Goal: Information Seeking & Learning: Learn about a topic

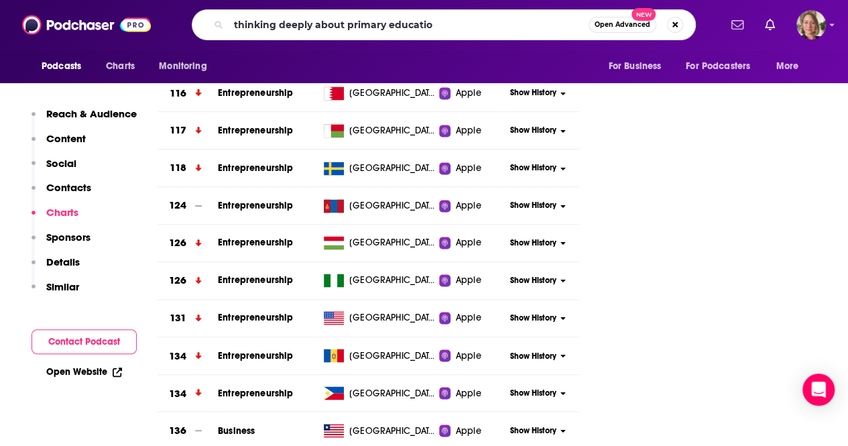
type input "thinking deeply about primary education"
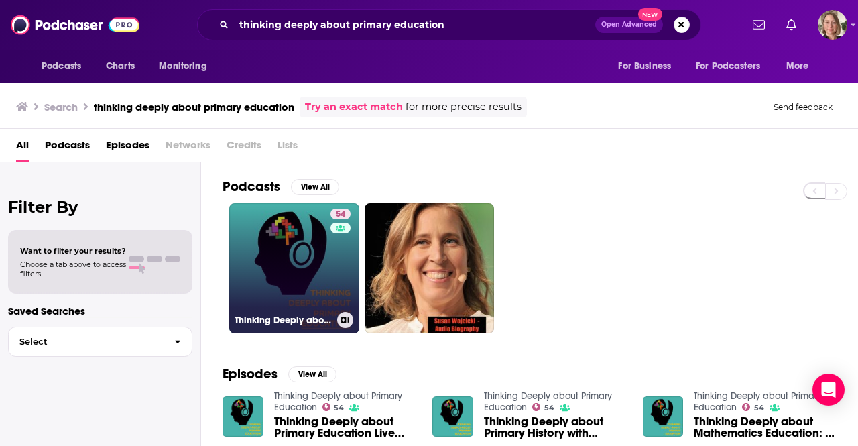
click at [322, 245] on link "54 Thinking Deeply about Primary Education" at bounding box center [294, 268] width 130 height 130
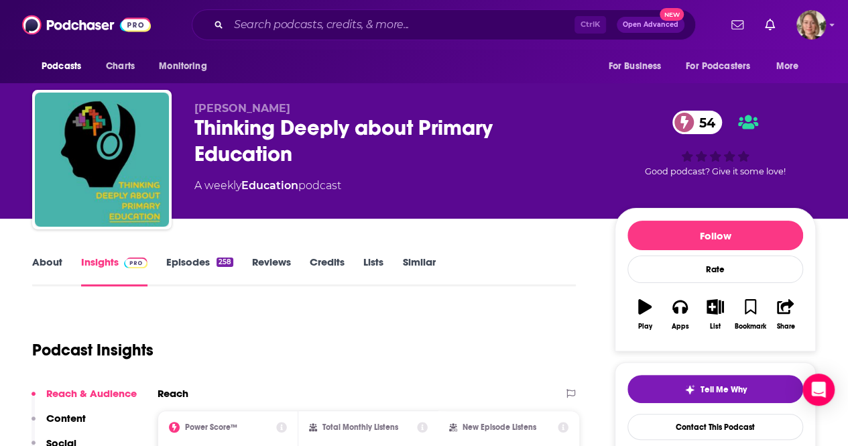
click at [42, 261] on link "About" at bounding box center [47, 270] width 30 height 31
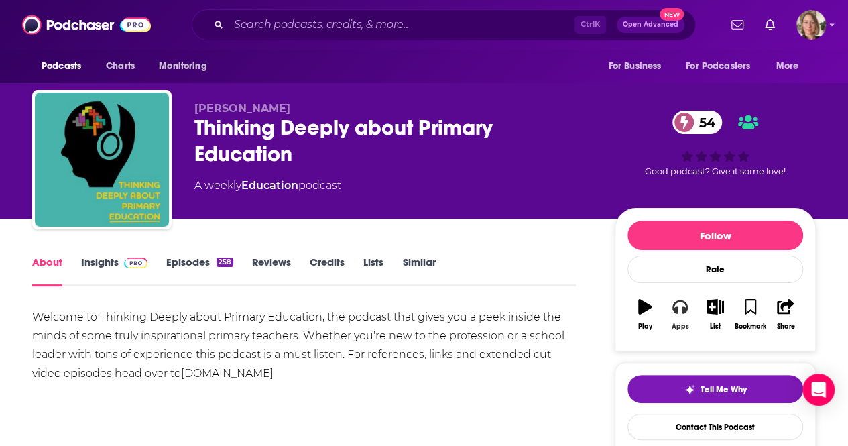
click at [677, 322] on div "Apps" at bounding box center [680, 326] width 17 height 8
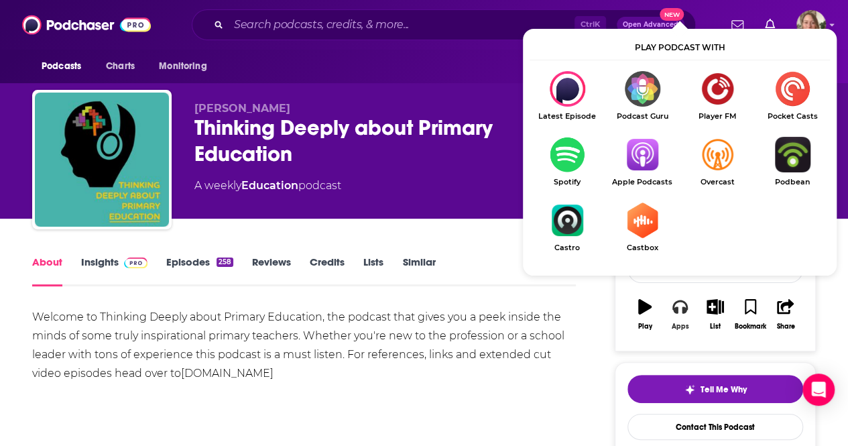
scroll to position [134, 0]
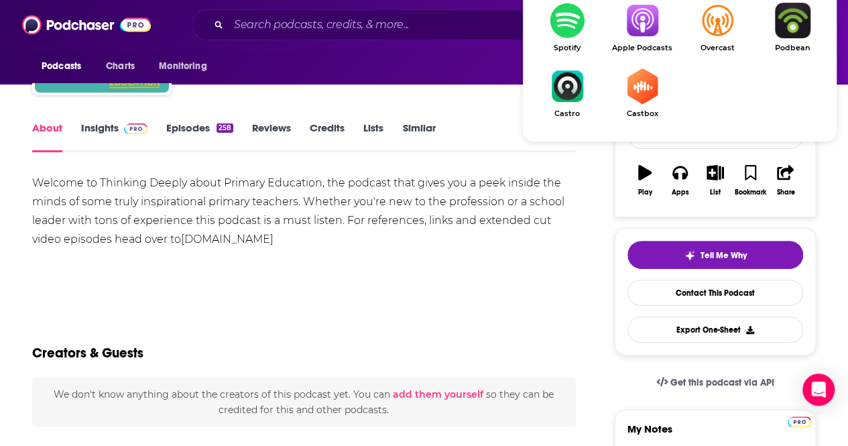
click at [639, 28] on img "Show Listen On dropdown" at bounding box center [642, 21] width 75 height 36
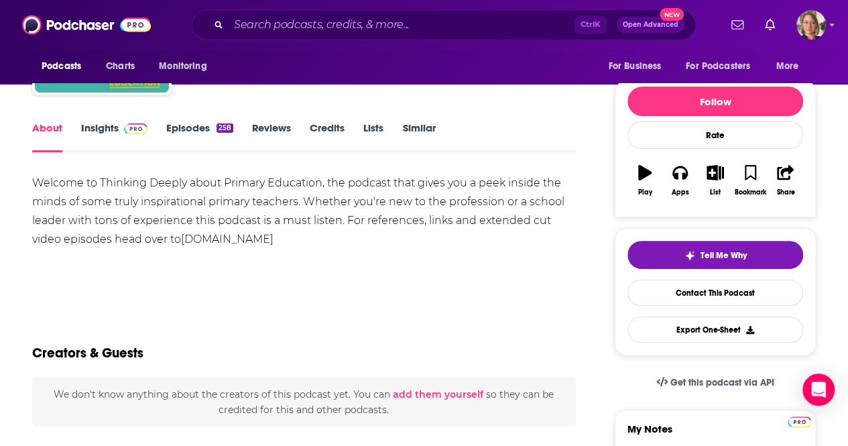
drag, startPoint x: 314, startPoint y: 245, endPoint x: 15, endPoint y: 184, distance: 304.9
copy div "Welcome to Thinking Deeply about Primary Education, the podcast that gives you …"
drag, startPoint x: 88, startPoint y: 111, endPoint x: 95, endPoint y: 124, distance: 14.4
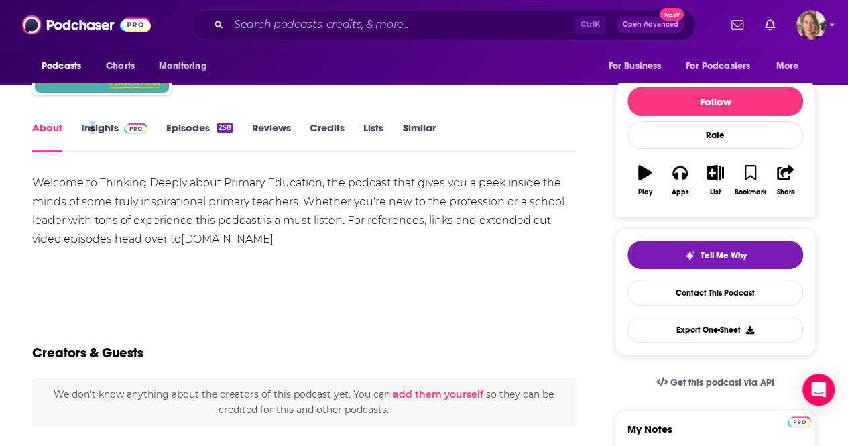
click at [97, 127] on link "Insights" at bounding box center [114, 136] width 66 height 31
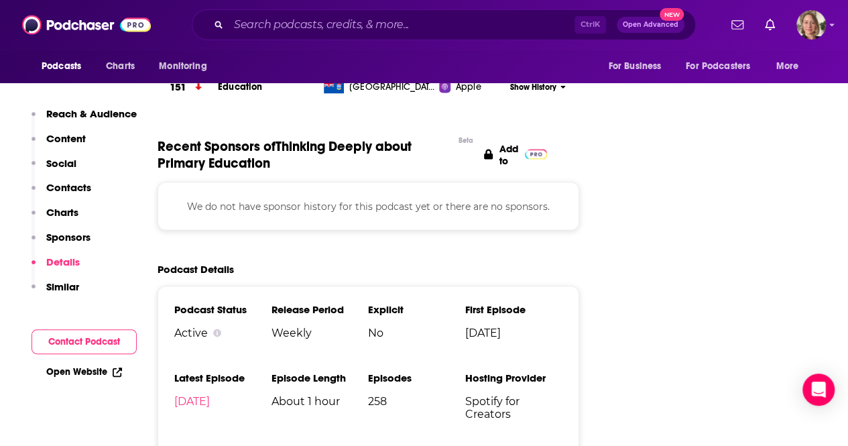
scroll to position [1273, 0]
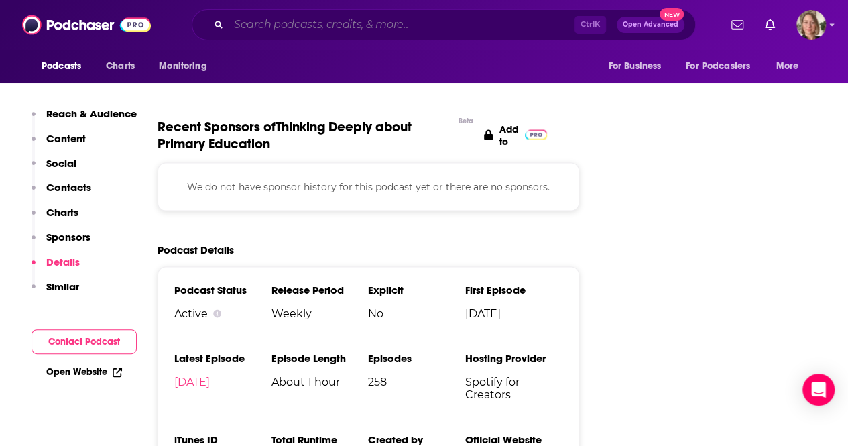
click at [289, 32] on input "Search podcasts, credits, & more..." at bounding box center [402, 24] width 346 height 21
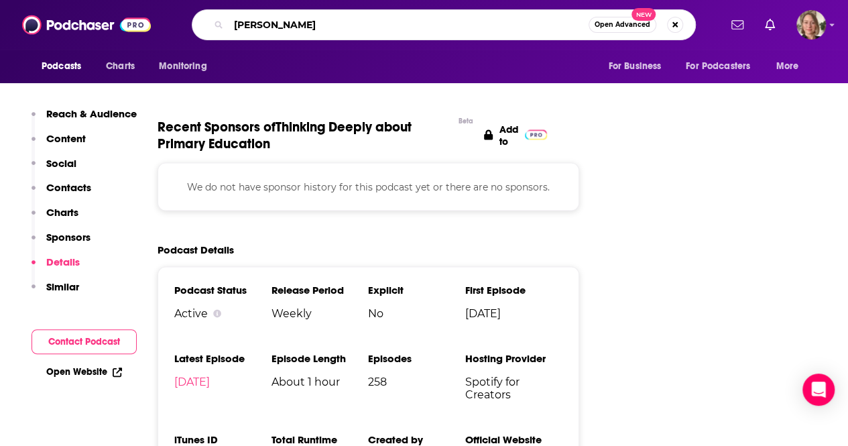
type input "donald miller"
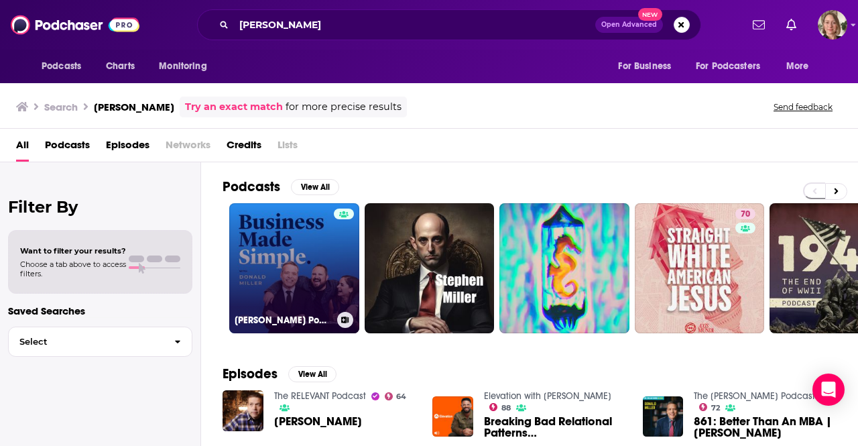
click at [314, 260] on link "Donald Miller Podcast" at bounding box center [294, 268] width 130 height 130
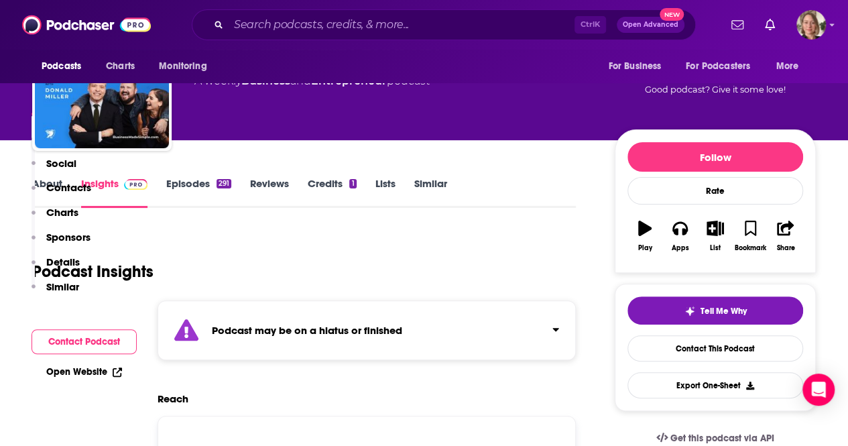
scroll to position [335, 0]
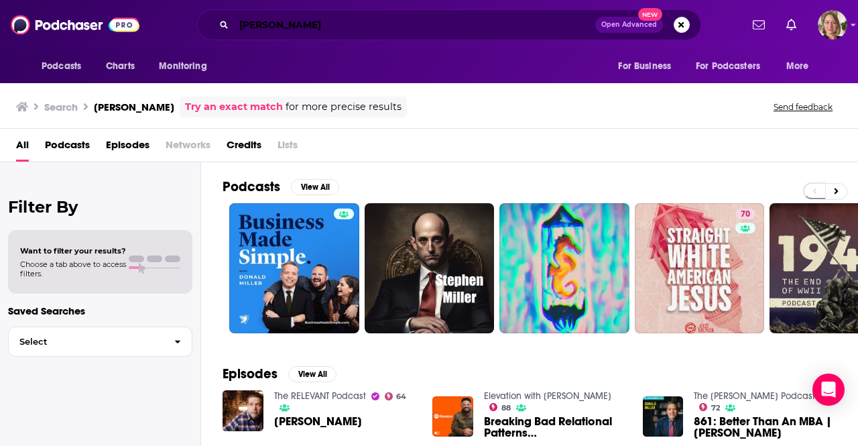
click at [255, 26] on input "donald miller" at bounding box center [414, 24] width 361 height 21
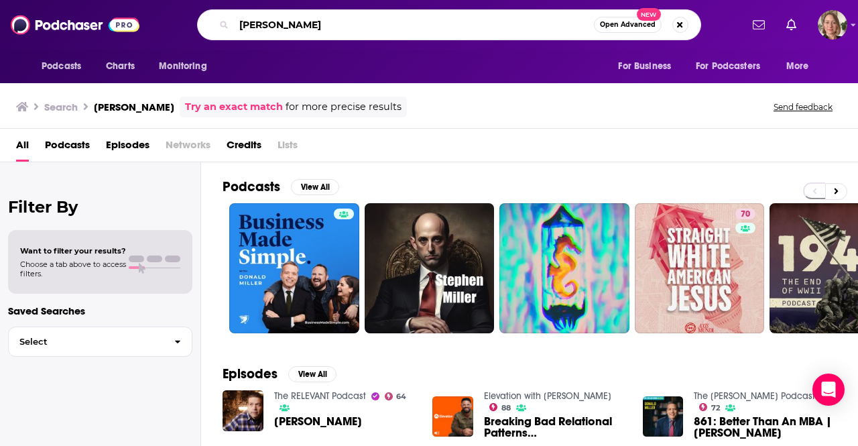
click at [255, 26] on input "donald miller" at bounding box center [414, 24] width 360 height 21
type input "why that worked"
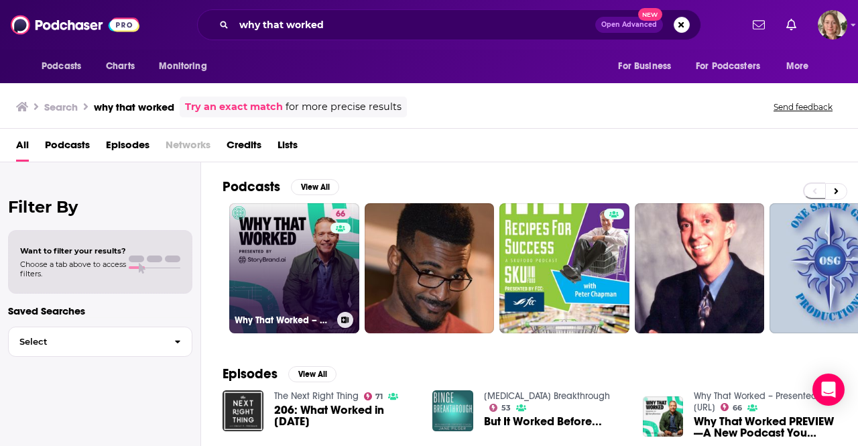
click at [315, 252] on link "66 Why That Worked – Presented by StoryBrand.ai" at bounding box center [294, 268] width 130 height 130
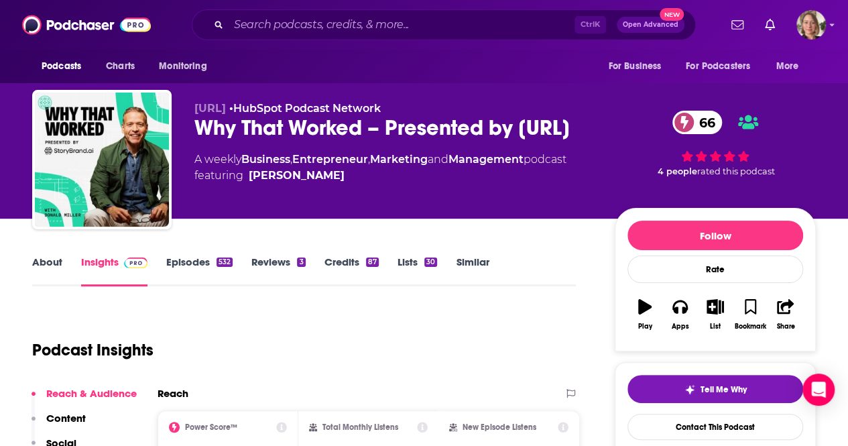
scroll to position [134, 0]
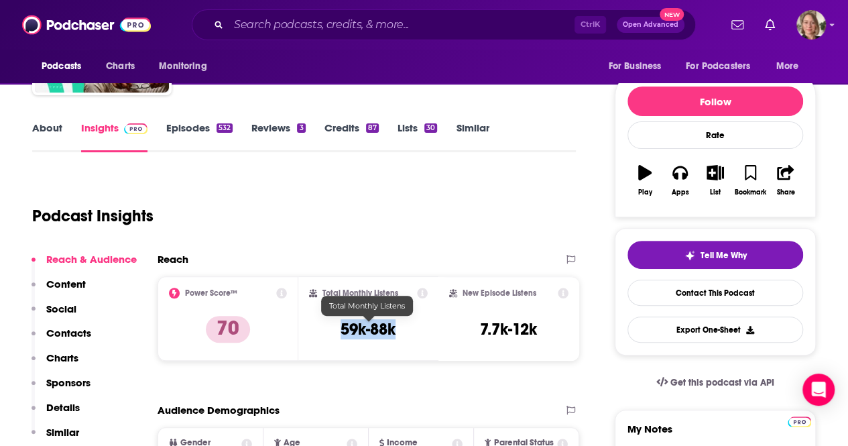
drag, startPoint x: 409, startPoint y: 333, endPoint x: 337, endPoint y: 328, distance: 71.9
click at [337, 328] on div "Total Monthly Listens 59k-88k" at bounding box center [368, 319] width 119 height 62
copy h3 "59k-88k"
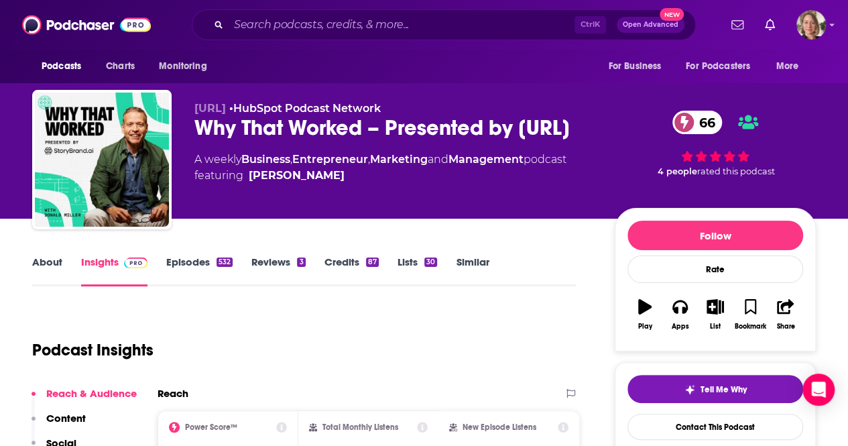
drag, startPoint x: 342, startPoint y: 153, endPoint x: 188, endPoint y: 128, distance: 156.2
click at [188, 128] on div "StoryBrand.ai • HubSpot Podcast Network Why That Worked – Presented by StoryBra…" at bounding box center [423, 162] width 783 height 145
copy h2 "Why That Worked – Presented by StoryBrand.ai"
click at [672, 314] on button "Apps" at bounding box center [679, 314] width 35 height 48
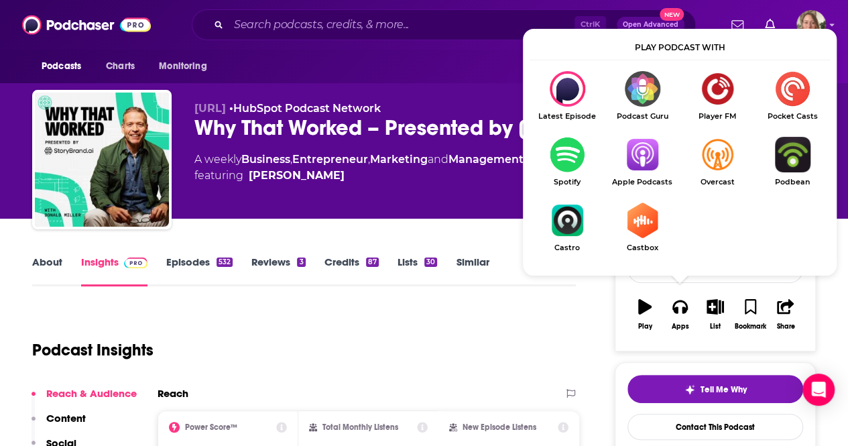
click at [622, 145] on img "Show Listen On dropdown" at bounding box center [642, 155] width 75 height 36
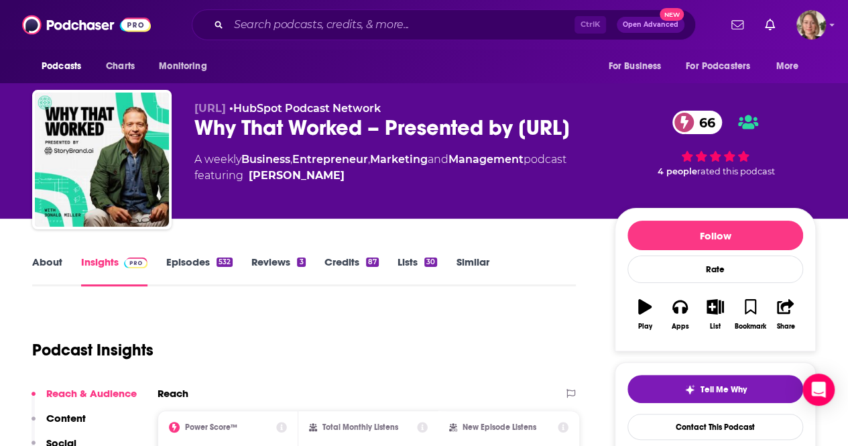
click at [54, 255] on link "About" at bounding box center [47, 270] width 30 height 31
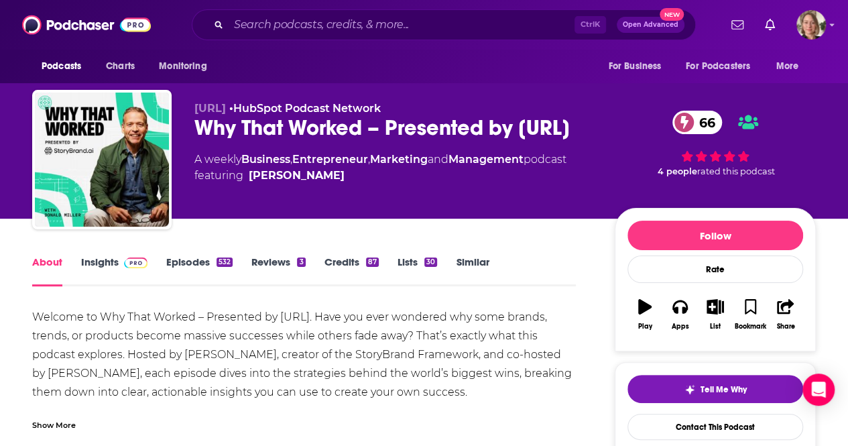
scroll to position [134, 0]
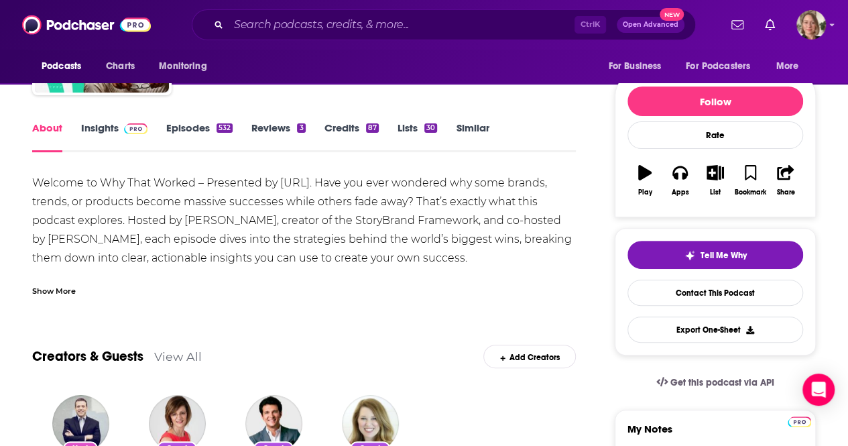
click at [46, 292] on div "Show More" at bounding box center [54, 289] width 44 height 13
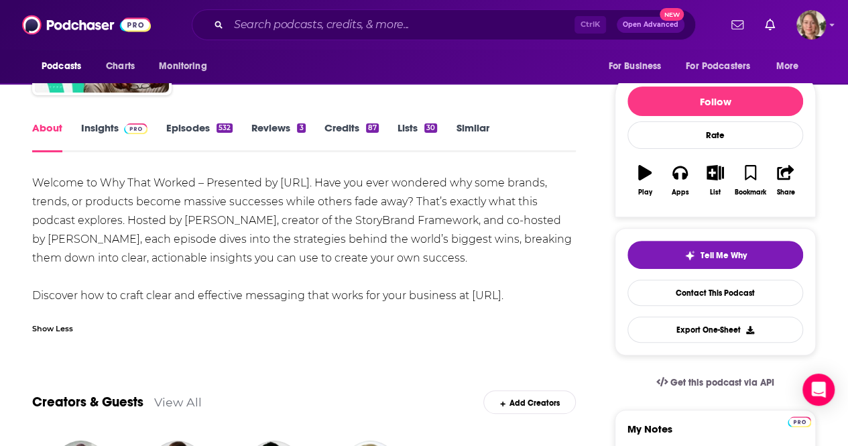
drag, startPoint x: 556, startPoint y: 294, endPoint x: 0, endPoint y: 186, distance: 566.0
copy div "Welcome to Why That Worked – Presented by StoryBrand.ai. Have you ever wondered…"
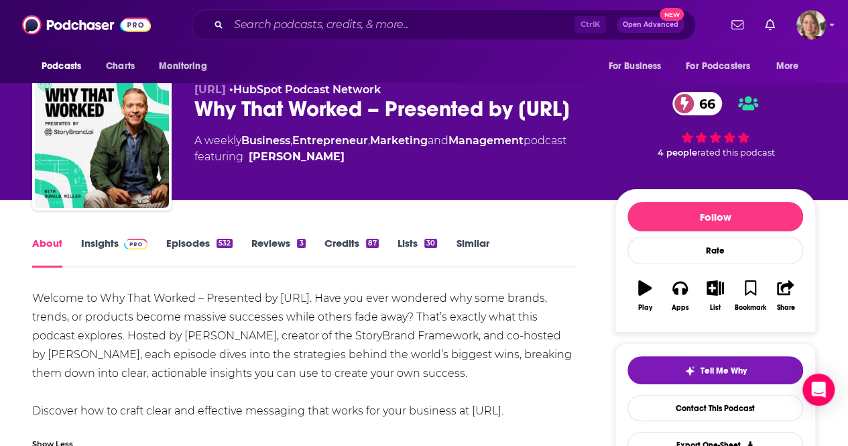
scroll to position [0, 0]
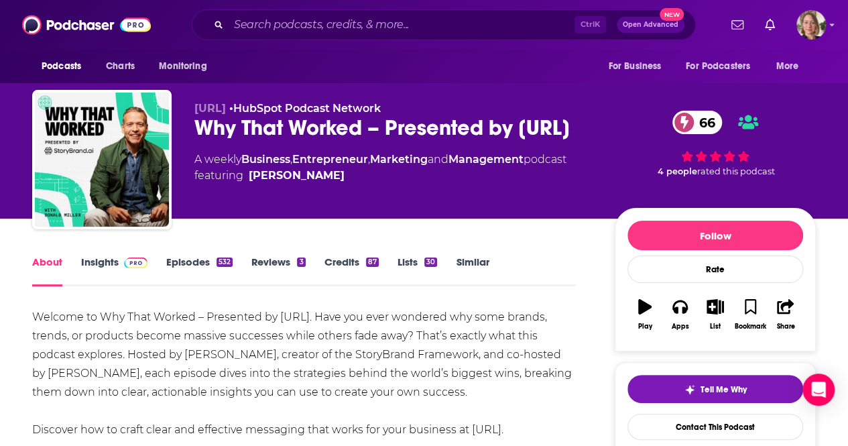
click at [99, 260] on link "Insights" at bounding box center [114, 270] width 66 height 31
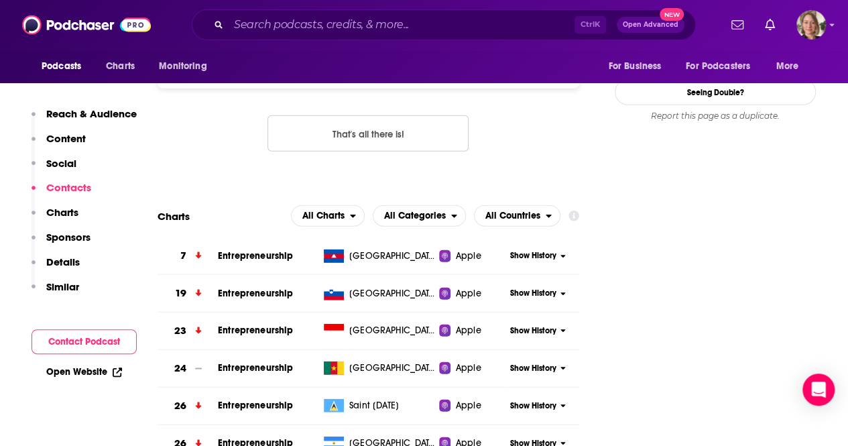
scroll to position [1608, 0]
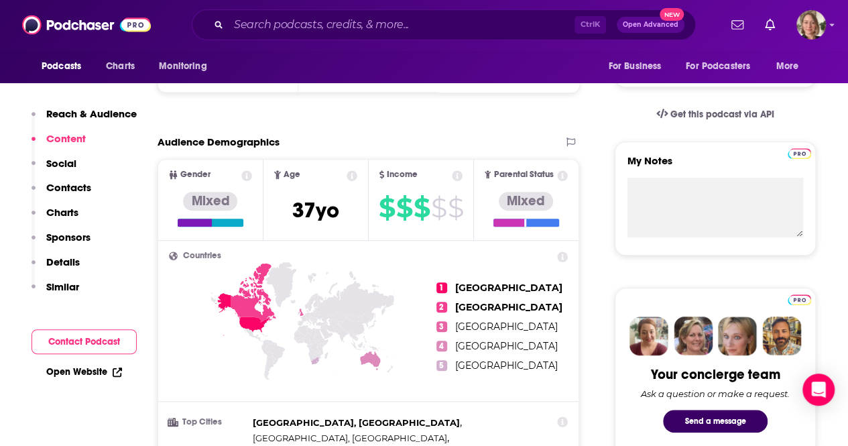
scroll to position [0, 0]
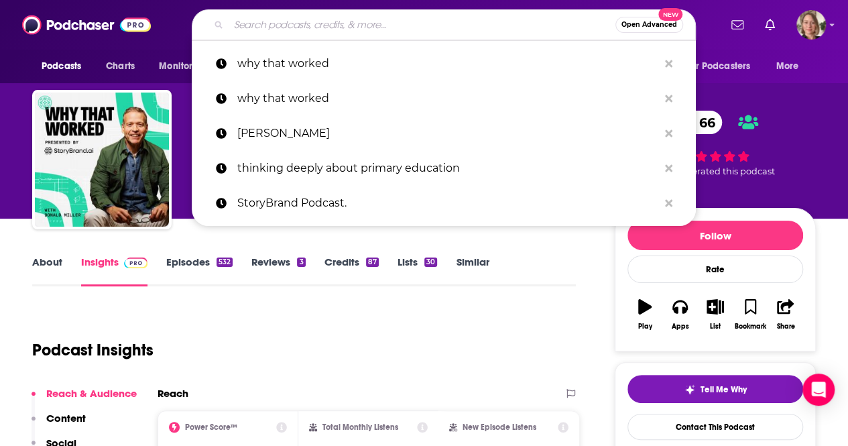
click at [335, 21] on input "Search podcasts, credits, & more..." at bounding box center [422, 24] width 387 height 21
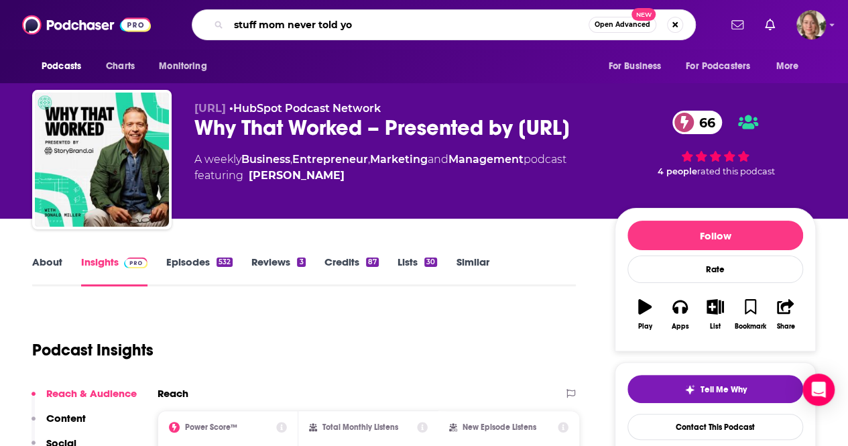
type input "stuff mom never told you"
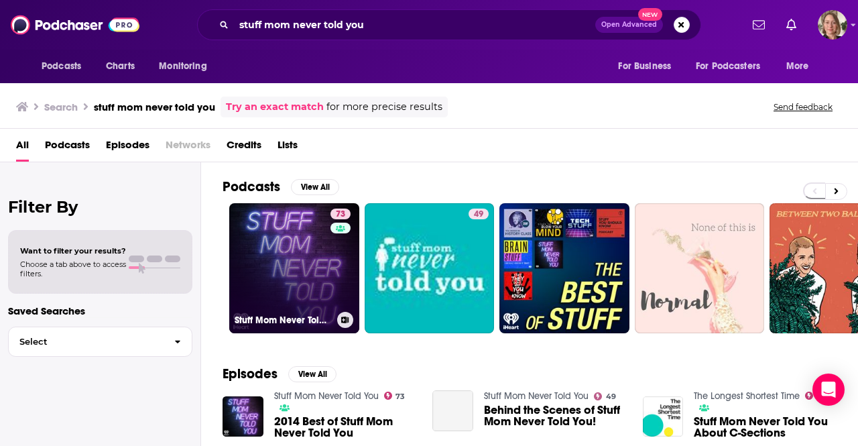
click at [296, 238] on link "73 Stuff Mom Never Told You" at bounding box center [294, 268] width 130 height 130
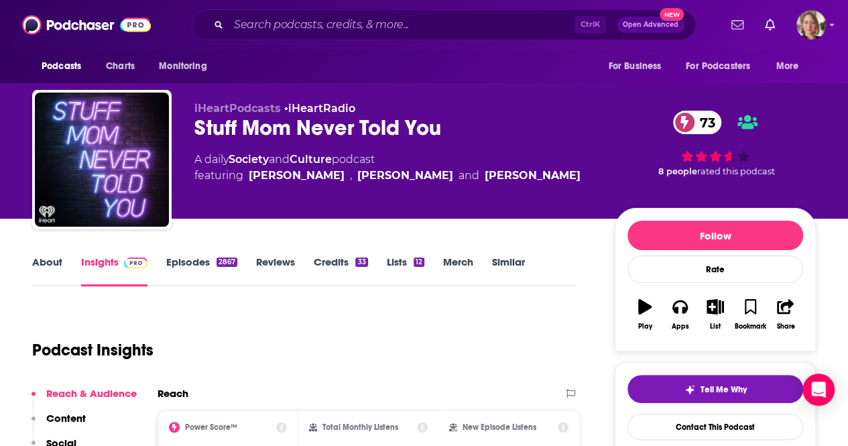
scroll to position [201, 0]
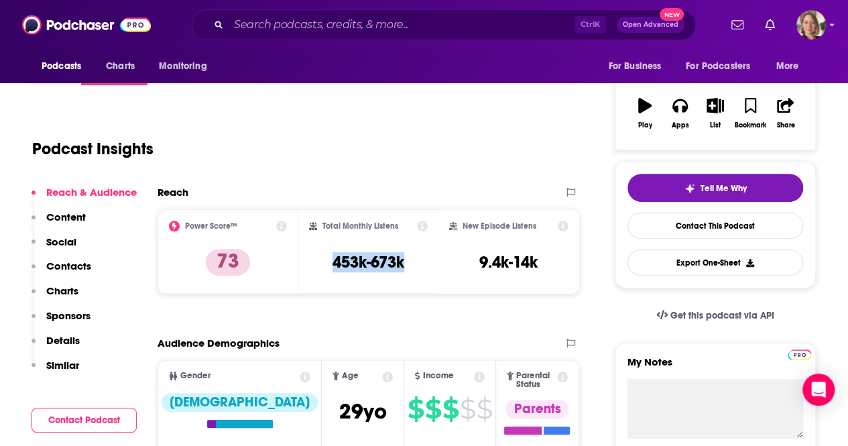
drag, startPoint x: 358, startPoint y: 265, endPoint x: 318, endPoint y: 265, distance: 40.2
click at [318, 265] on div "Total Monthly Listens 453k-673k" at bounding box center [368, 251] width 119 height 62
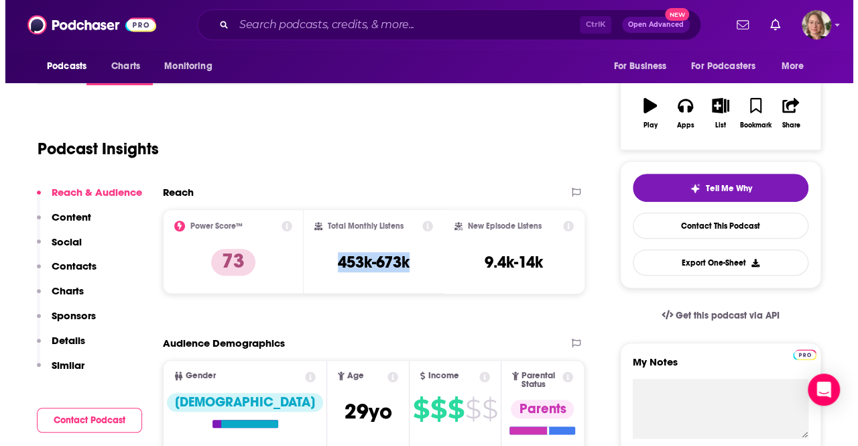
scroll to position [0, 0]
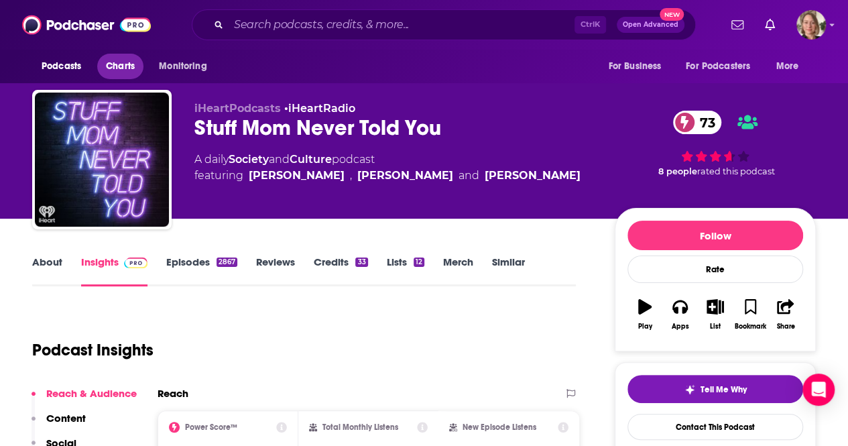
click at [113, 67] on span "Charts" at bounding box center [120, 66] width 29 height 19
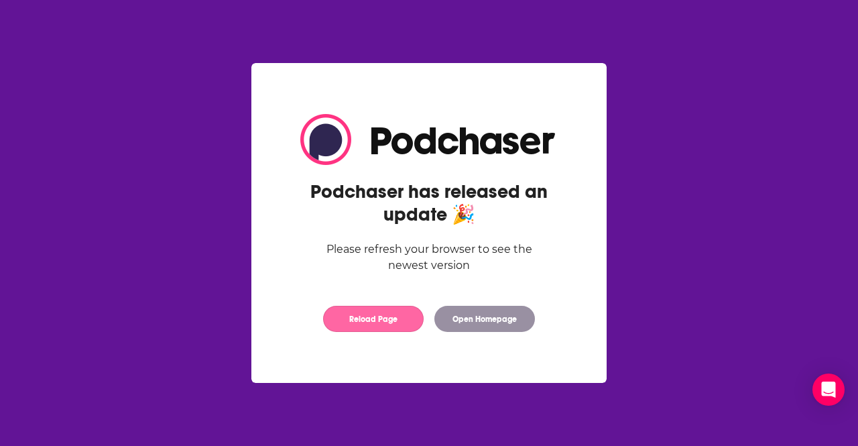
click at [373, 322] on button "Reload Page" at bounding box center [373, 319] width 101 height 26
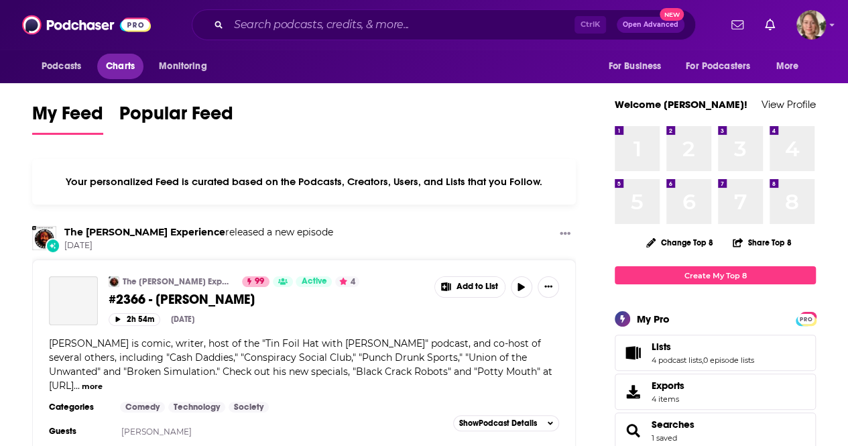
click at [119, 65] on span "Charts" at bounding box center [120, 66] width 29 height 19
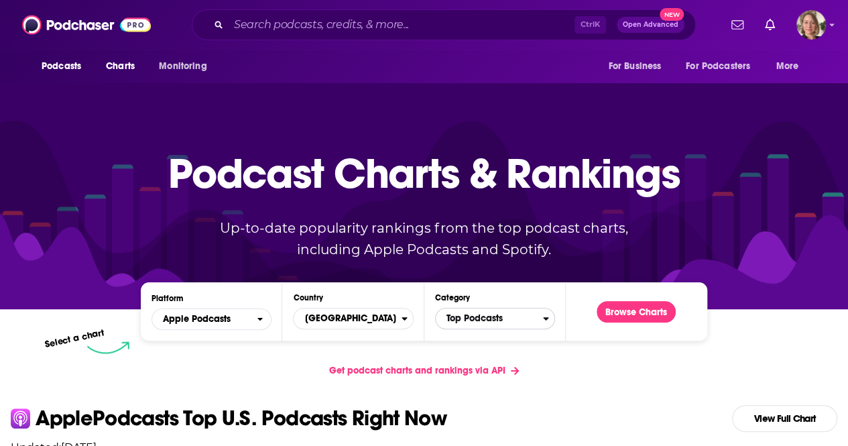
click at [462, 320] on span "Top Podcasts" at bounding box center [489, 318] width 107 height 23
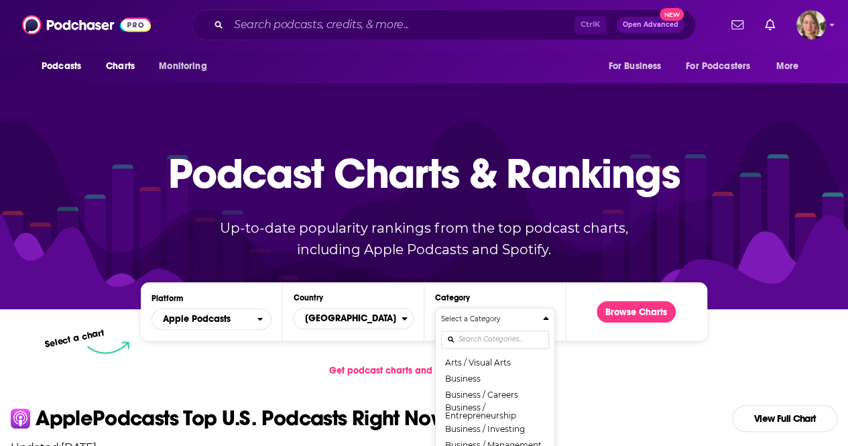
scroll to position [134, 0]
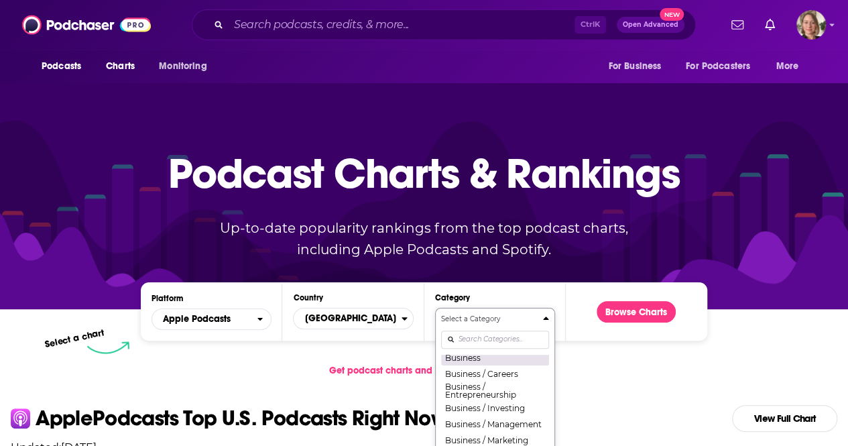
click at [480, 363] on button "Business" at bounding box center [495, 357] width 108 height 16
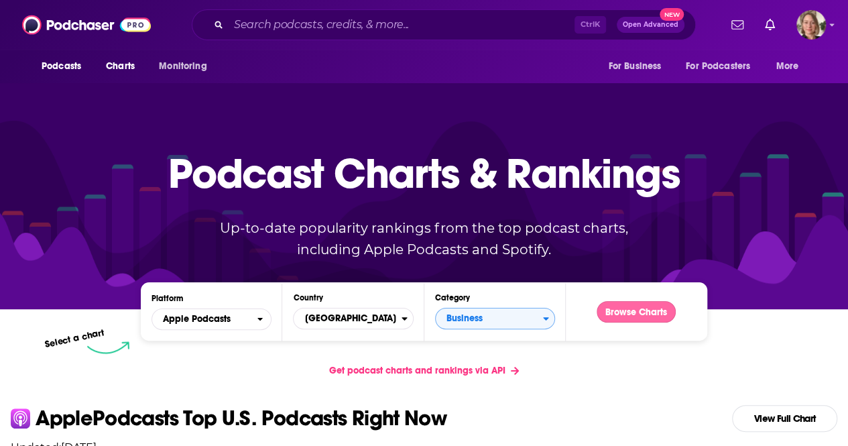
click at [647, 313] on button "Browse Charts" at bounding box center [635, 311] width 79 height 21
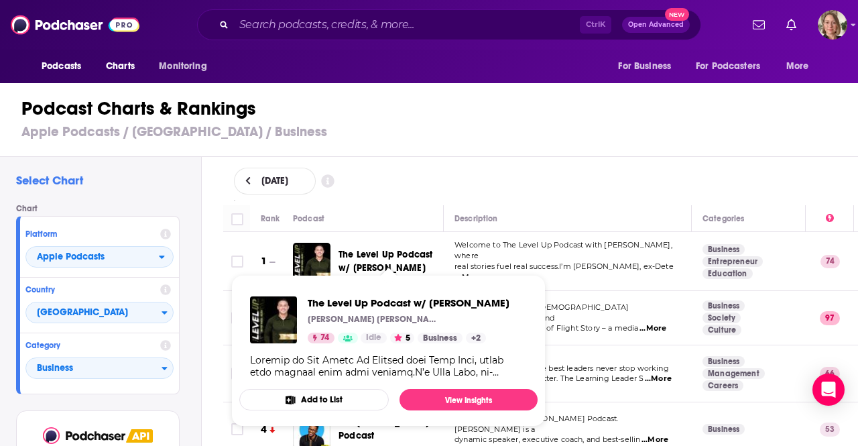
click at [399, 257] on span "The Level Up Podcast w/ [PERSON_NAME]" at bounding box center [385, 261] width 94 height 25
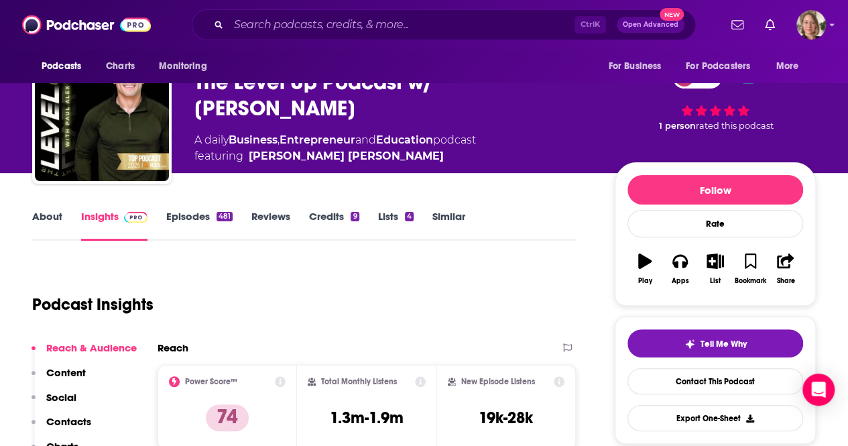
scroll to position [67, 0]
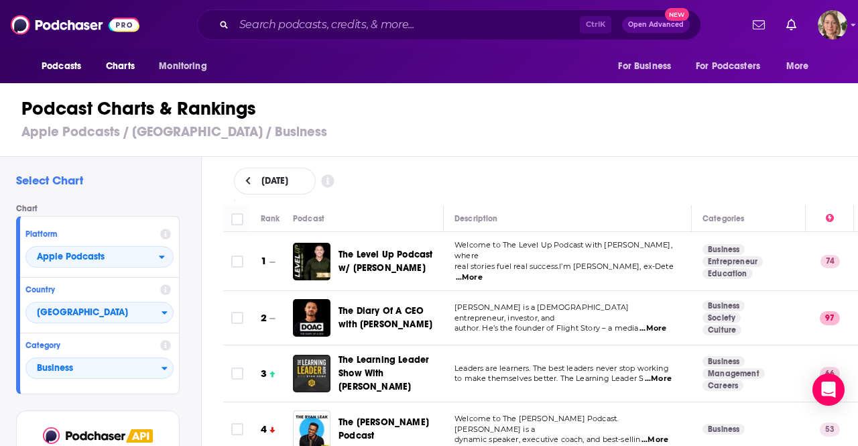
click at [671, 184] on div "[DATE]" at bounding box center [541, 181] width 614 height 27
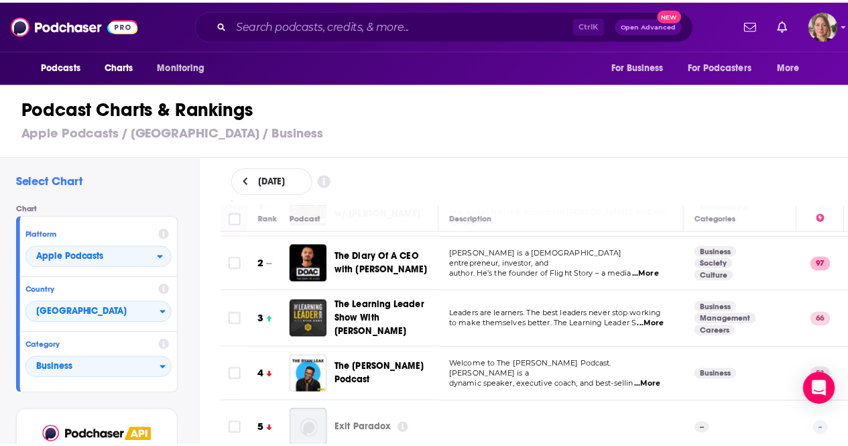
scroll to position [67, 0]
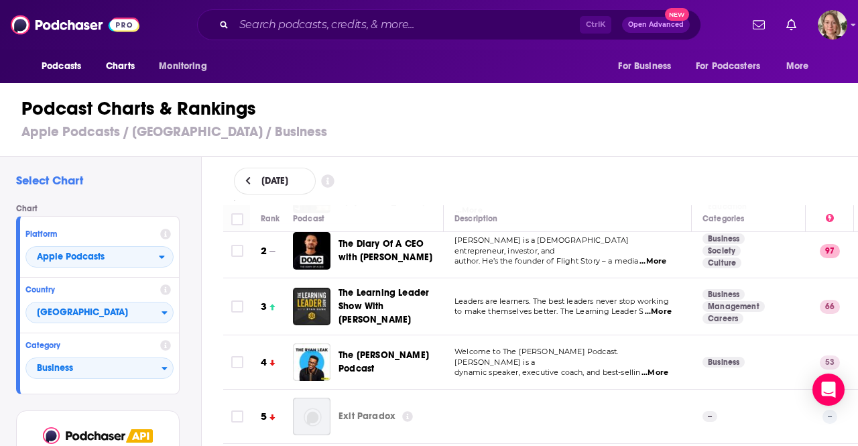
click at [372, 305] on span "The Learning Leader Show With [PERSON_NAME]" at bounding box center [383, 306] width 90 height 38
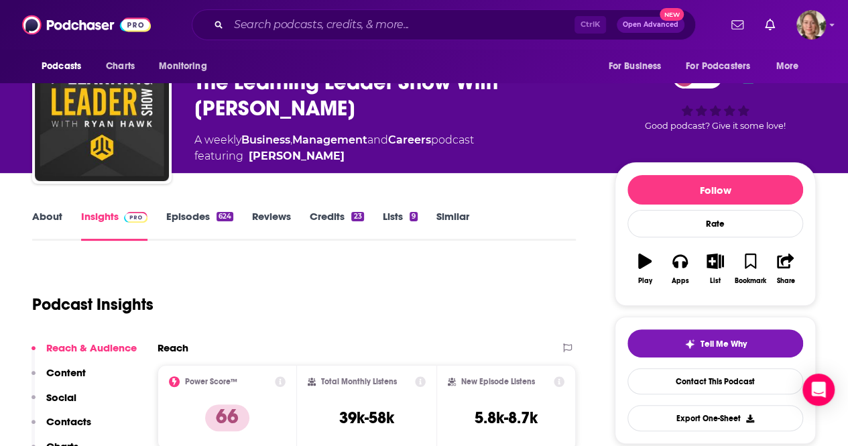
scroll to position [67, 0]
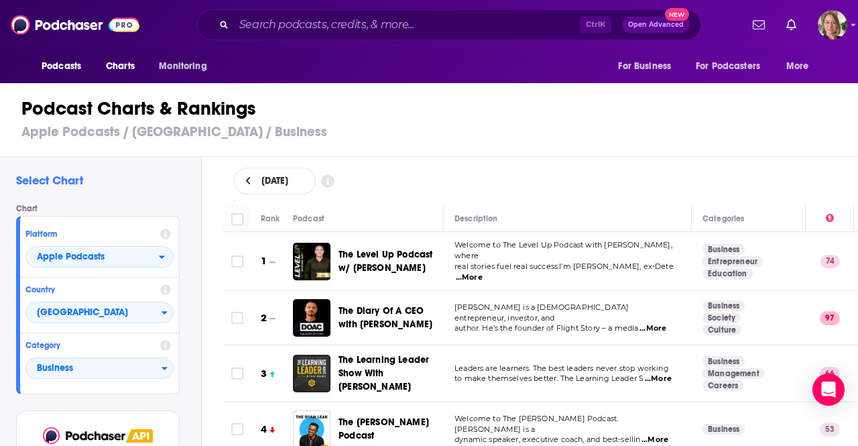
scroll to position [134, 0]
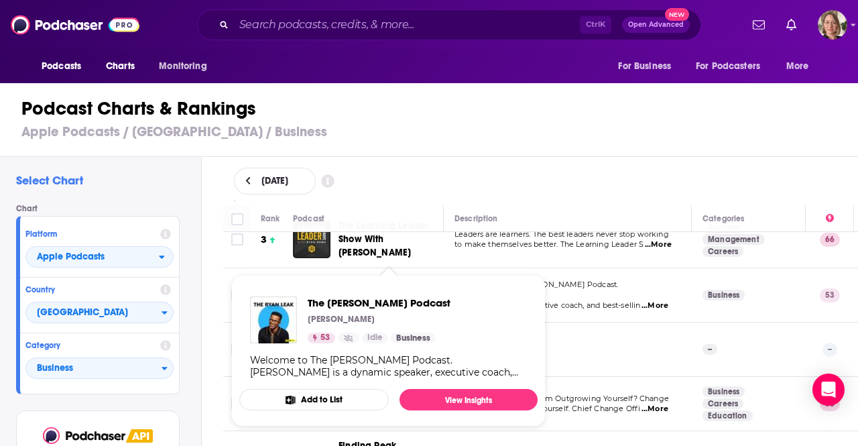
click at [375, 286] on div "The [PERSON_NAME] Podcast [PERSON_NAME] 53 Idle Business Welcome to The [PERSON…" at bounding box center [388, 337] width 298 height 103
click at [505, 171] on div "[DATE]" at bounding box center [541, 181] width 614 height 27
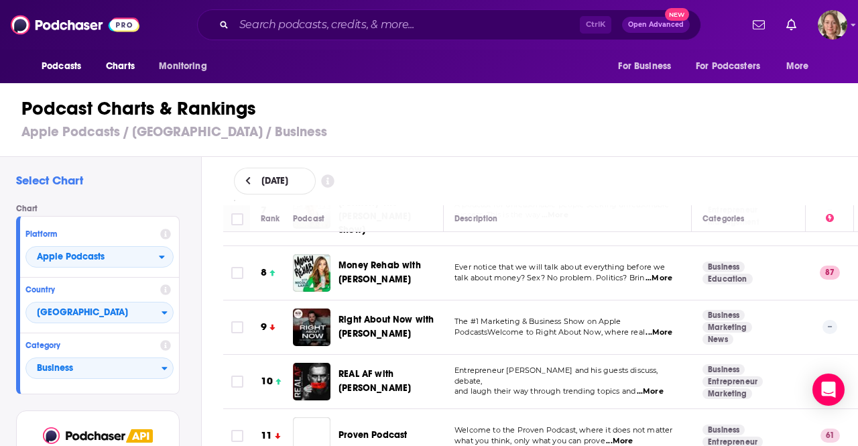
scroll to position [402, 0]
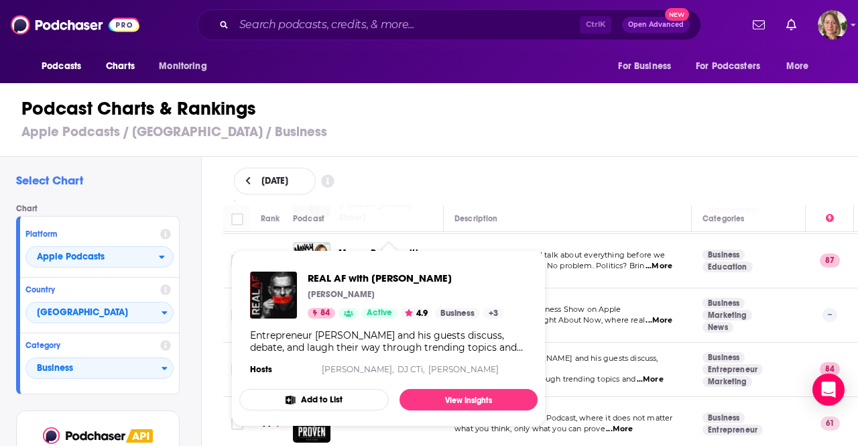
click at [200, 300] on div "Select Chart Chart Platform Apple Podcasts Country [GEOGRAPHIC_DATA] Category B…" at bounding box center [100, 339] width 201 height 365
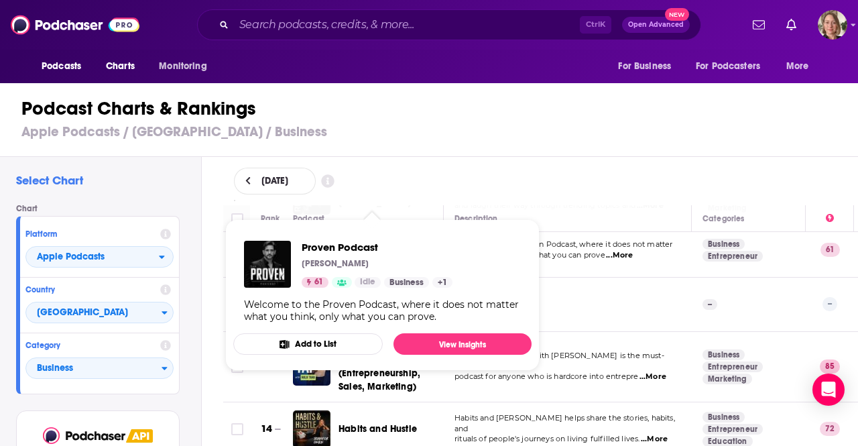
scroll to position [603, 0]
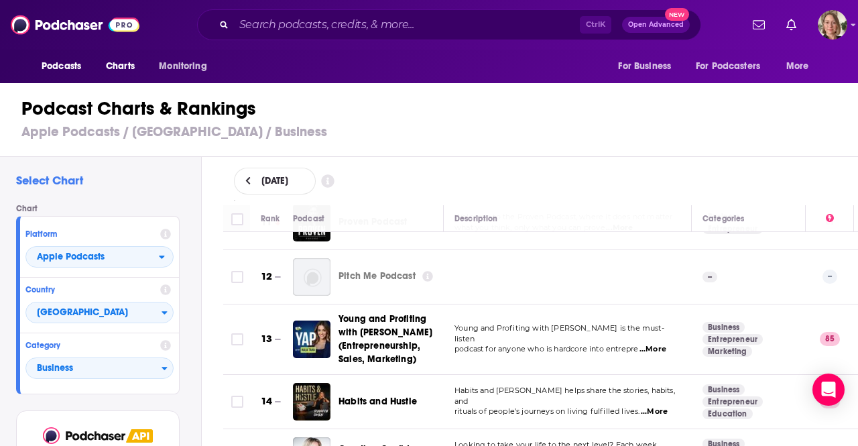
click at [202, 275] on div "Select Chart Chart Platform Apple Podcasts Country [GEOGRAPHIC_DATA] Category B…" at bounding box center [434, 339] width 869 height 365
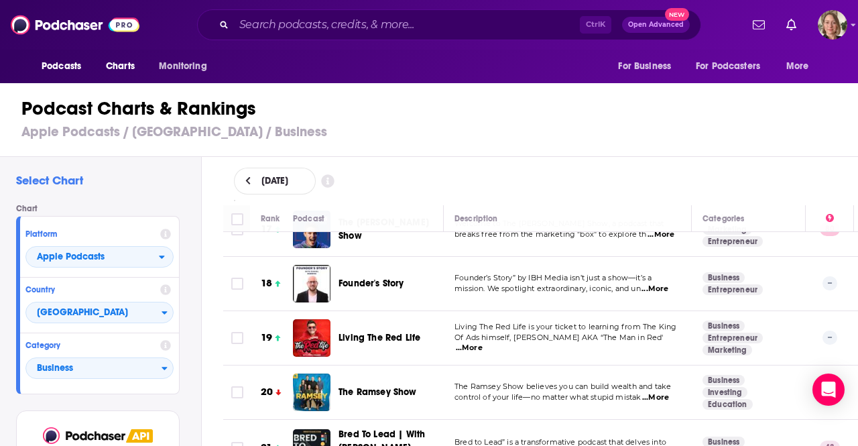
scroll to position [1005, 0]
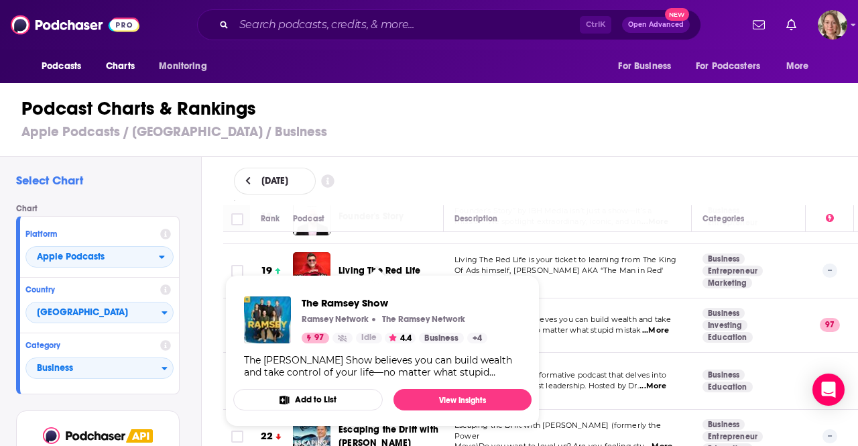
click at [196, 274] on div "Select Chart Chart Platform Apple Podcasts Country [GEOGRAPHIC_DATA] Category B…" at bounding box center [100, 339] width 201 height 365
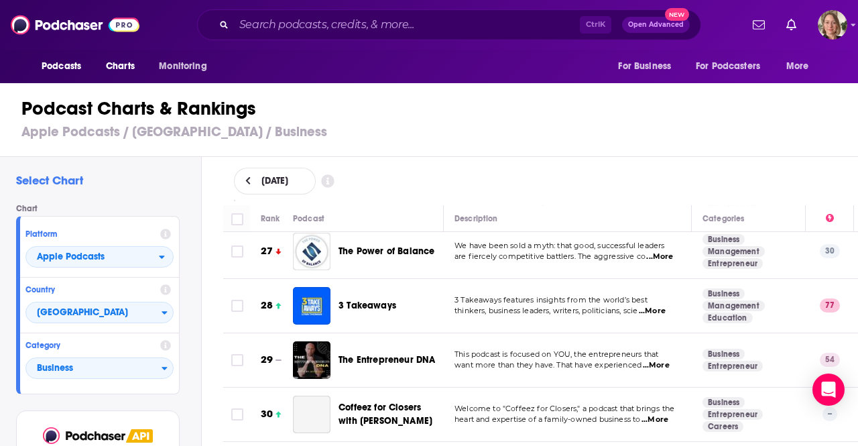
scroll to position [1474, 0]
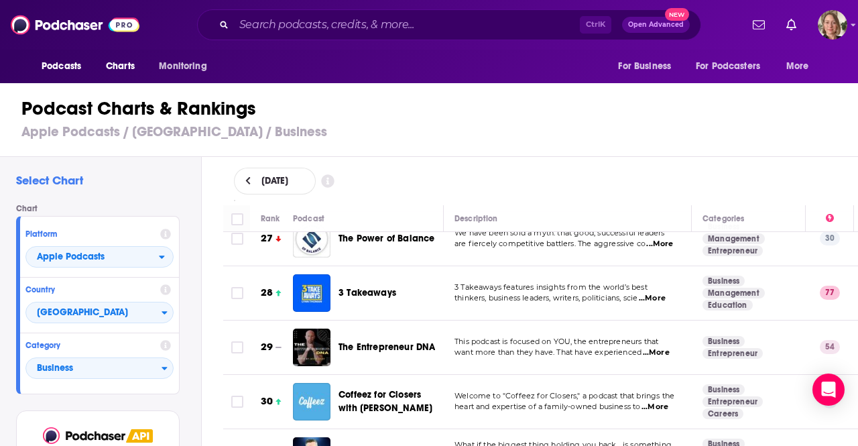
click at [196, 273] on div "Select Chart Chart Platform Apple Podcasts Country [GEOGRAPHIC_DATA] Category B…" at bounding box center [100, 339] width 201 height 365
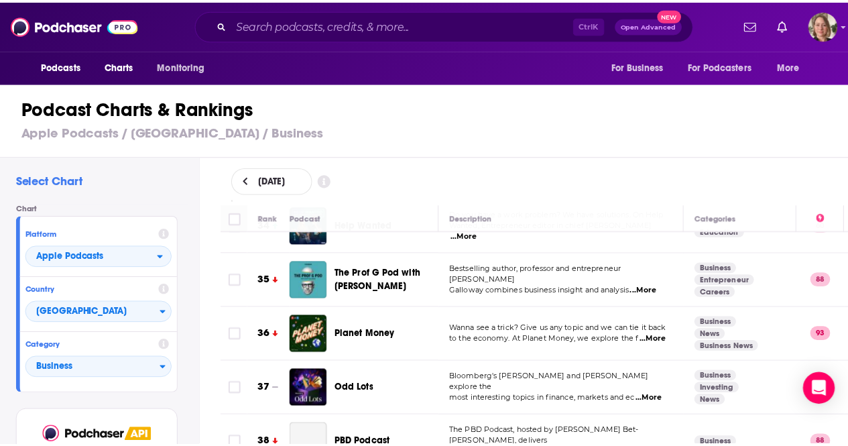
scroll to position [1877, 0]
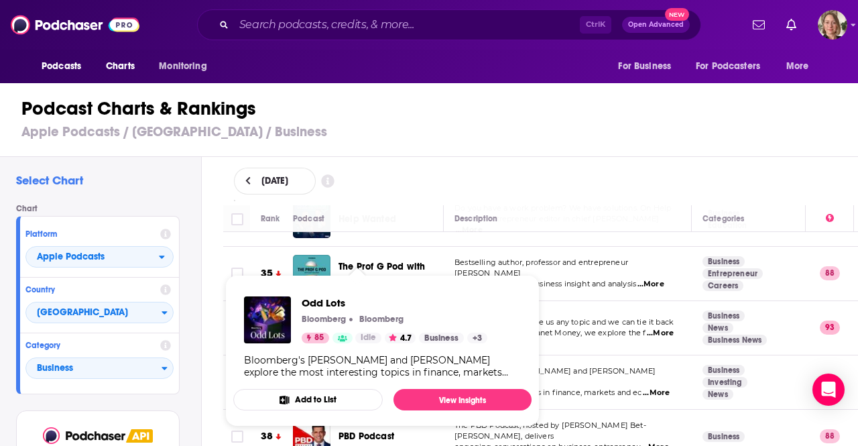
click at [371, 371] on div "Bloomberg's [PERSON_NAME] and [PERSON_NAME] explore the most interesting topics…" at bounding box center [382, 366] width 277 height 24
click at [395, 371] on div "Bloomberg's [PERSON_NAME] and [PERSON_NAME] explore the most interesting topics…" at bounding box center [382, 366] width 277 height 24
click at [430, 395] on link "View Insights" at bounding box center [462, 399] width 138 height 21
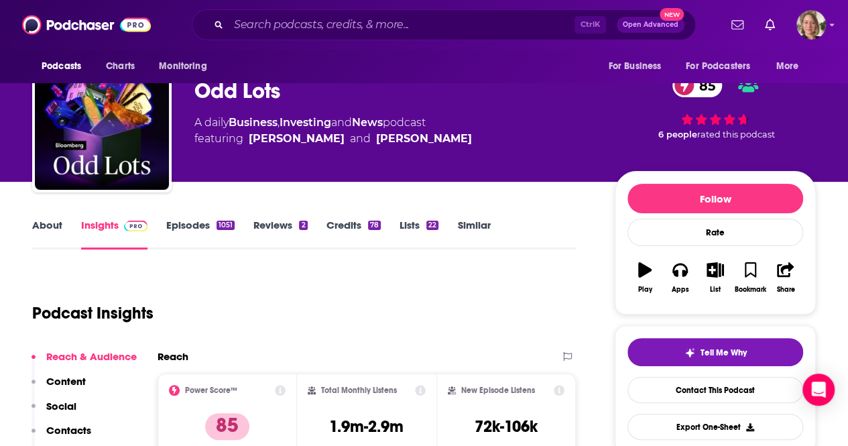
scroll to position [67, 0]
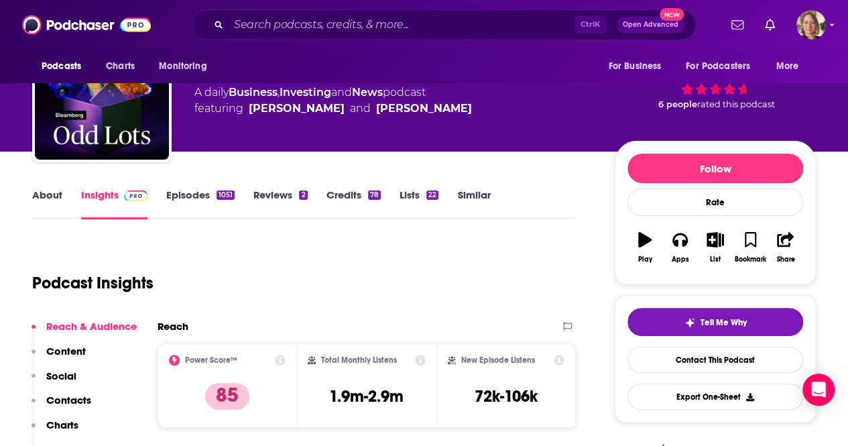
click at [42, 201] on link "About" at bounding box center [47, 203] width 30 height 31
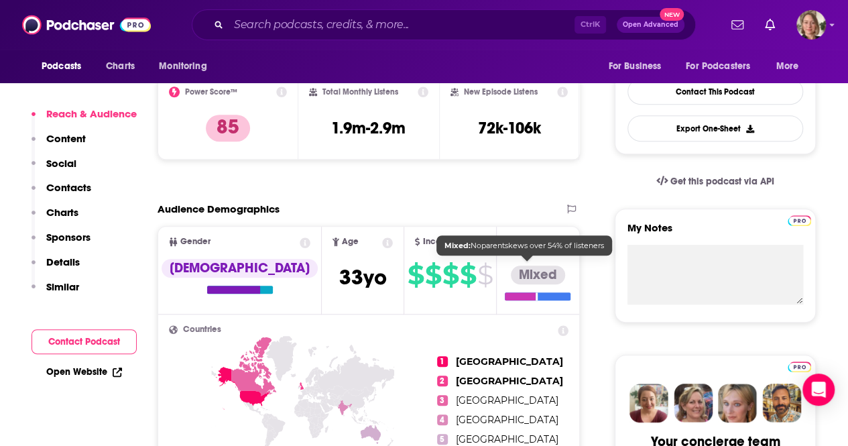
scroll to position [67, 0]
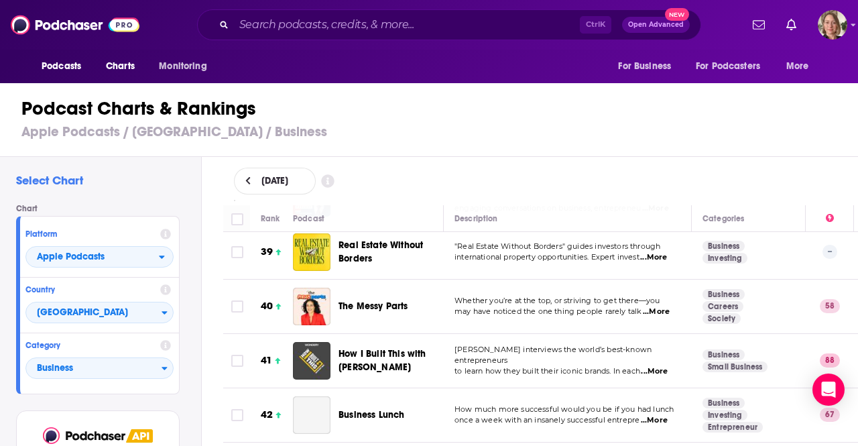
scroll to position [2145, 0]
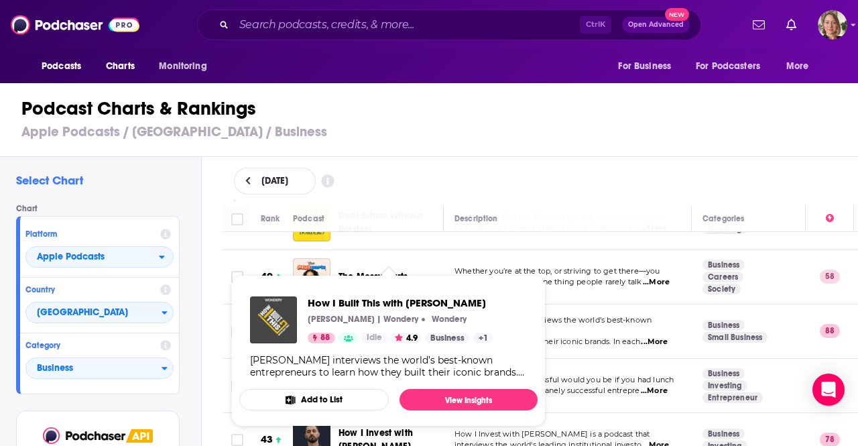
click at [210, 296] on div "Select Chart Chart Platform Apple Podcasts Country [GEOGRAPHIC_DATA] Category B…" at bounding box center [434, 339] width 869 height 365
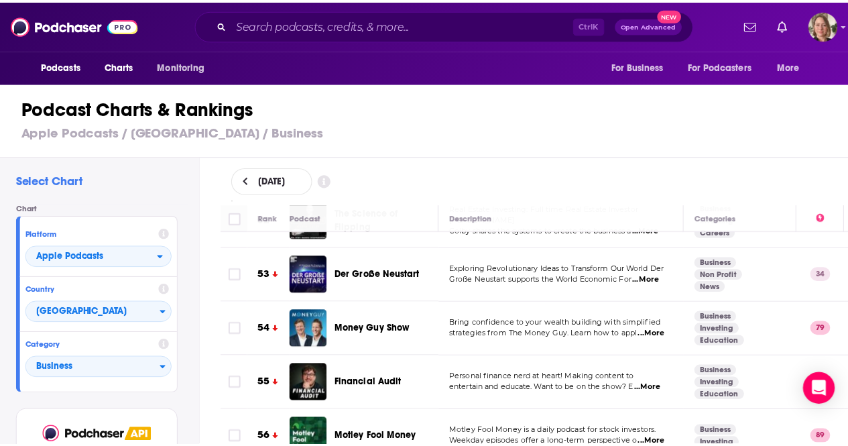
scroll to position [2882, 0]
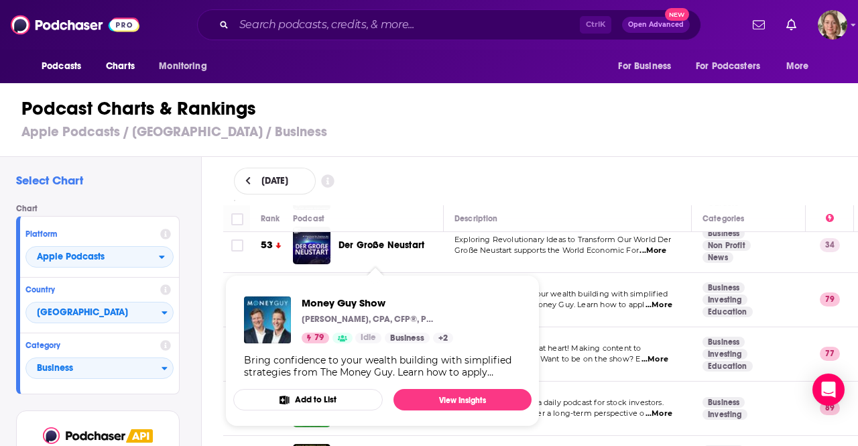
click at [442, 367] on div "Bring confidence to your wealth building with simplified strategies from The Mo…" at bounding box center [382, 366] width 277 height 24
click at [334, 355] on div "Bring confidence to your wealth building with simplified strategies from The Mo…" at bounding box center [382, 366] width 277 height 24
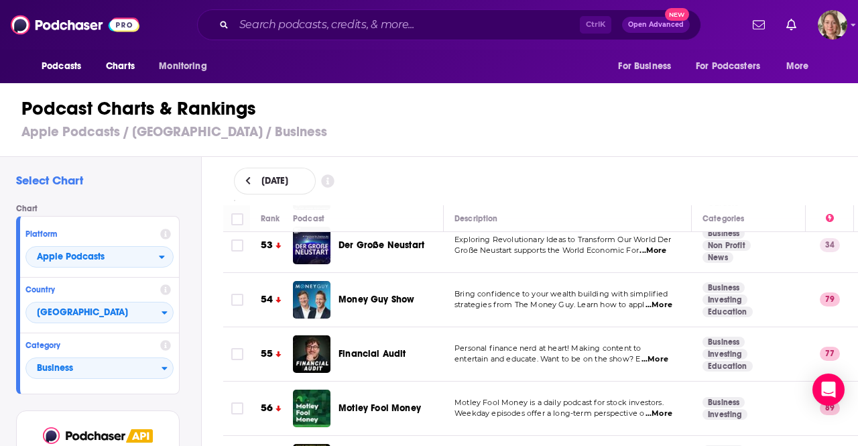
click at [389, 294] on span "Money Guy Show" at bounding box center [376, 299] width 76 height 11
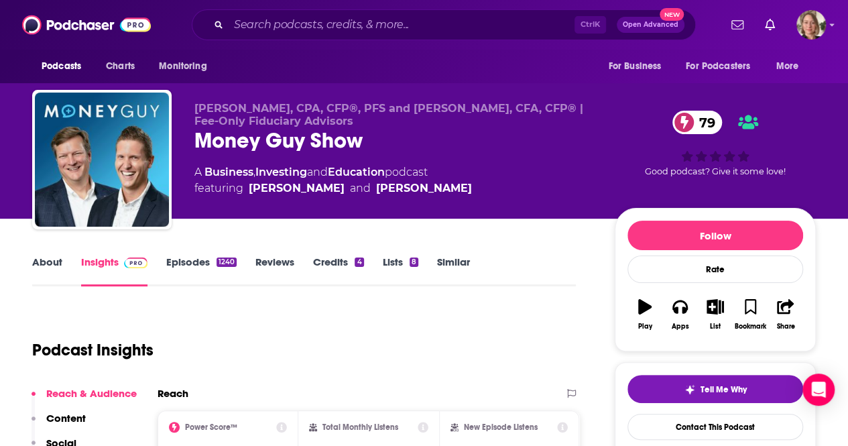
click at [44, 267] on link "About" at bounding box center [47, 270] width 30 height 31
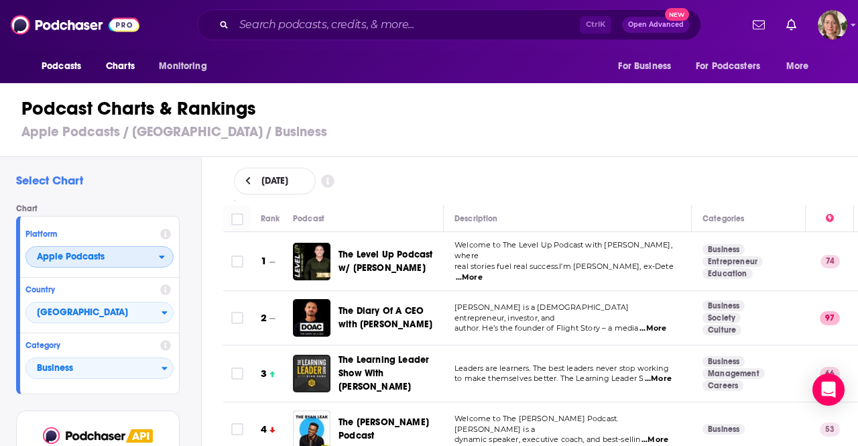
click at [82, 259] on span "Apple Podcasts" at bounding box center [71, 256] width 68 height 9
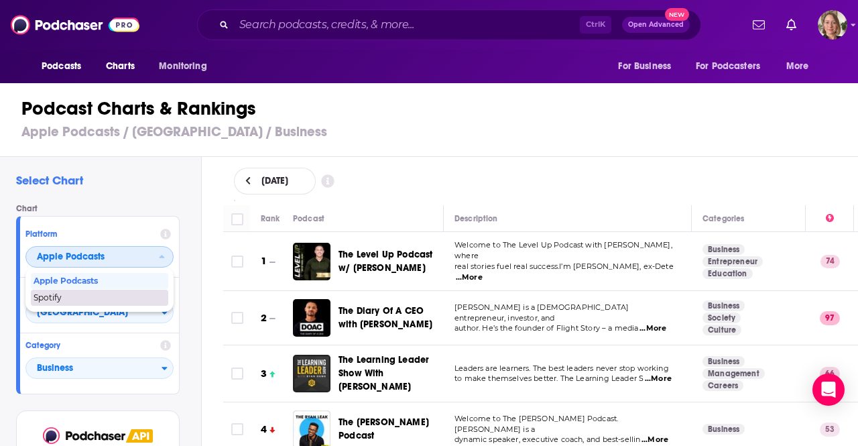
click at [78, 295] on span "Spotify" at bounding box center [99, 298] width 131 height 8
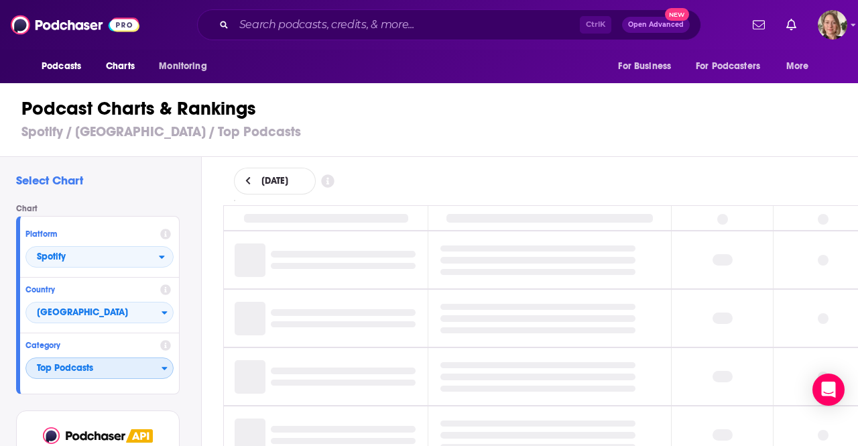
click at [61, 369] on span "Top Podcasts" at bounding box center [93, 368] width 135 height 23
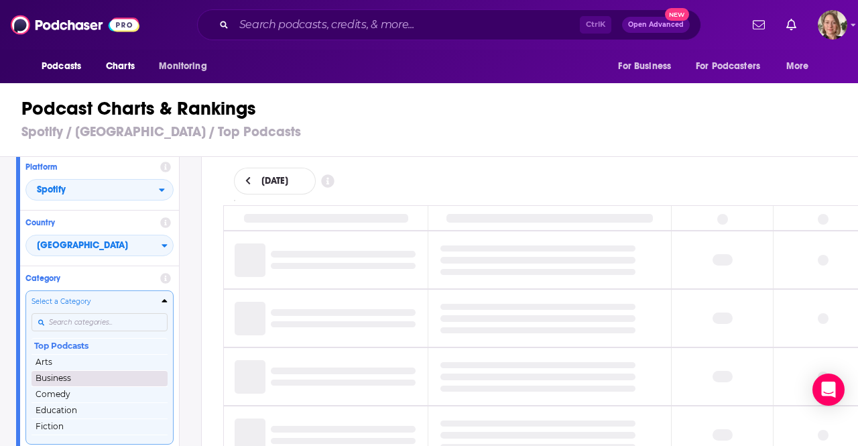
click at [82, 376] on button "Business" at bounding box center [99, 378] width 136 height 16
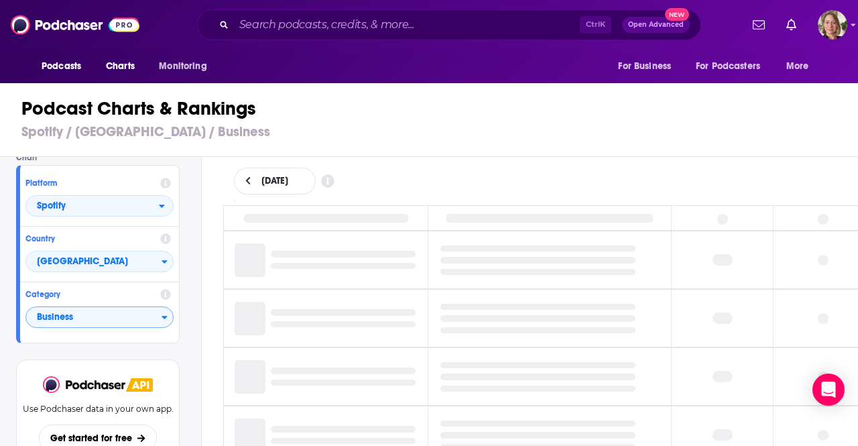
scroll to position [50, 0]
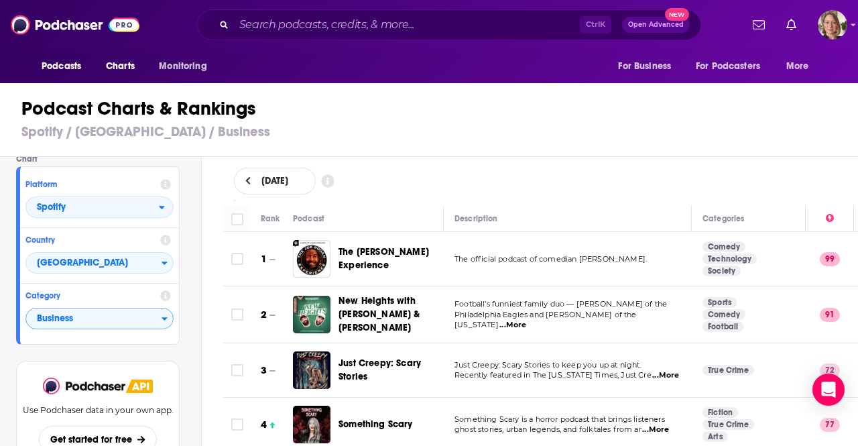
click at [619, 160] on div "[DATE]" at bounding box center [540, 181] width 657 height 48
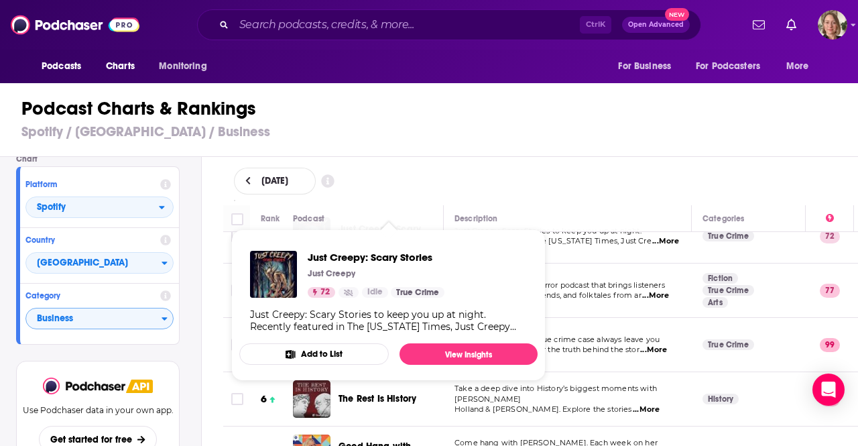
scroll to position [201, 0]
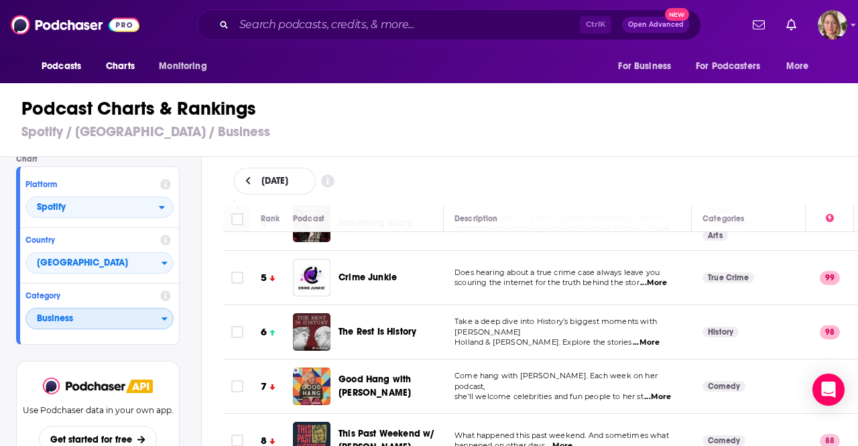
click at [91, 313] on span "Business" at bounding box center [93, 319] width 135 height 23
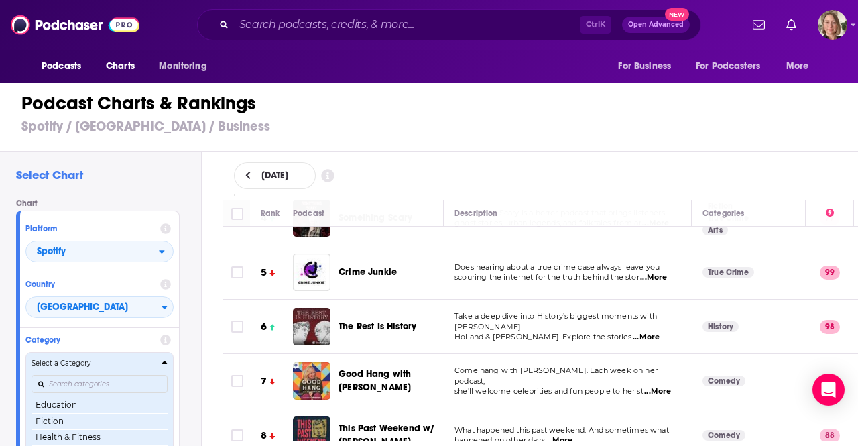
scroll to position [0, 0]
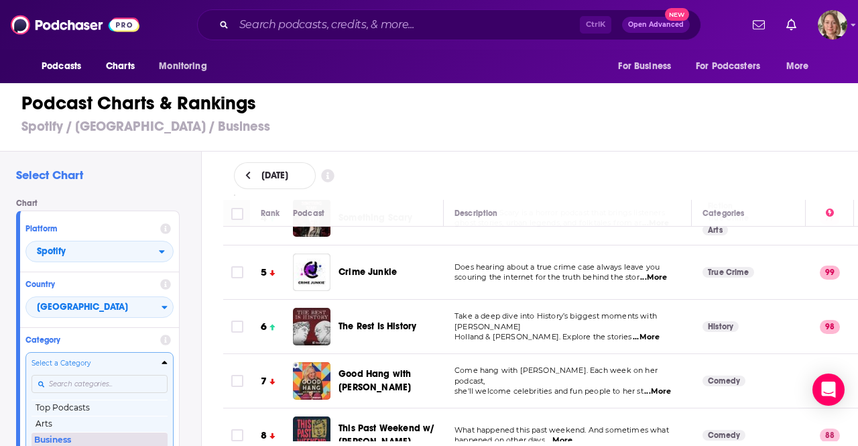
click at [64, 437] on button "Business" at bounding box center [99, 440] width 136 height 16
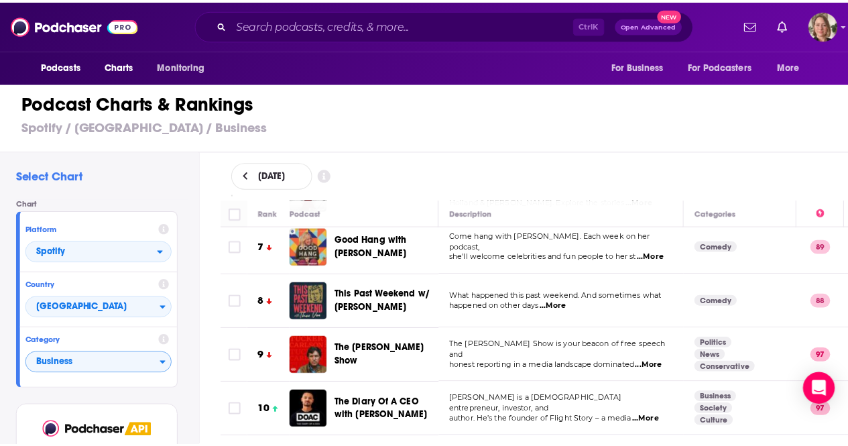
scroll to position [268, 0]
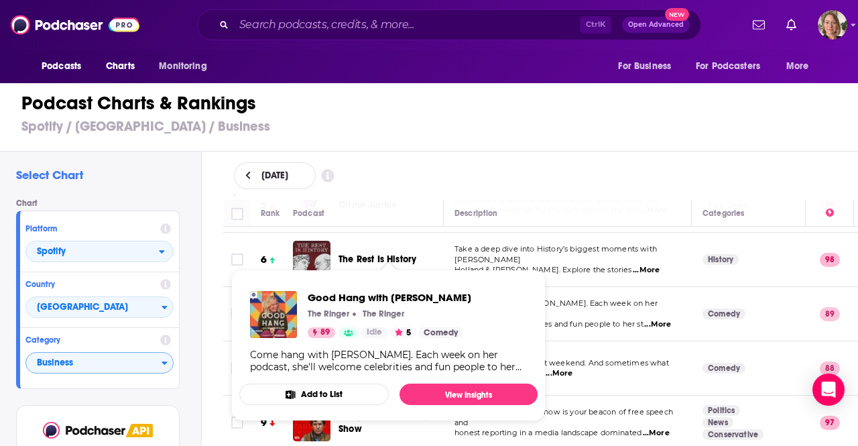
click at [375, 308] on div "Good Hang with [PERSON_NAME] The [PERSON_NAME] The [PERSON_NAME] 89 Idle 5 Come…" at bounding box center [390, 314] width 164 height 47
click at [377, 297] on span "Good Hang with [PERSON_NAME]" at bounding box center [390, 297] width 164 height 13
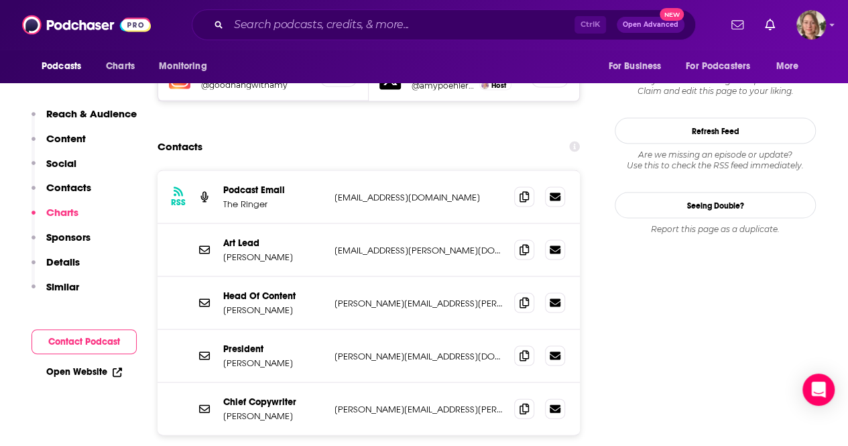
scroll to position [1206, 0]
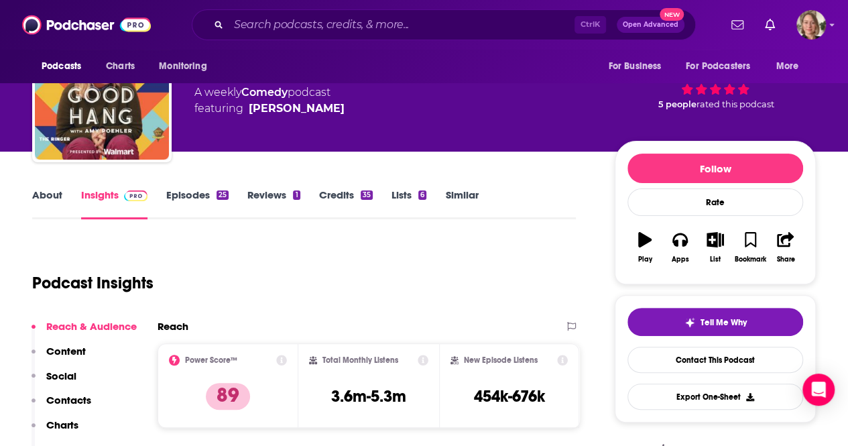
scroll to position [0, 0]
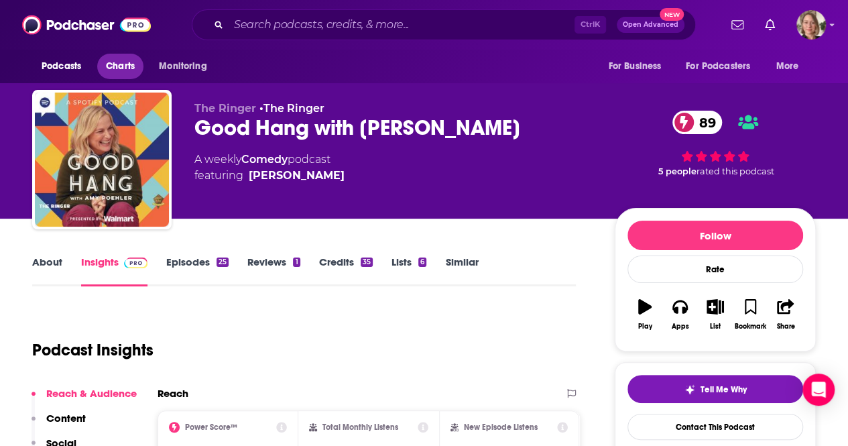
click at [117, 63] on span "Charts" at bounding box center [120, 66] width 29 height 19
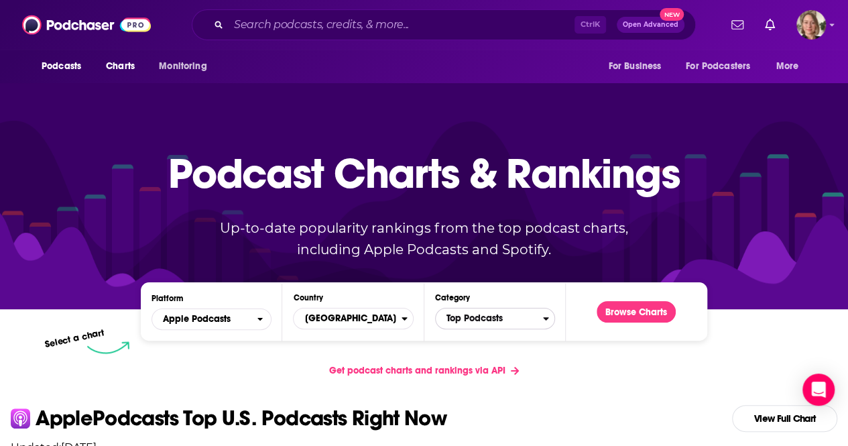
click at [462, 321] on span "Top Podcasts" at bounding box center [489, 318] width 107 height 23
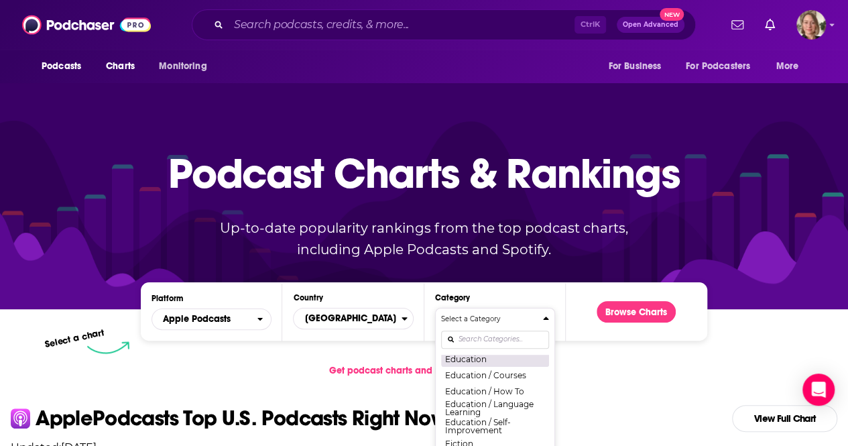
scroll to position [335, 0]
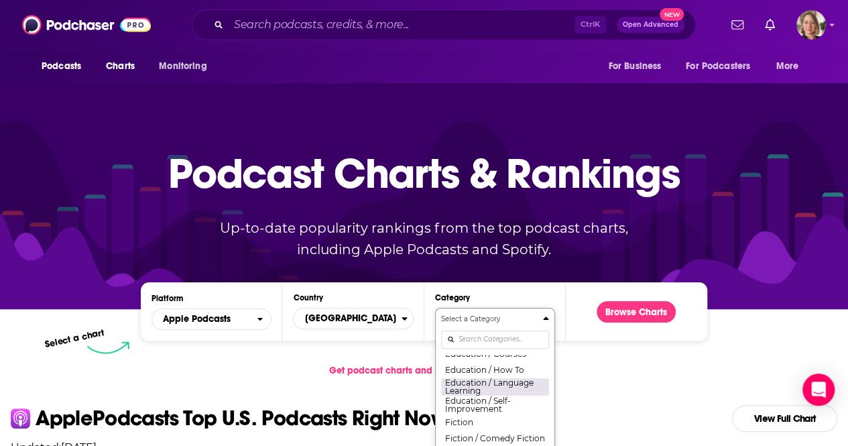
click at [505, 383] on button "Education / Language Learning" at bounding box center [495, 386] width 108 height 18
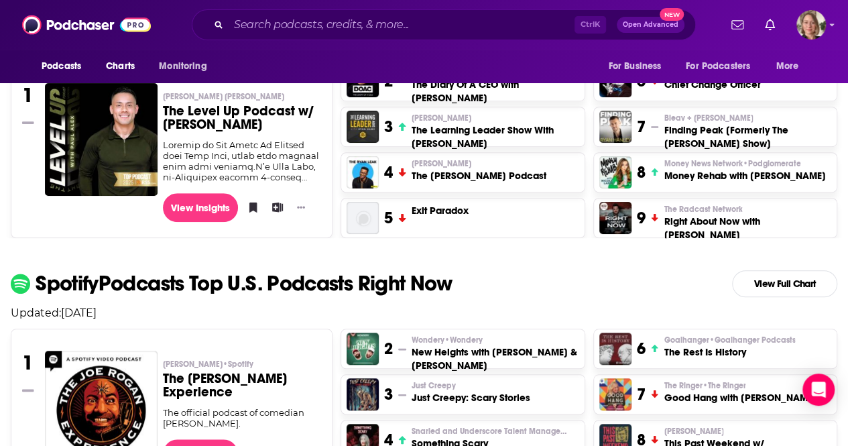
scroll to position [67, 0]
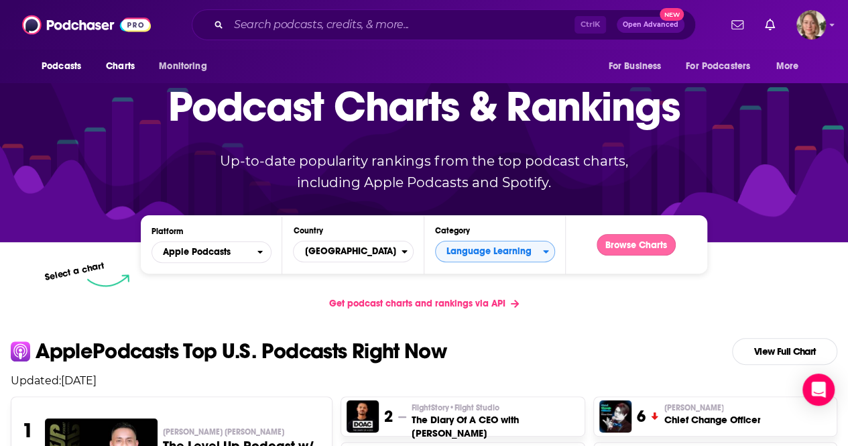
click at [637, 241] on button "Browse Charts" at bounding box center [635, 244] width 79 height 21
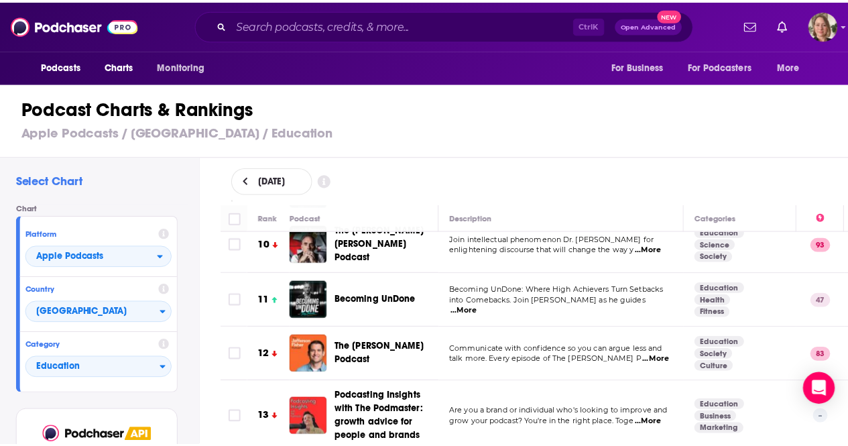
scroll to position [536, 0]
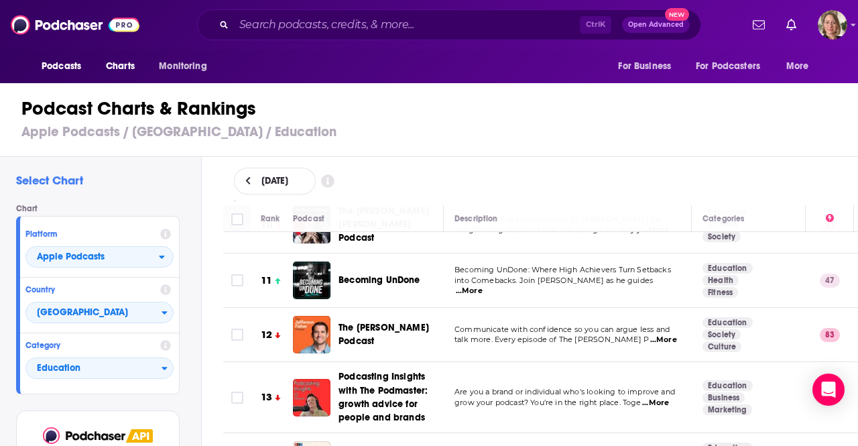
click span "...More"
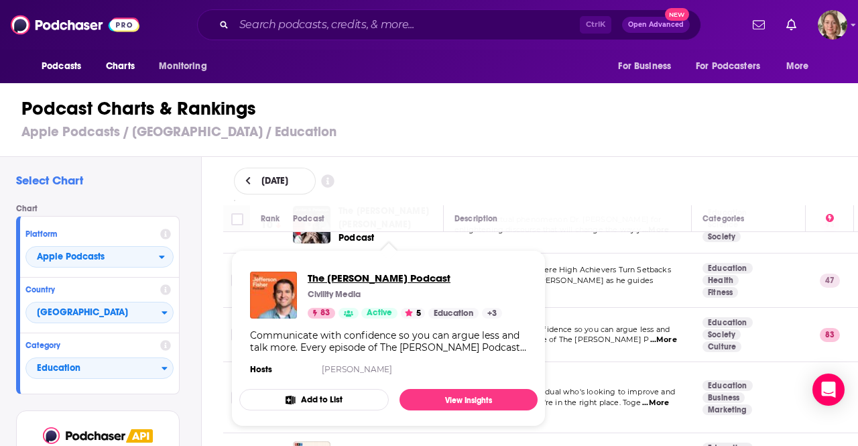
click span "The [PERSON_NAME] Podcast"
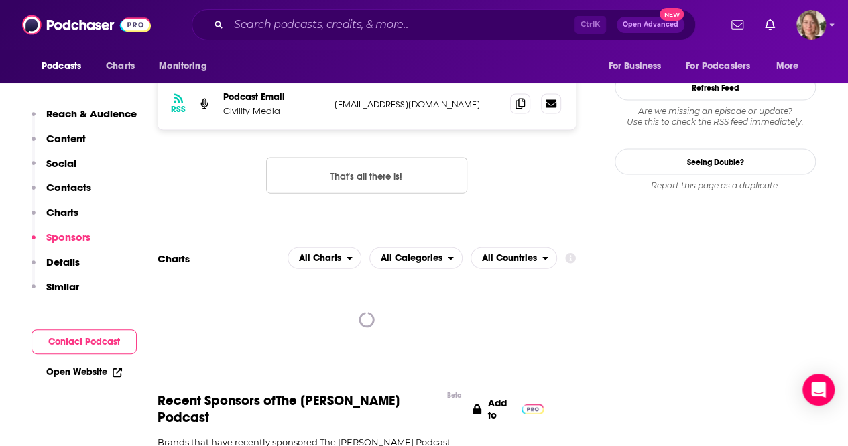
scroll to position [1608, 0]
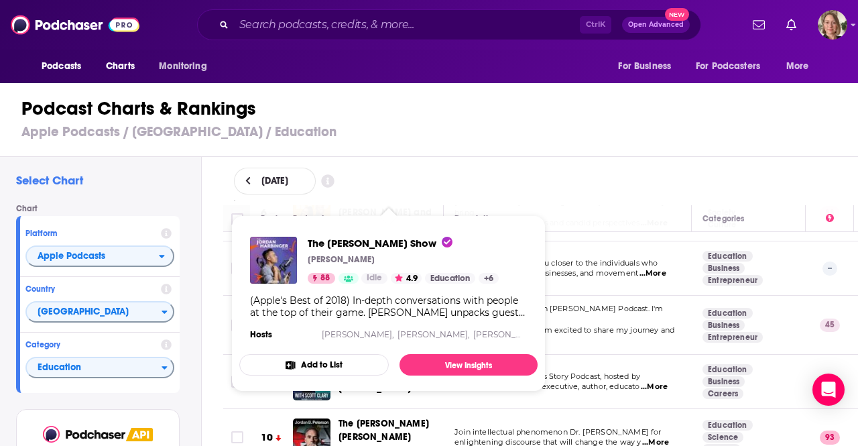
scroll to position [335, 0]
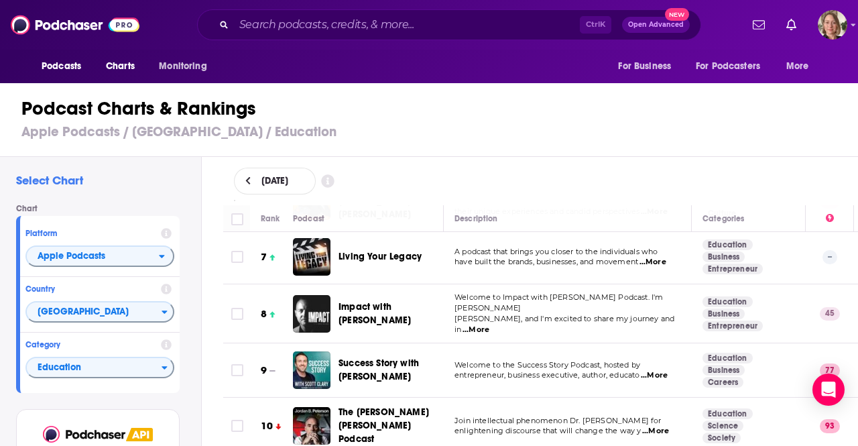
click at [501, 141] on div "Podcast Charts & Rankings Apple Podcasts / [GEOGRAPHIC_DATA] / Education" at bounding box center [434, 118] width 869 height 76
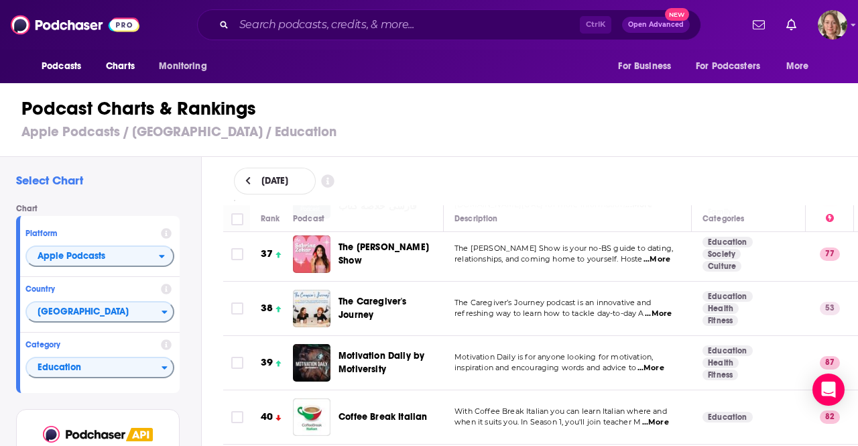
scroll to position [2011, 0]
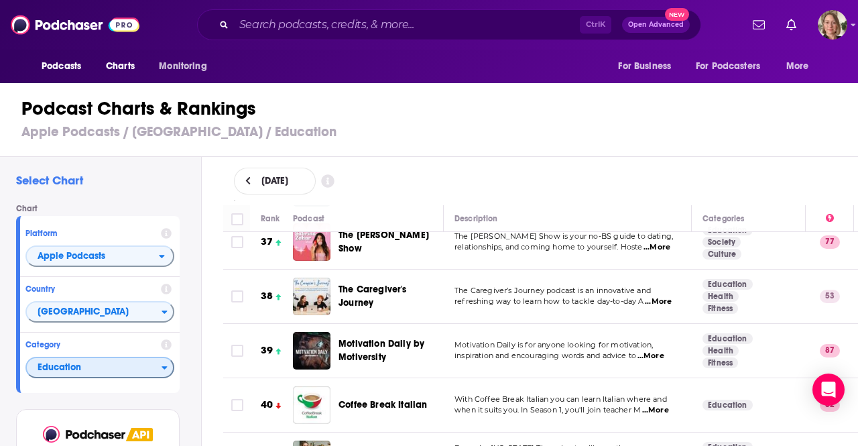
click at [129, 369] on span "Education" at bounding box center [94, 368] width 135 height 23
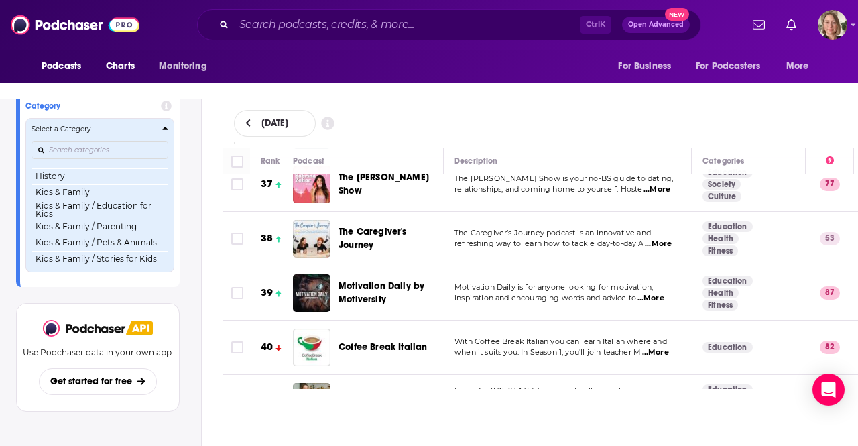
scroll to position [578, 0]
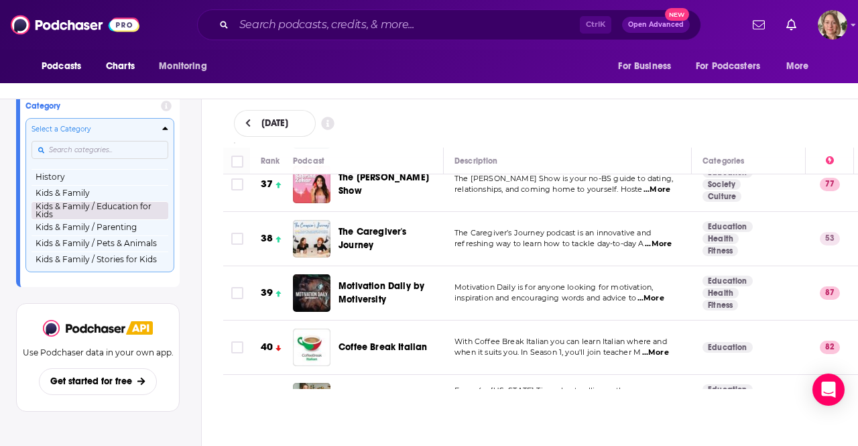
click at [141, 212] on button "Kids & Family / Education for Kids" at bounding box center [99, 210] width 137 height 18
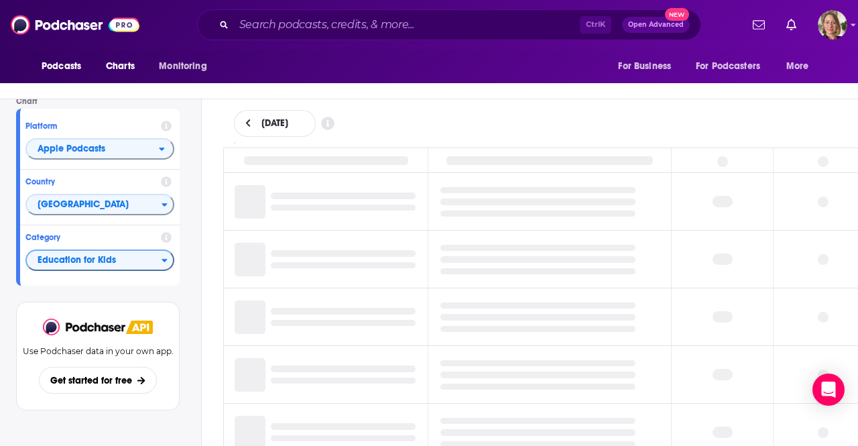
scroll to position [50, 0]
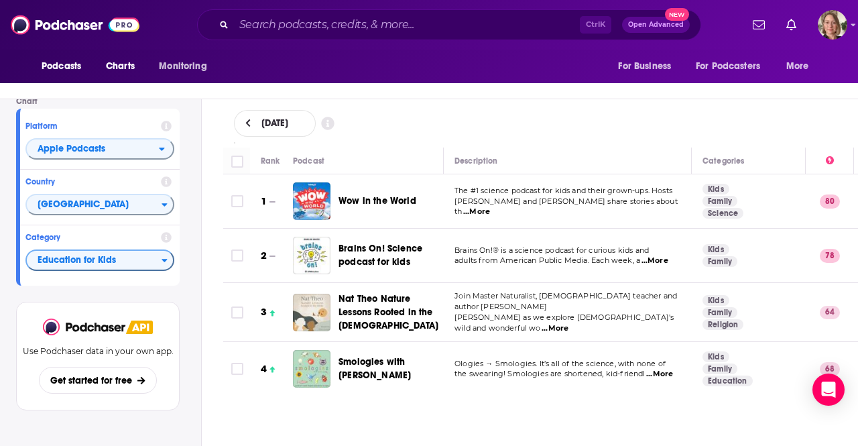
click at [490, 206] on span "...More" at bounding box center [476, 211] width 27 height 11
click at [397, 141] on div "[DATE]" at bounding box center [540, 123] width 657 height 48
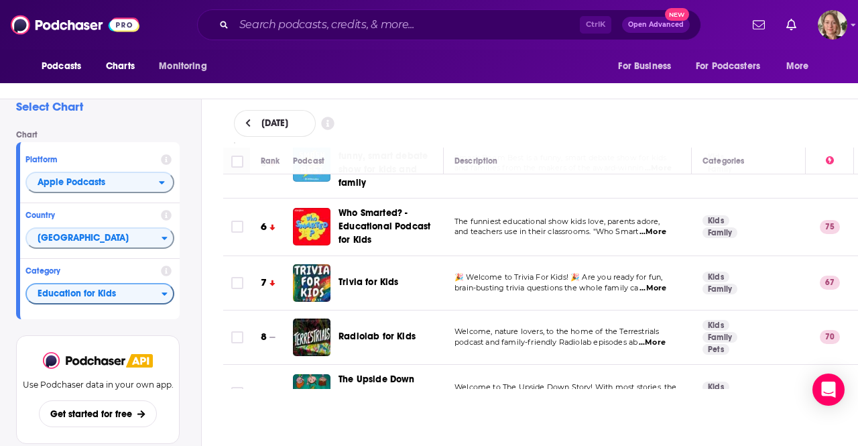
scroll to position [0, 0]
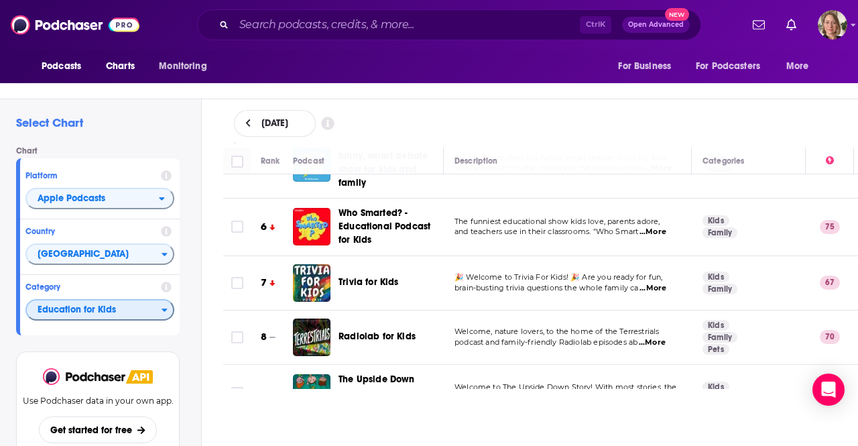
click at [153, 309] on span "Education for Kids" at bounding box center [94, 310] width 135 height 23
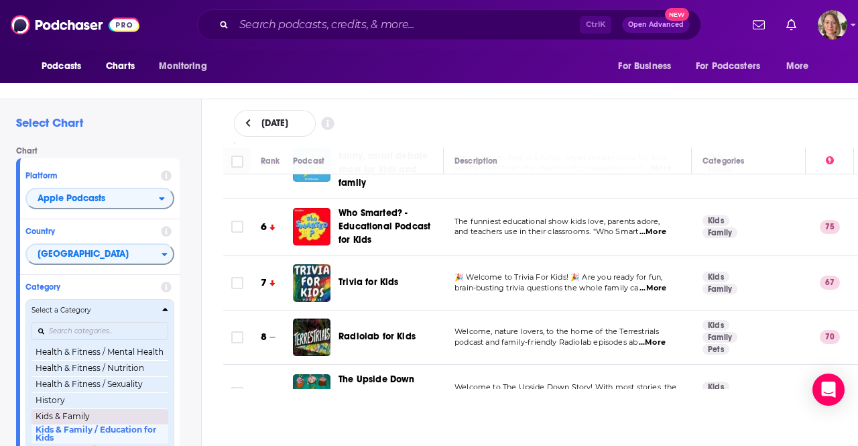
scroll to position [603, 0]
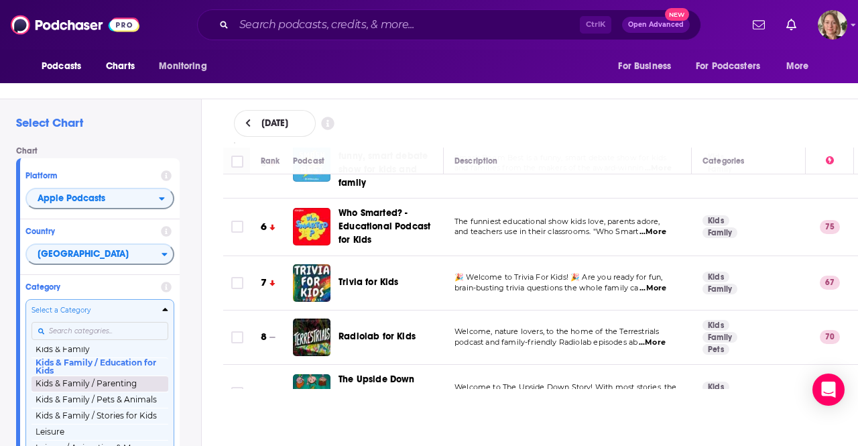
click at [131, 387] on button "Kids & Family / Parenting" at bounding box center [99, 383] width 137 height 16
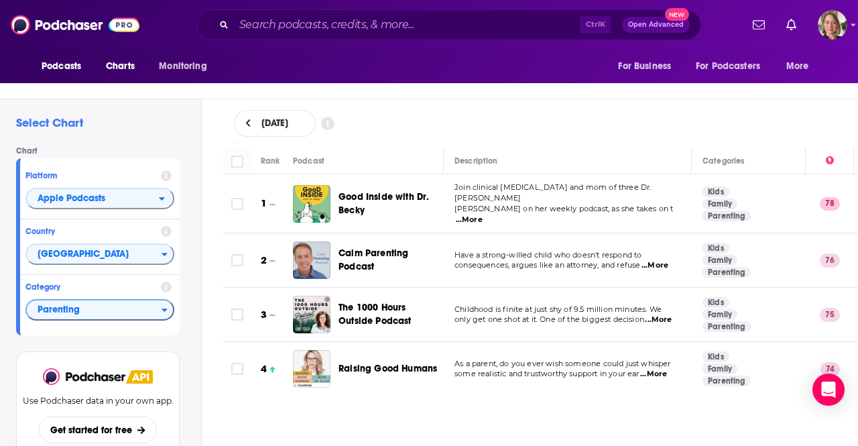
click at [517, 137] on div "[DATE]" at bounding box center [540, 123] width 657 height 48
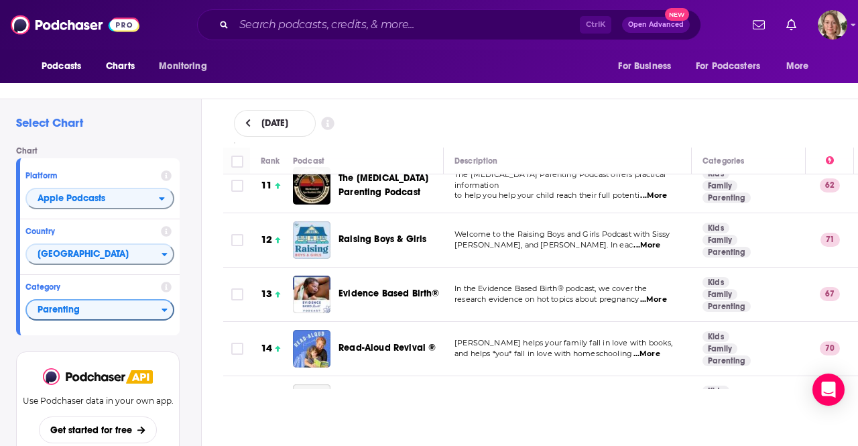
scroll to position [603, 0]
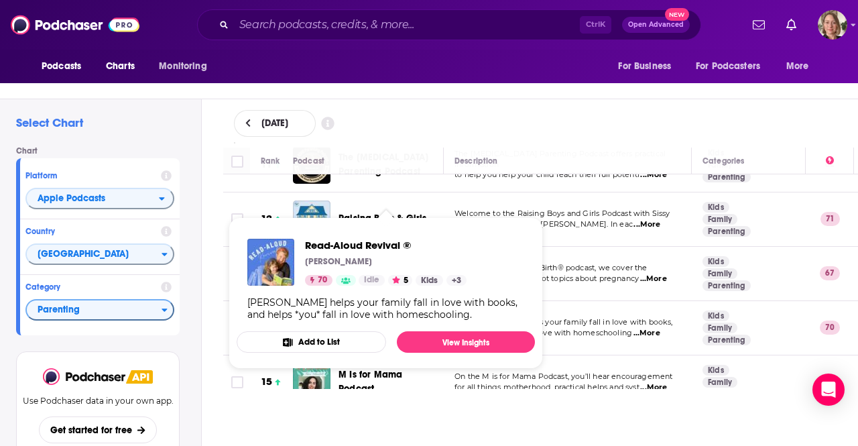
click at [209, 273] on div "Select Chart Chart Platform Apple Podcasts Country United States Category Paren…" at bounding box center [434, 281] width 869 height 365
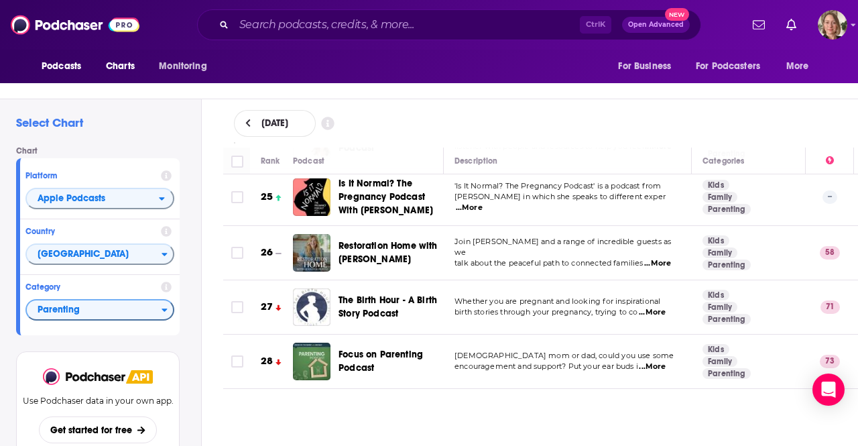
scroll to position [1474, 0]
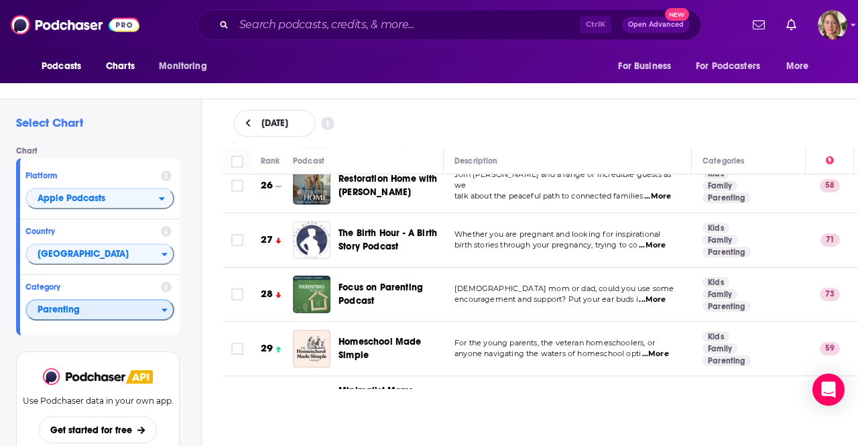
click at [105, 308] on span "Parenting" at bounding box center [94, 310] width 135 height 23
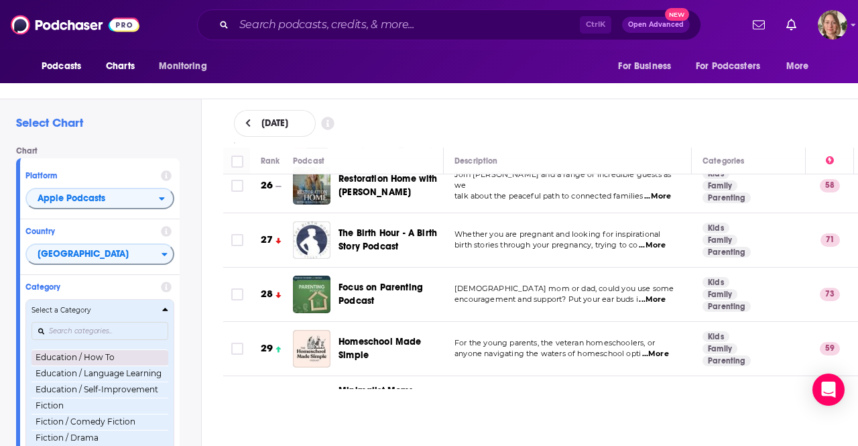
scroll to position [268, 0]
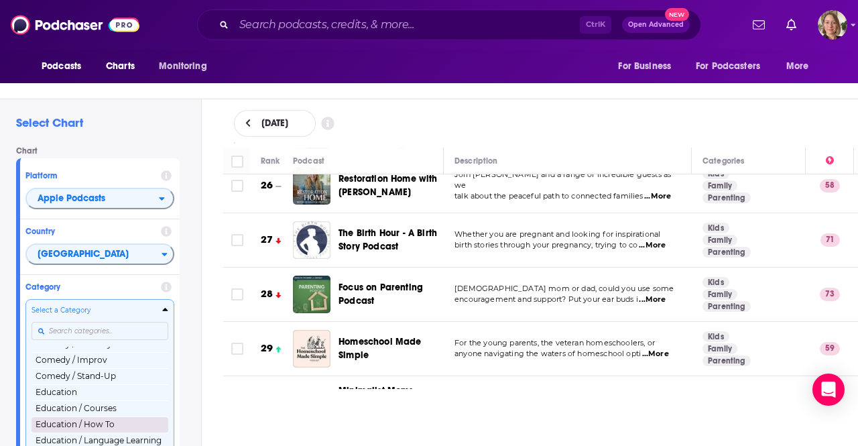
click at [113, 429] on button "Education / How To" at bounding box center [99, 424] width 137 height 16
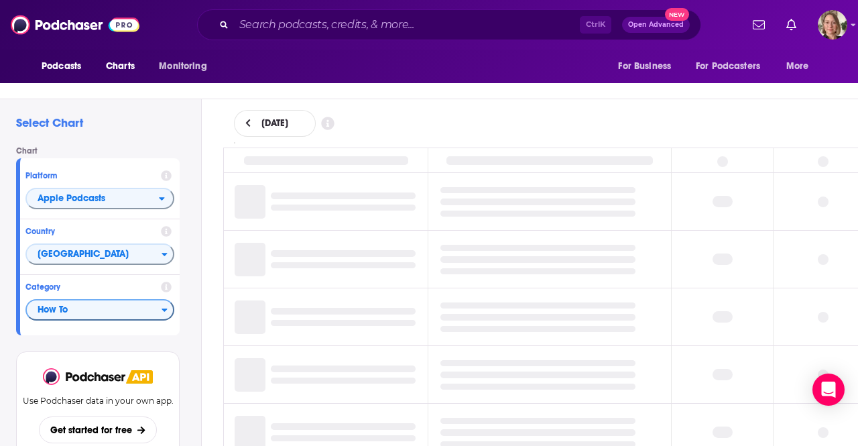
click at [196, 129] on div "Select Chart Chart Platform Apple Podcasts Country United States Category How T…" at bounding box center [100, 281] width 201 height 365
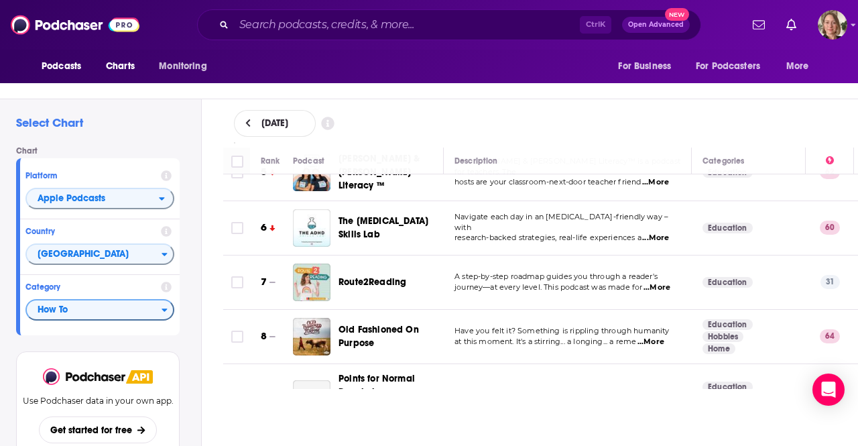
scroll to position [335, 0]
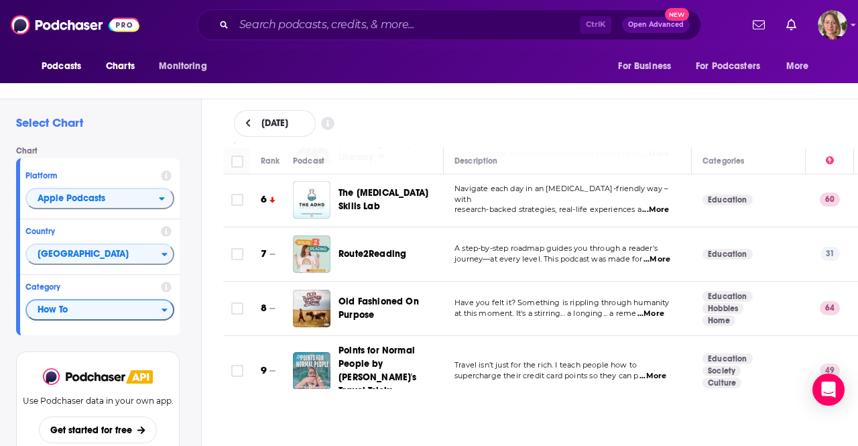
click at [207, 234] on div "Select Chart Chart Platform Apple Podcasts Country United States Category How T…" at bounding box center [434, 281] width 869 height 365
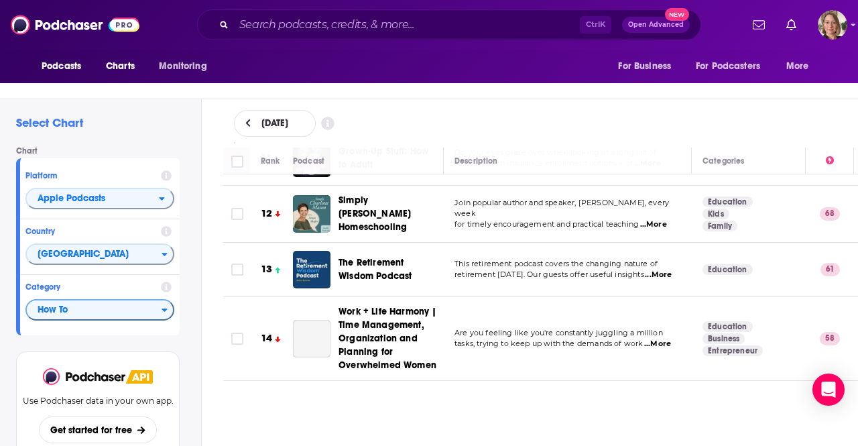
scroll to position [670, 0]
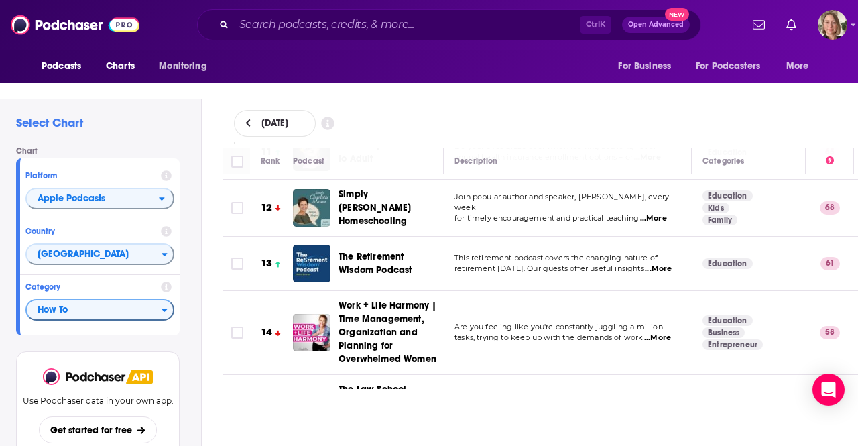
click at [206, 245] on div "Select Chart Chart Platform Apple Podcasts Country United States Category How T…" at bounding box center [434, 281] width 869 height 365
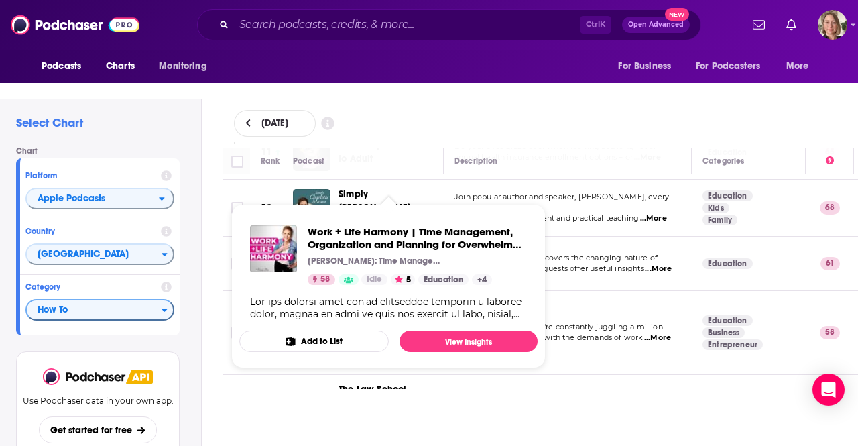
click at [218, 271] on div "Rank Podcast Description Categories 1 Podcasting Insights with The Podmaster: g…" at bounding box center [540, 267] width 657 height 241
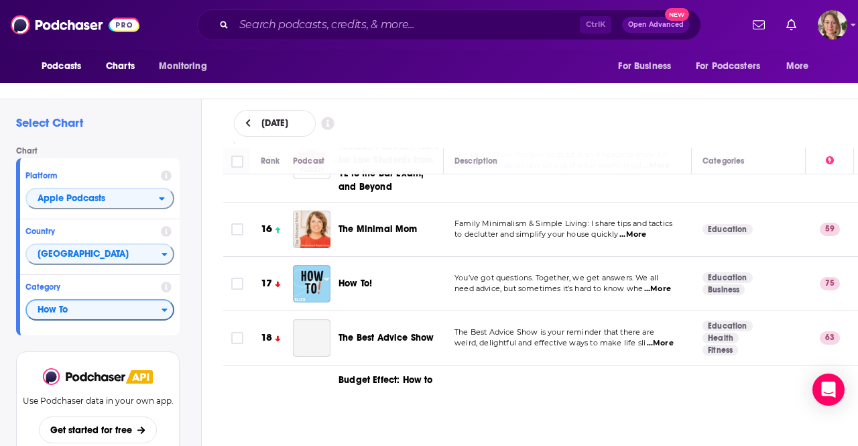
scroll to position [938, 0]
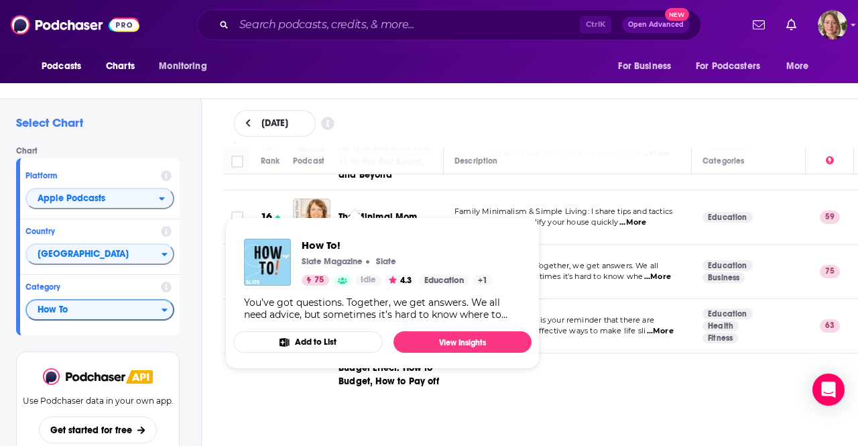
click at [218, 241] on div "Rank Podcast Description Categories 1 Podcasting Insights with The Podmaster: g…" at bounding box center [540, 267] width 657 height 241
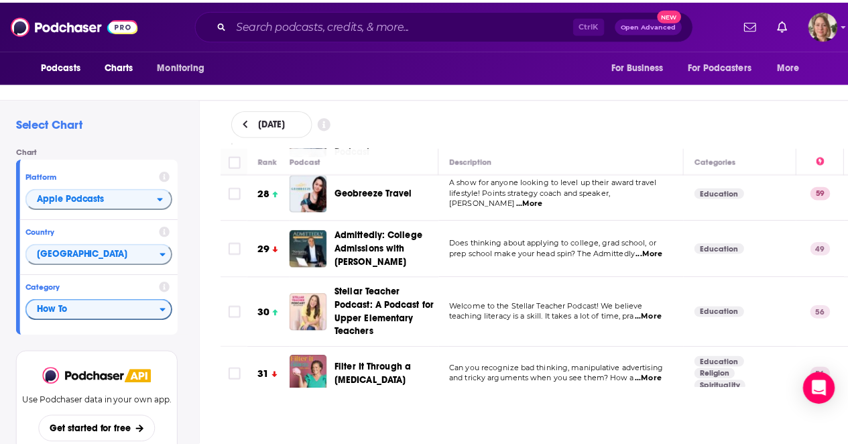
scroll to position [1743, 0]
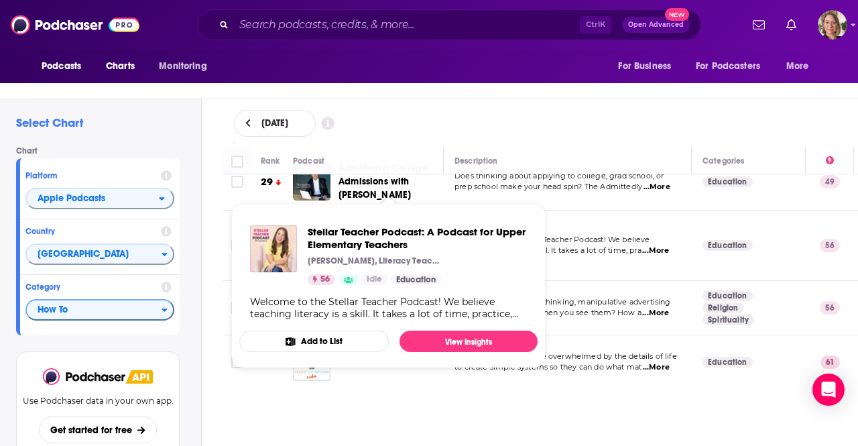
click at [343, 208] on span "Stellar Teacher Podcast: A Podcast for Upper Elementary Teachers Sara Marye, Li…" at bounding box center [388, 286] width 298 height 164
click at [344, 218] on span "Stellar Teacher Podcast: A Podcast for Upper Elementary Teachers" at bounding box center [389, 245] width 102 height 54
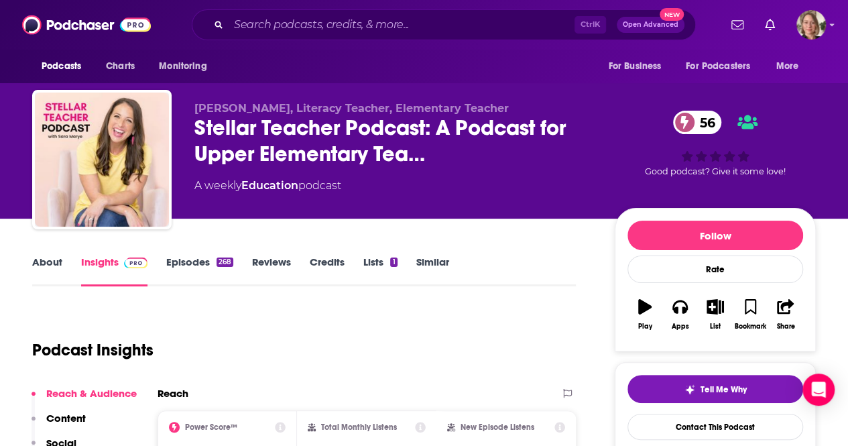
scroll to position [134, 0]
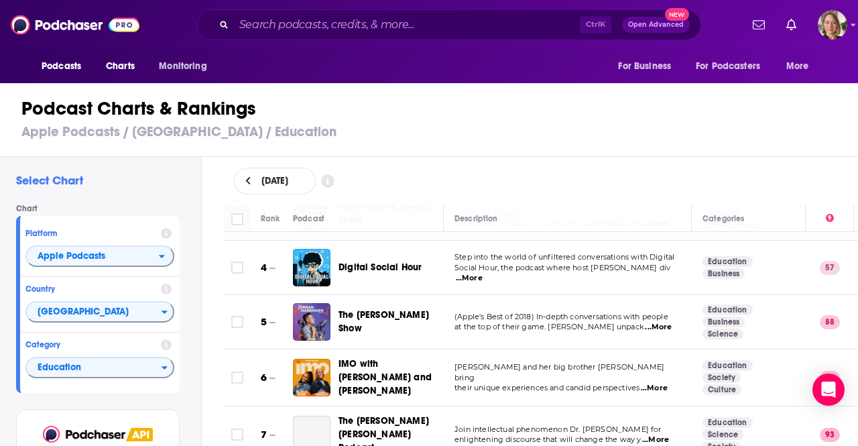
scroll to position [201, 0]
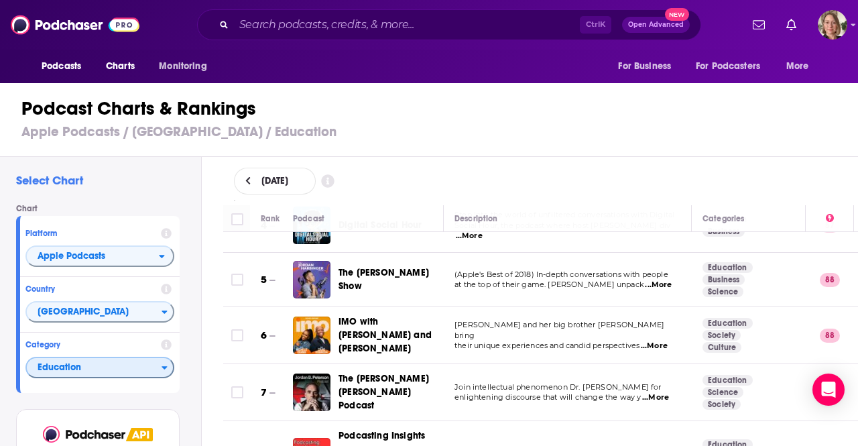
click at [153, 372] on span "Education" at bounding box center [94, 368] width 135 height 23
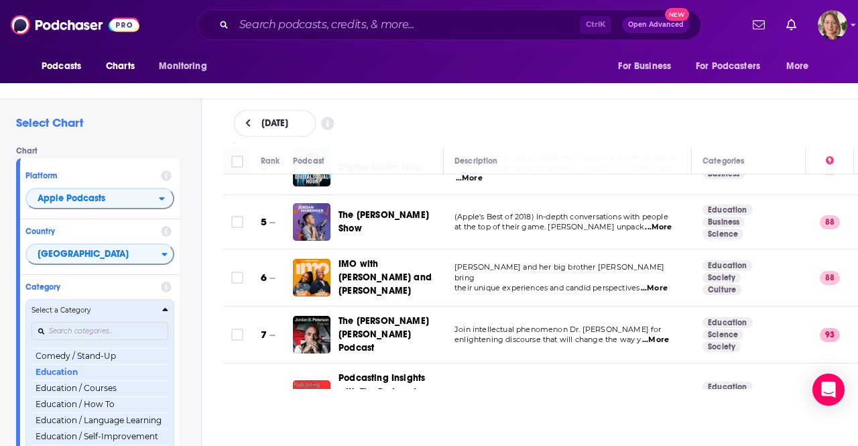
scroll to position [355, 0]
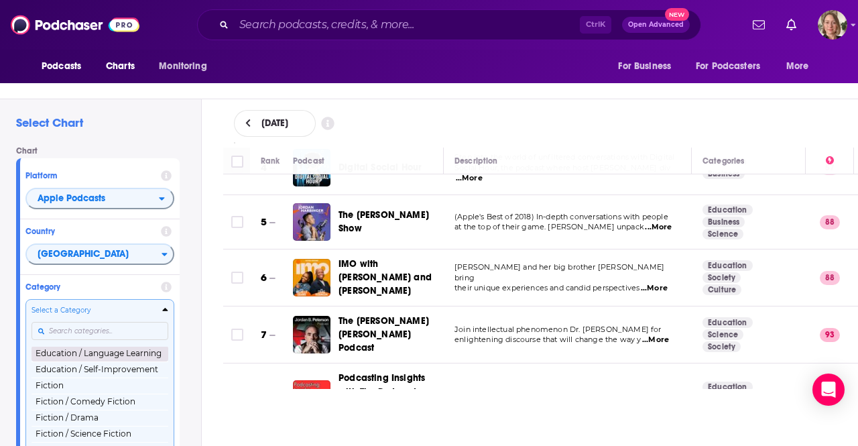
click at [124, 351] on button "Education / Language Learning" at bounding box center [99, 353] width 137 height 16
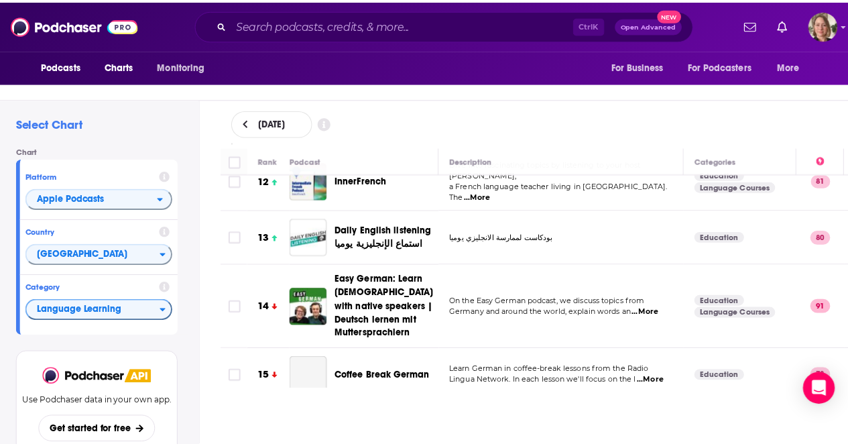
scroll to position [670, 0]
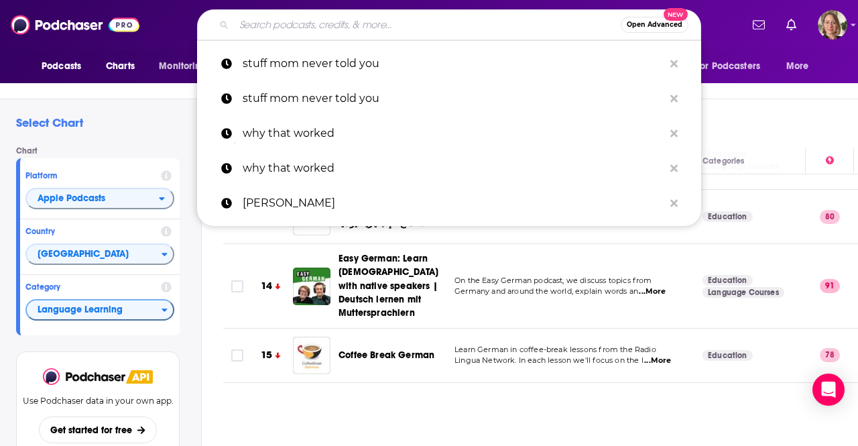
click at [302, 21] on input "Search podcasts, credits, & more..." at bounding box center [427, 24] width 387 height 21
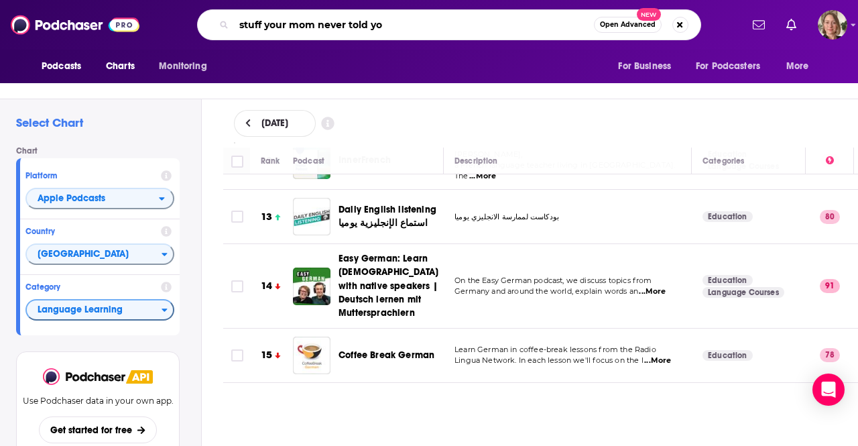
type input "stuff your mom never told you"
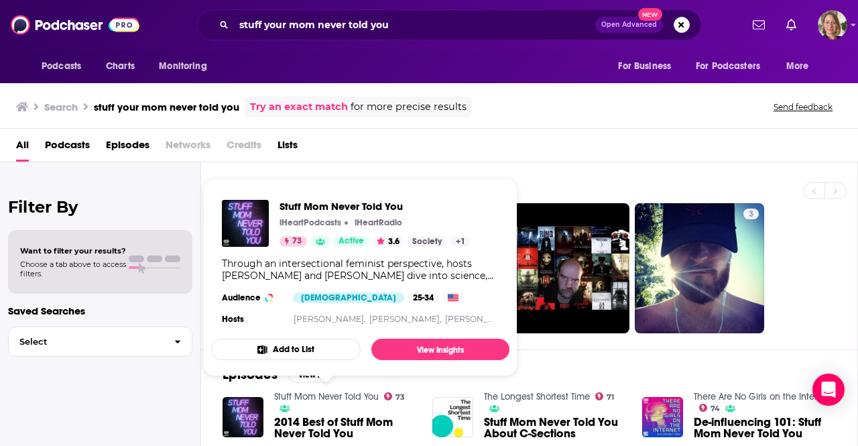
click at [320, 392] on link "Stuff Mom Never Told You" at bounding box center [326, 396] width 105 height 11
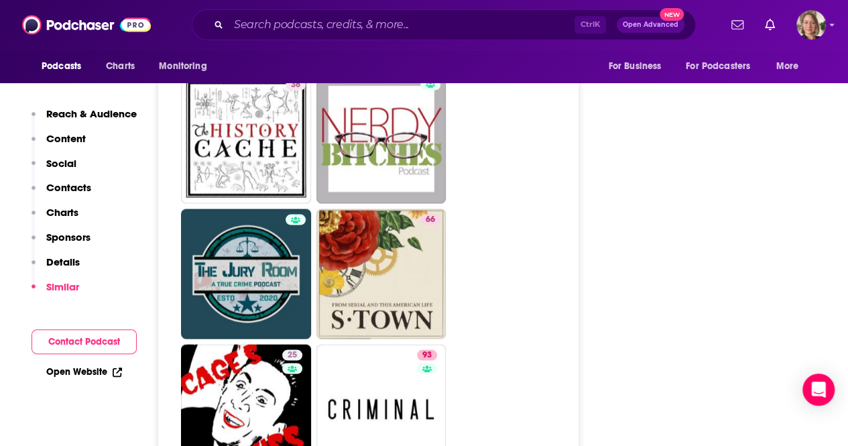
scroll to position [5961, 0]
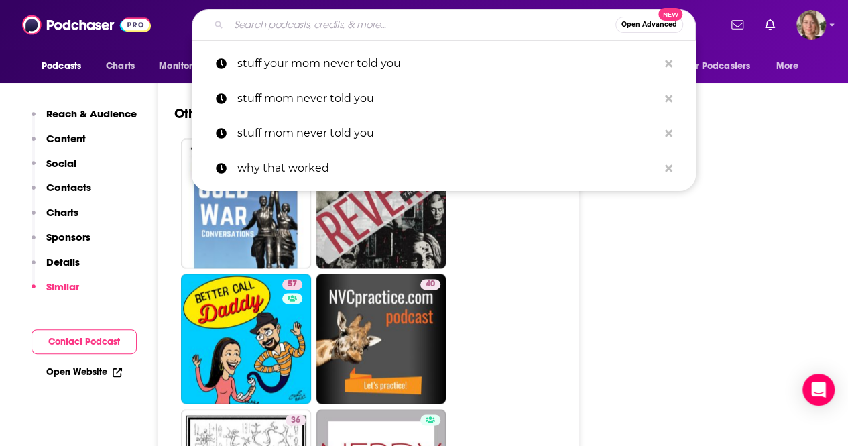
click at [284, 29] on input "Search podcasts, credits, & more..." at bounding box center [422, 24] width 387 height 21
paste input "Cult of Pedagogy"
type input "Cult of Pedagogy"
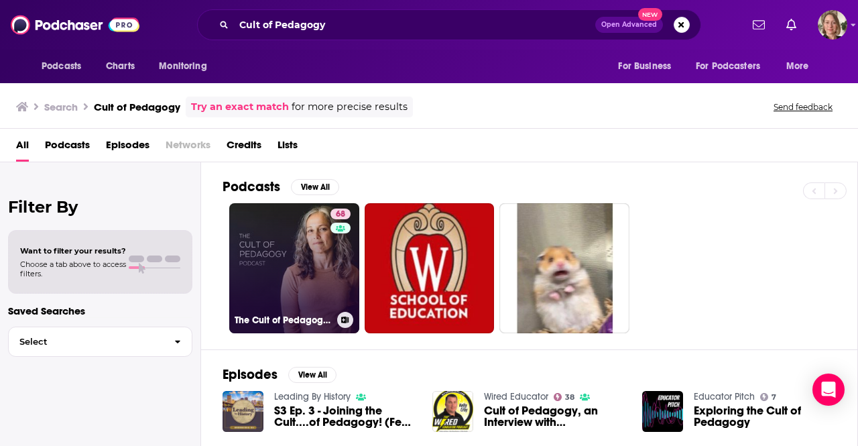
click at [287, 264] on link "68 The Cult of Pedagogy Podcast" at bounding box center [294, 268] width 130 height 130
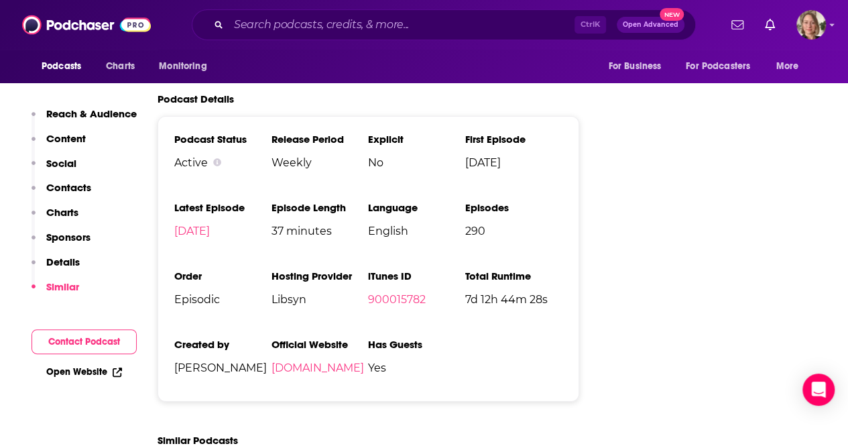
scroll to position [2614, 0]
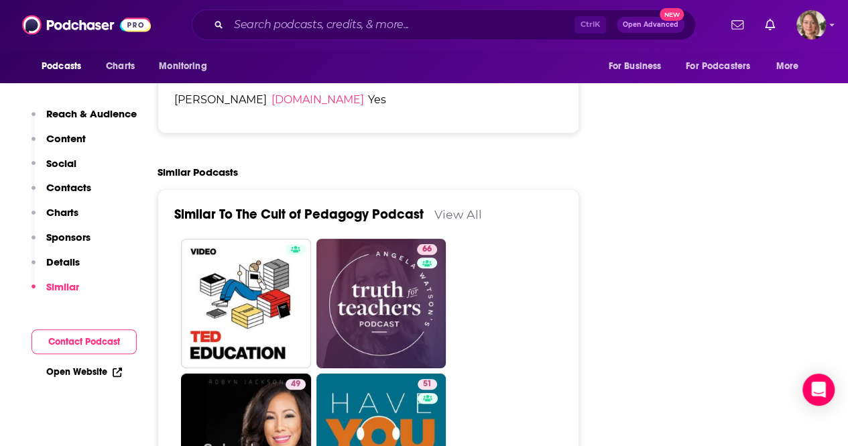
click at [460, 207] on link "View All" at bounding box center [458, 214] width 48 height 14
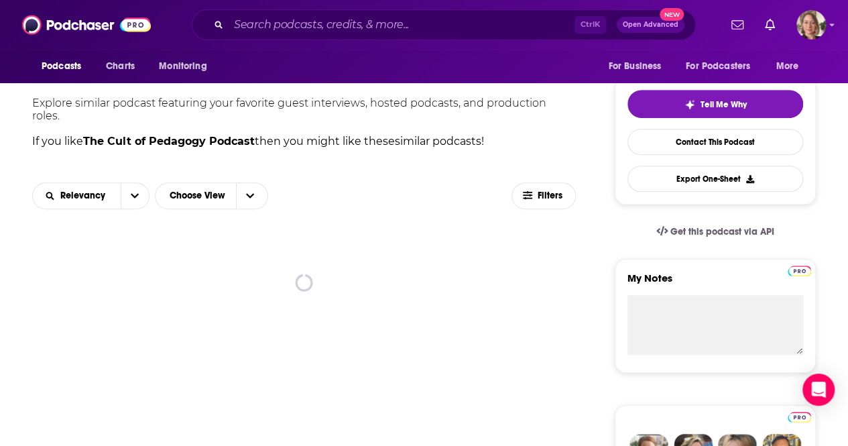
scroll to position [335, 0]
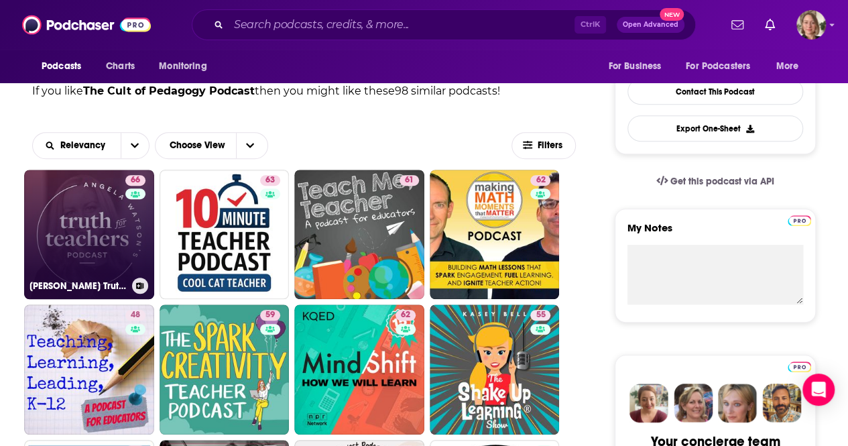
click at [60, 233] on link "66 Angela Watson's Truth for Teachers" at bounding box center [89, 235] width 130 height 130
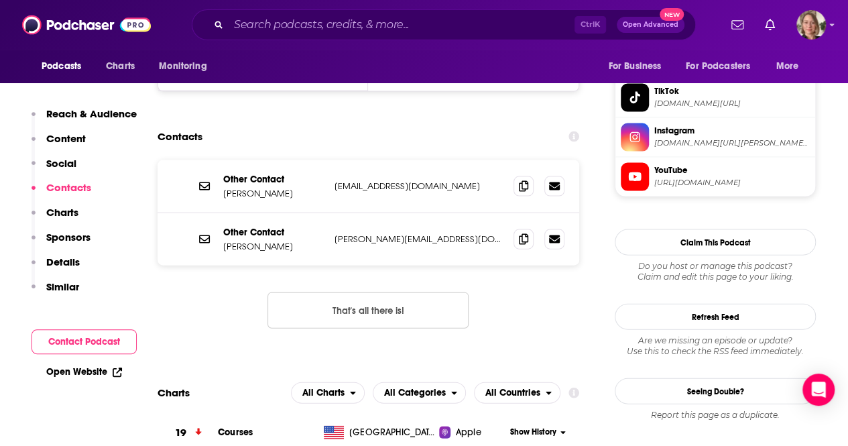
scroll to position [1206, 0]
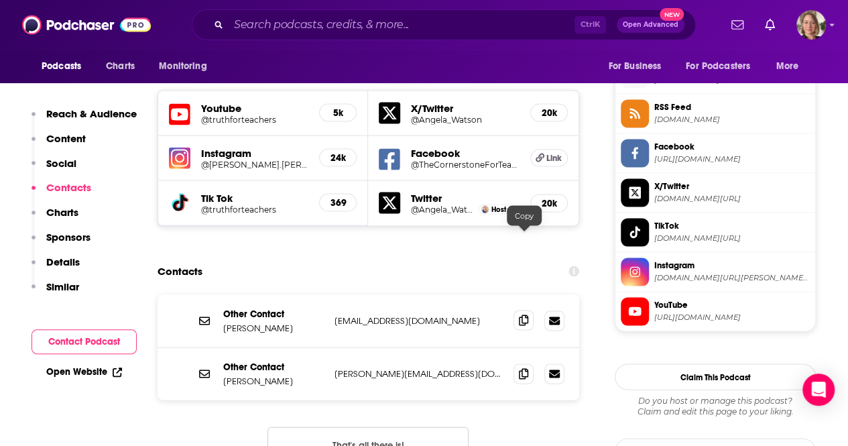
click at [521, 314] on icon at bounding box center [523, 319] width 9 height 11
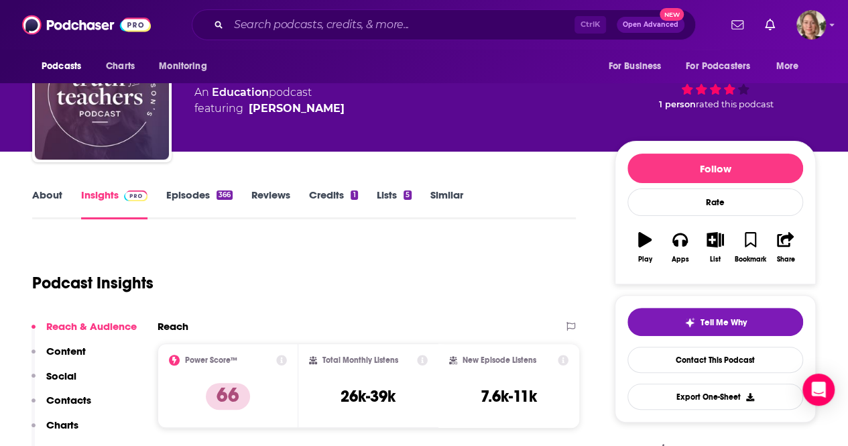
scroll to position [0, 0]
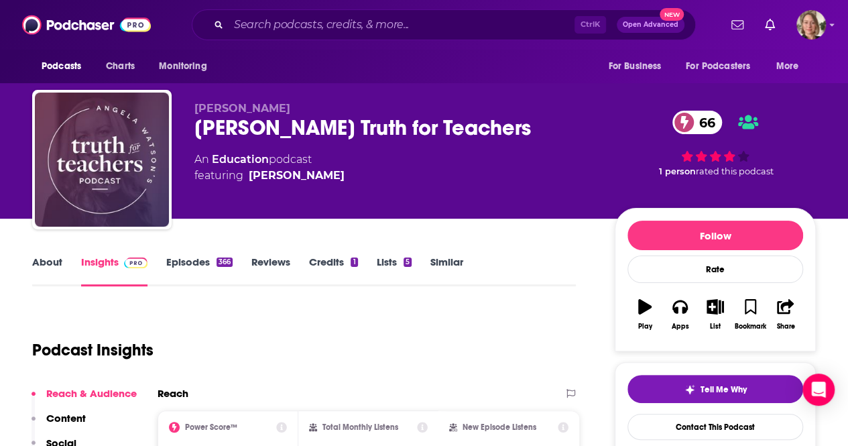
drag, startPoint x: 533, startPoint y: 131, endPoint x: 196, endPoint y: 133, distance: 337.1
click at [196, 133] on div "Angela Watson's Truth for Teachers 66" at bounding box center [393, 128] width 399 height 26
copy h2 "Angela Watson's Truth for Teachers"
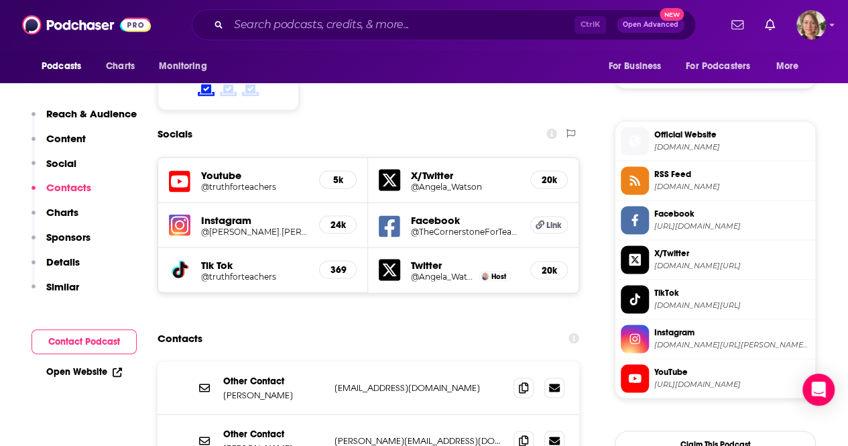
scroll to position [1340, 0]
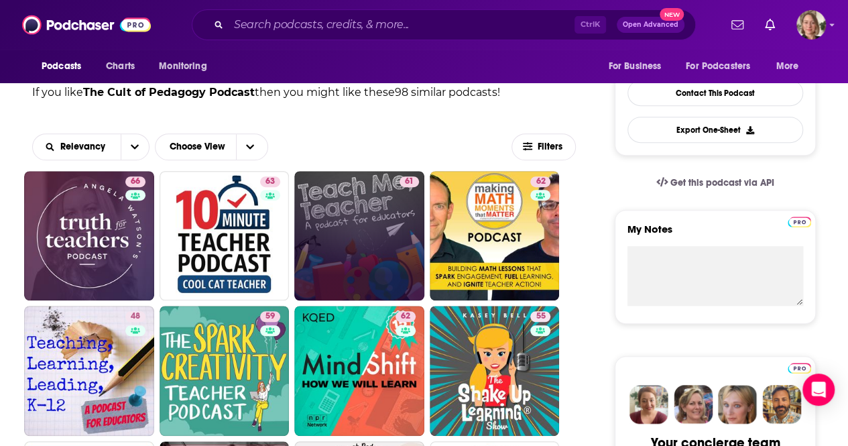
scroll to position [335, 0]
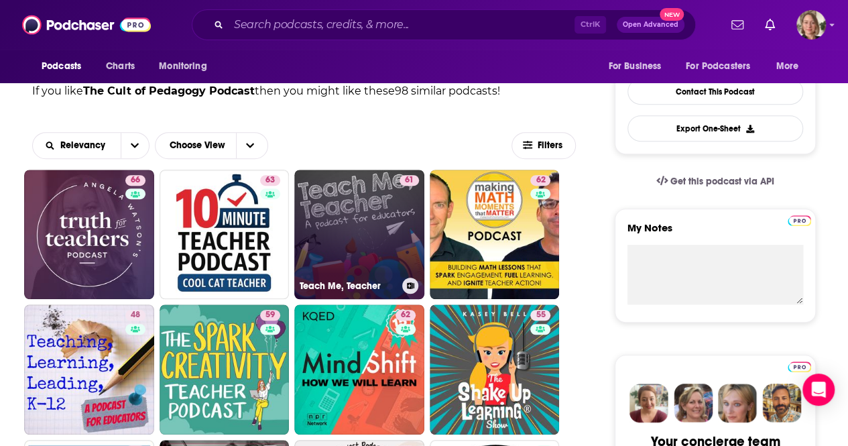
click at [369, 194] on link "61 Teach Me, Teacher" at bounding box center [359, 235] width 130 height 130
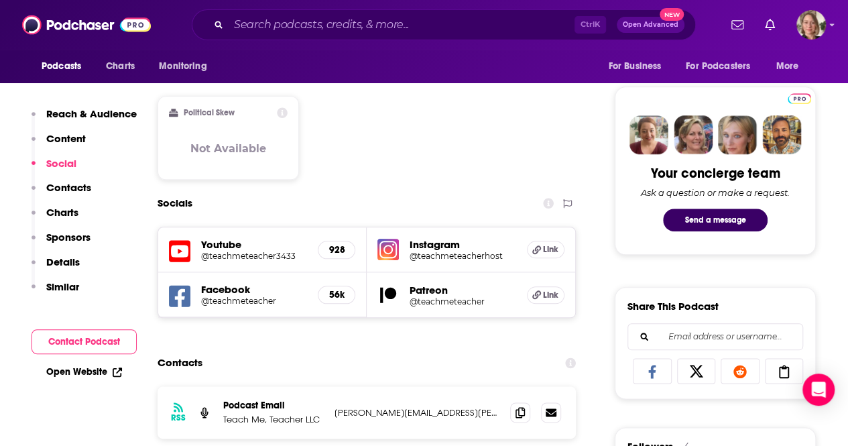
scroll to position [737, 0]
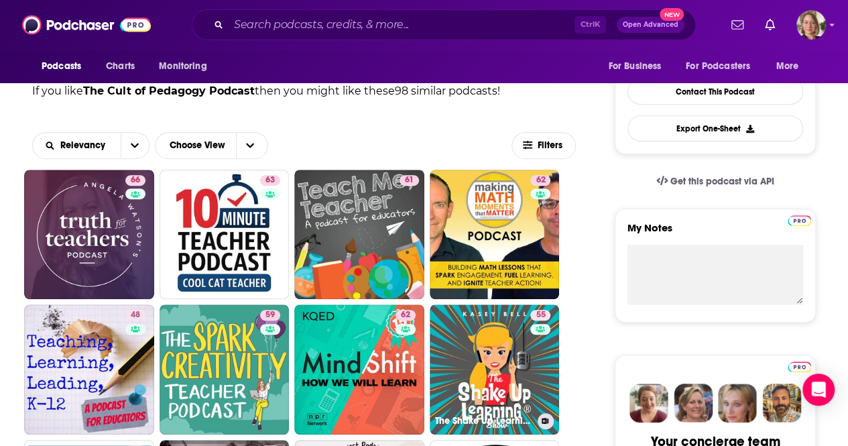
scroll to position [402, 0]
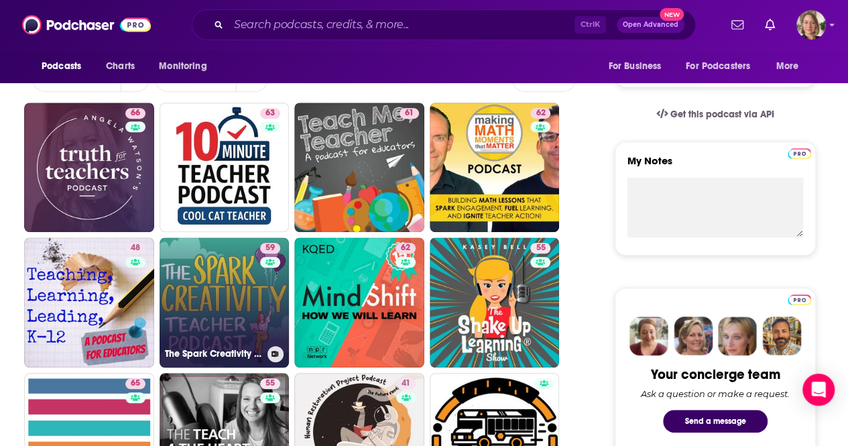
click at [265, 294] on div "59" at bounding box center [271, 294] width 23 height 103
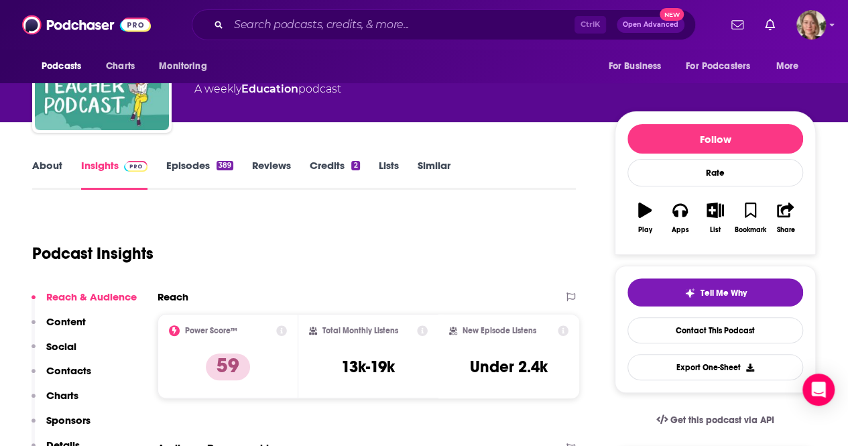
scroll to position [67, 0]
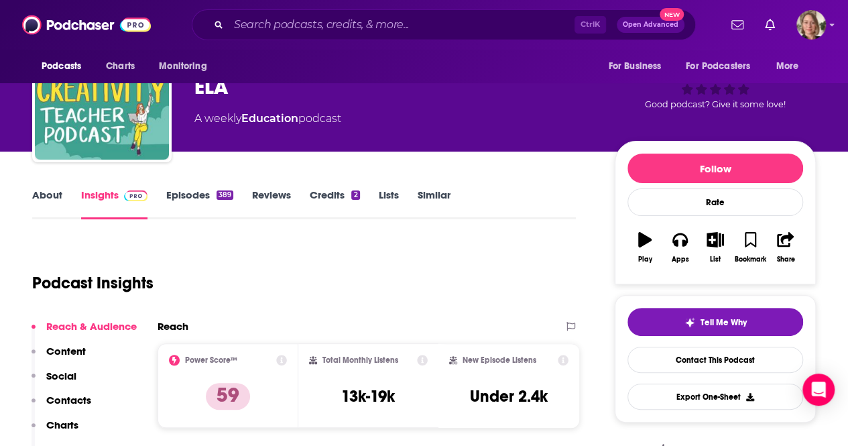
click at [42, 192] on link "About" at bounding box center [47, 203] width 30 height 31
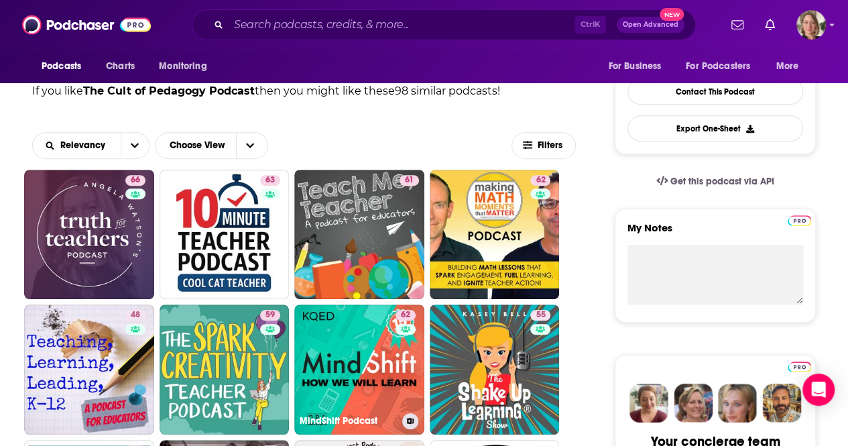
scroll to position [402, 0]
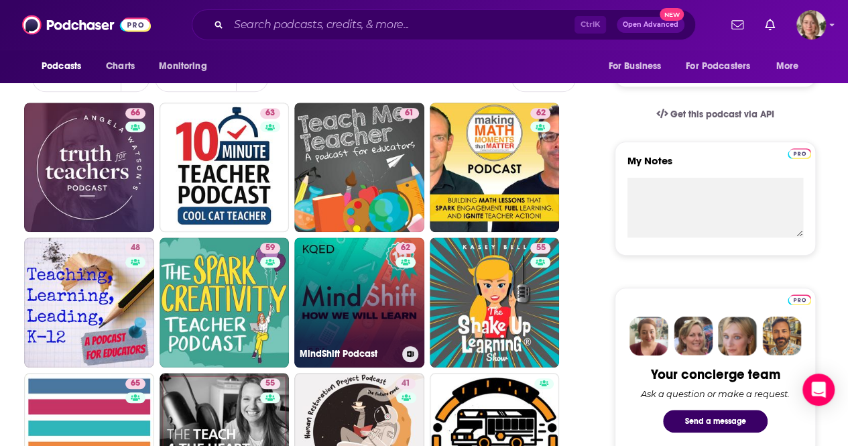
click at [365, 300] on link "62 MindShift Podcast" at bounding box center [359, 302] width 130 height 130
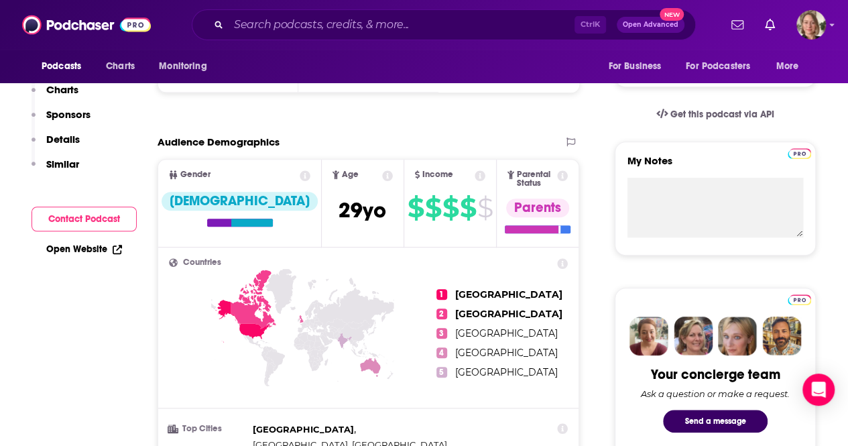
scroll to position [134, 0]
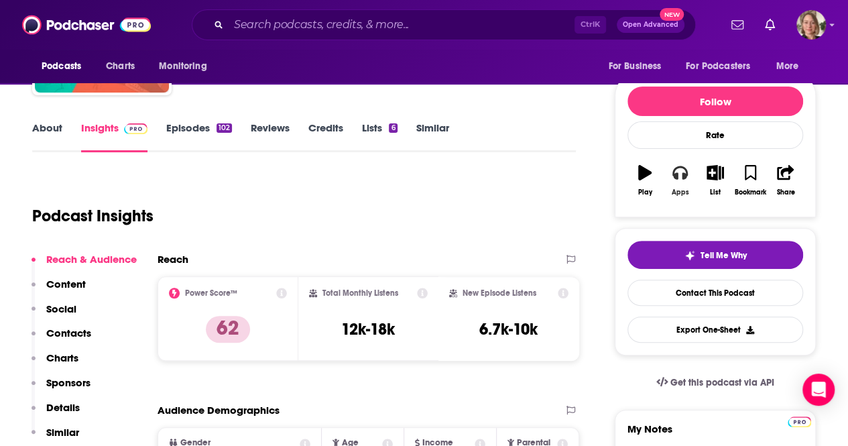
click at [677, 172] on icon "button" at bounding box center [679, 172] width 15 height 13
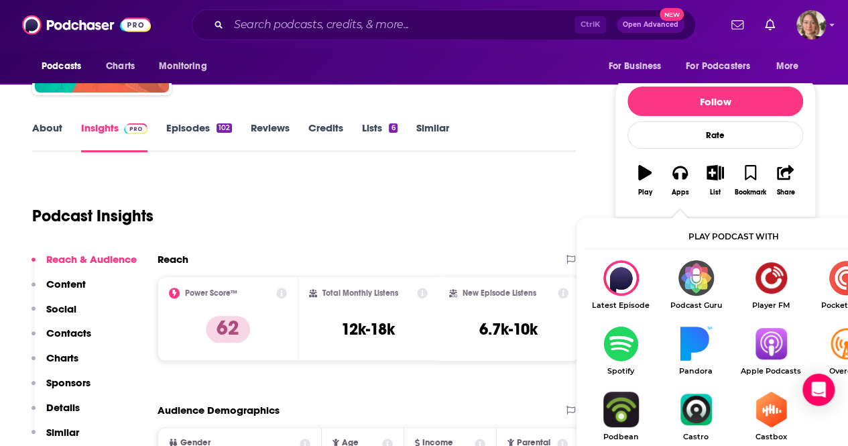
click at [766, 355] on img "Show Listen On dropdown" at bounding box center [770, 344] width 75 height 36
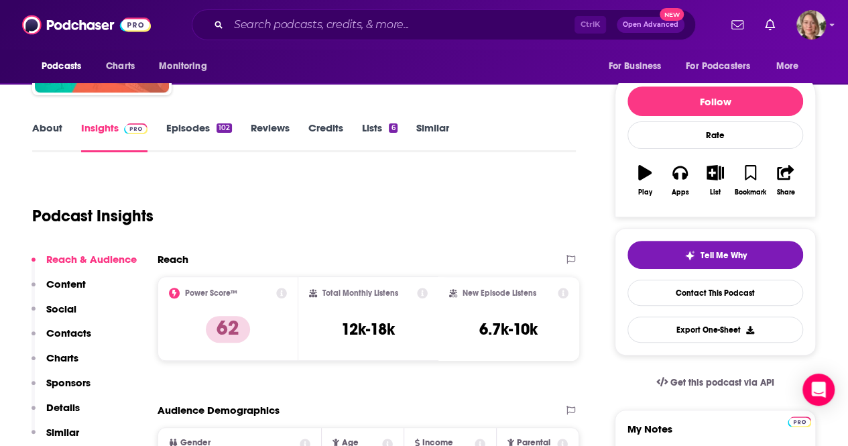
scroll to position [0, 0]
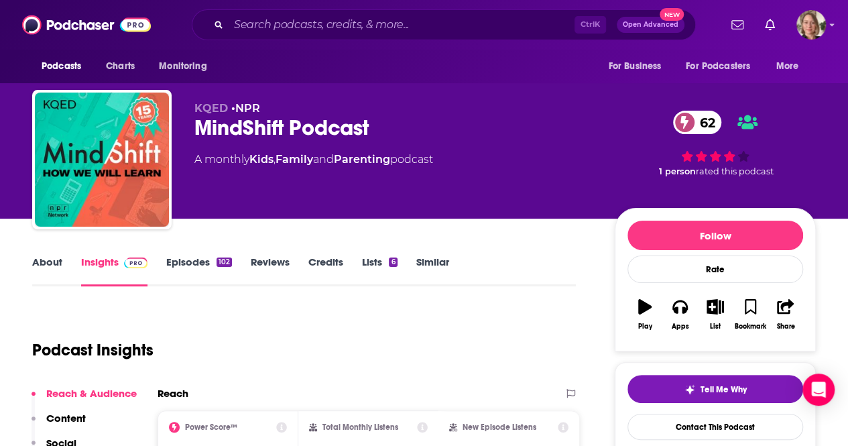
click at [51, 261] on link "About" at bounding box center [47, 270] width 30 height 31
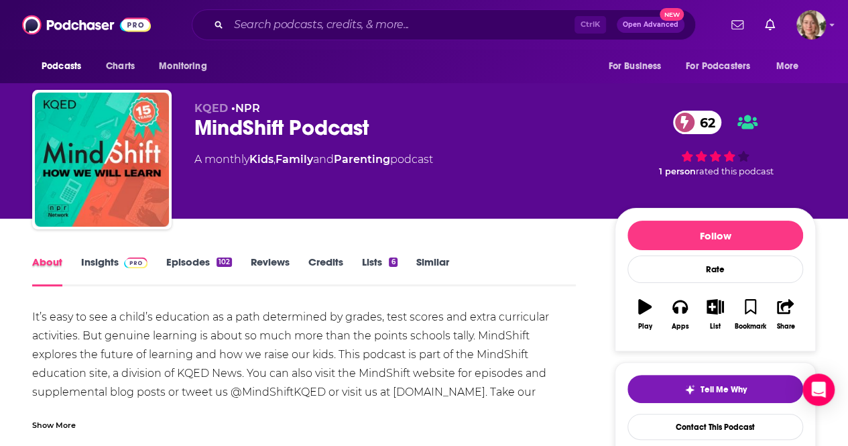
drag, startPoint x: 74, startPoint y: 260, endPoint x: 101, endPoint y: 266, distance: 26.8
click at [74, 261] on div "About" at bounding box center [56, 270] width 49 height 31
click at [107, 263] on link "Insights" at bounding box center [114, 270] width 66 height 31
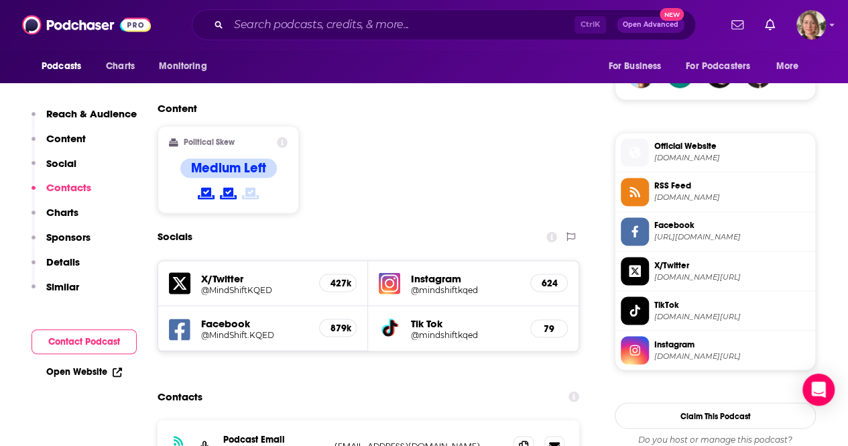
scroll to position [1139, 0]
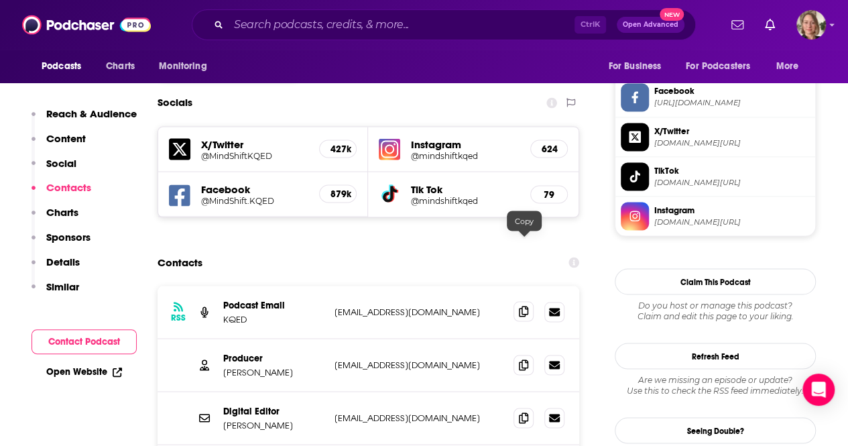
click at [524, 306] on icon at bounding box center [523, 311] width 9 height 11
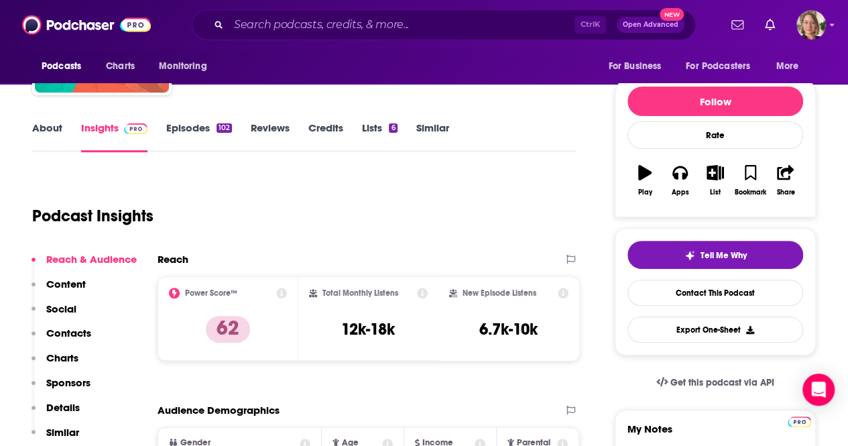
scroll to position [0, 0]
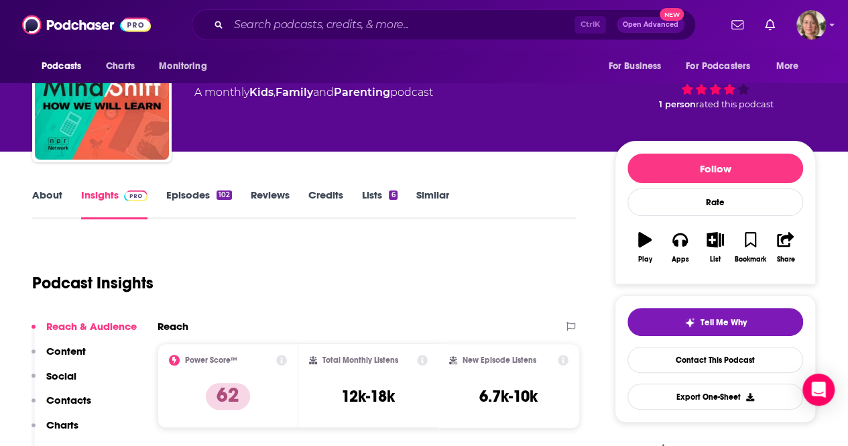
scroll to position [201, 0]
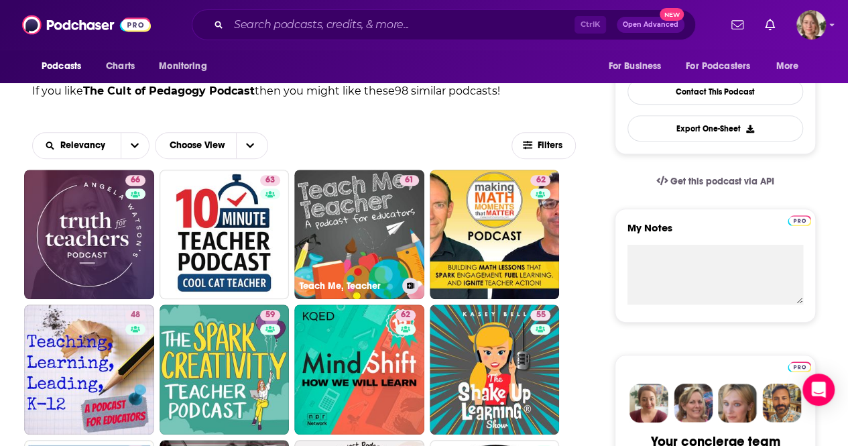
scroll to position [536, 0]
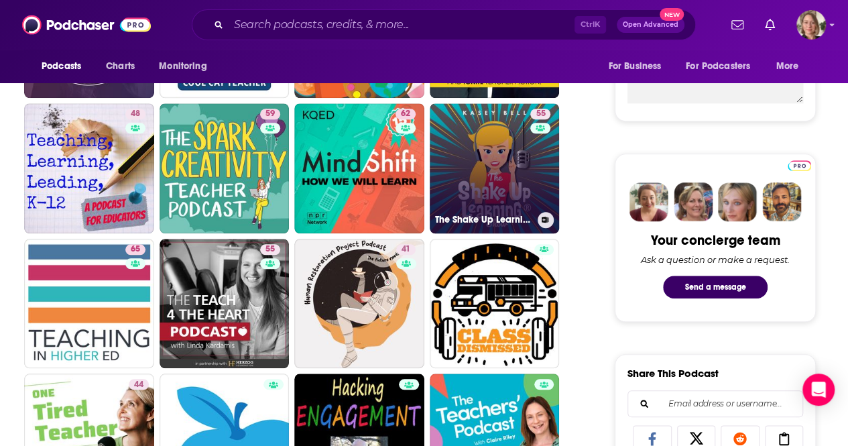
click at [495, 152] on link "55 The Shake Up Learning Show with Kasey Bell" at bounding box center [495, 168] width 130 height 130
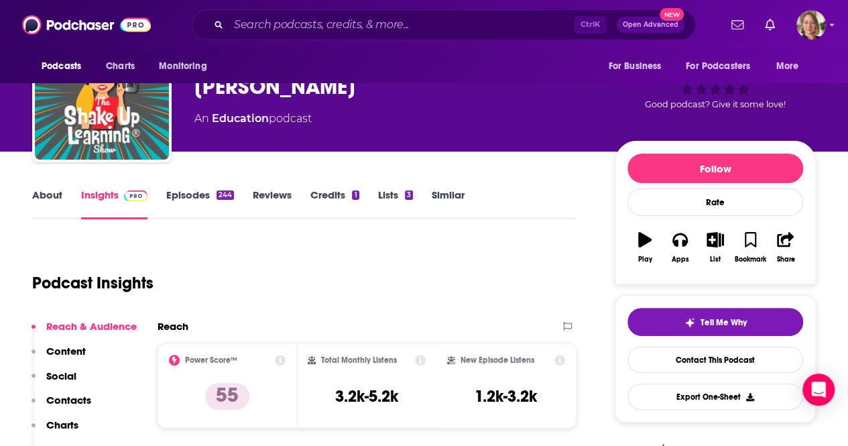
scroll to position [201, 0]
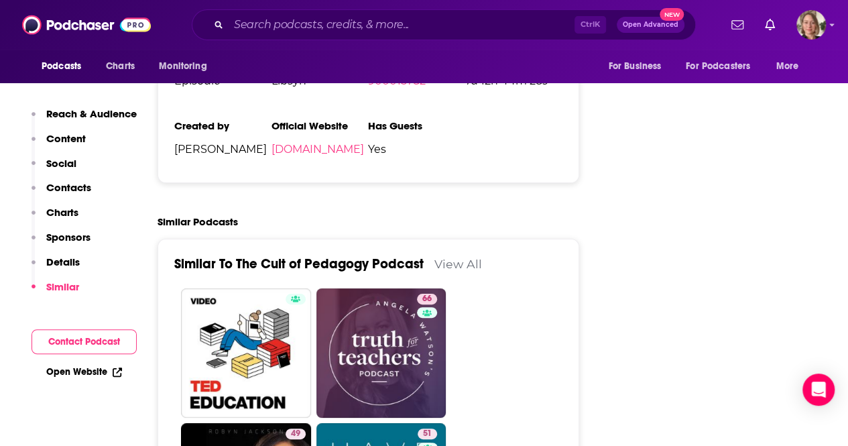
scroll to position [2547, 0]
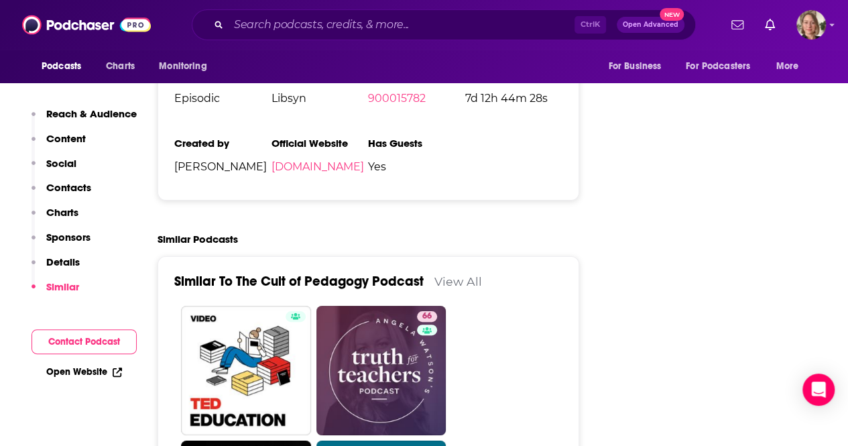
click at [449, 274] on link "View All" at bounding box center [458, 281] width 48 height 14
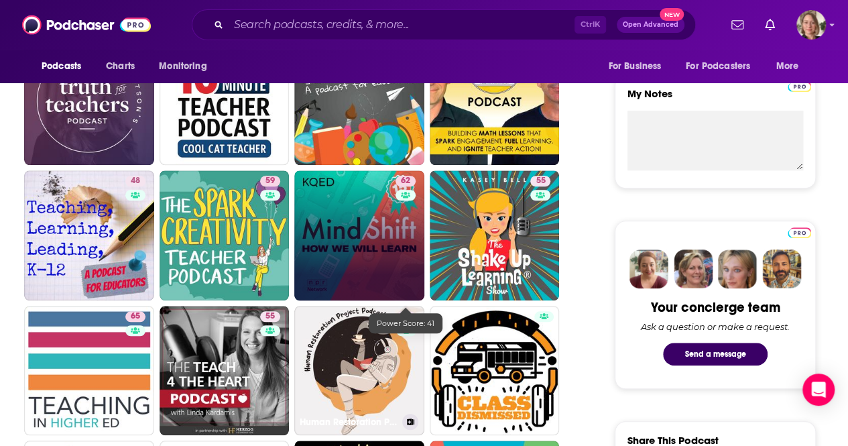
scroll to position [603, 0]
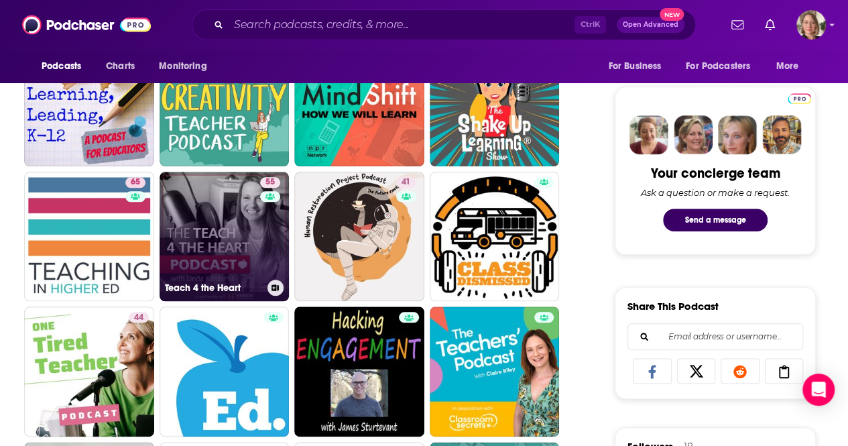
click at [260, 220] on div "55" at bounding box center [271, 228] width 23 height 103
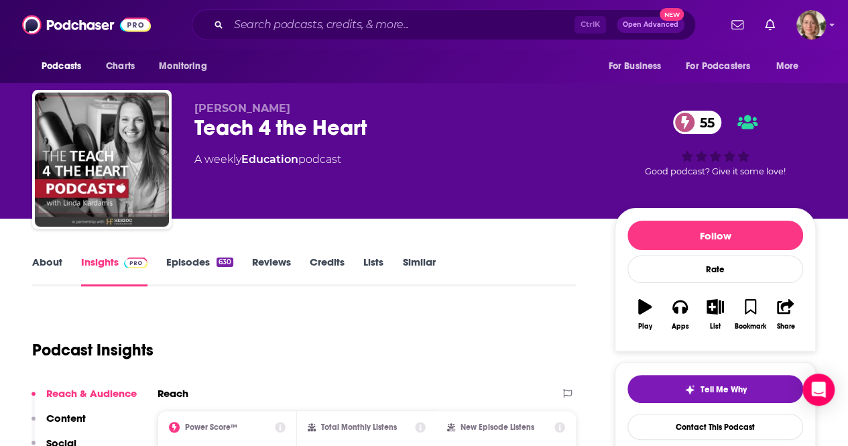
click at [50, 264] on link "About" at bounding box center [47, 270] width 30 height 31
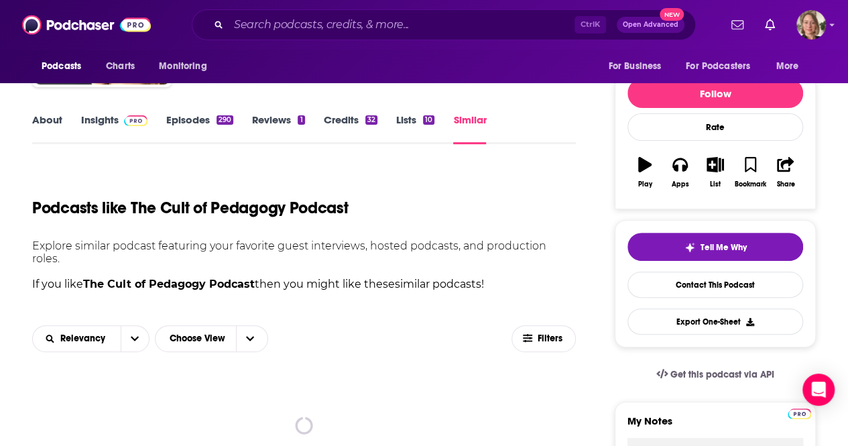
scroll to position [268, 0]
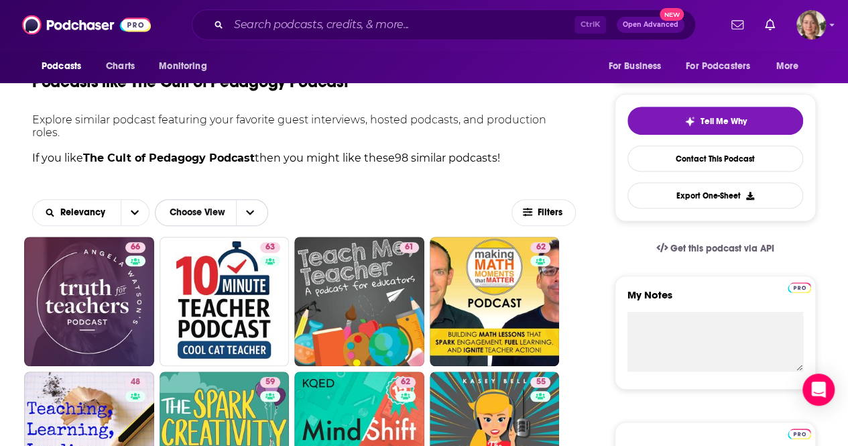
click at [243, 204] on span "Choose View" at bounding box center [250, 212] width 28 height 25
click at [251, 208] on icon "Choose View" at bounding box center [250, 212] width 8 height 9
click at [130, 200] on button "open menu" at bounding box center [135, 212] width 28 height 25
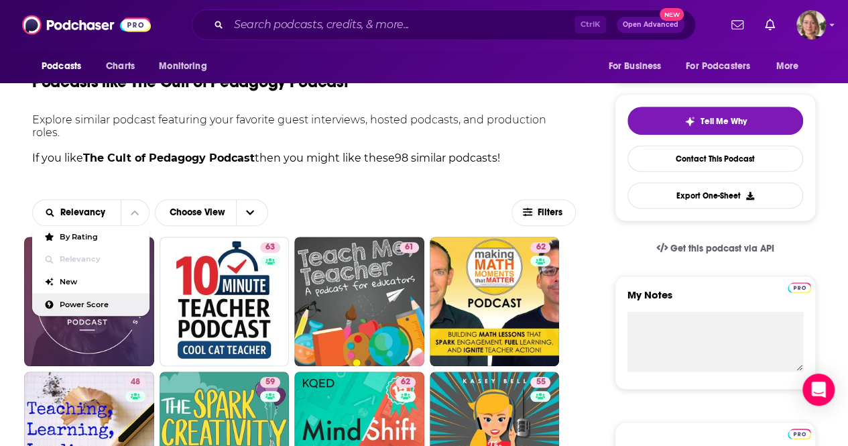
click at [71, 301] on span "Power Score" at bounding box center [99, 304] width 79 height 7
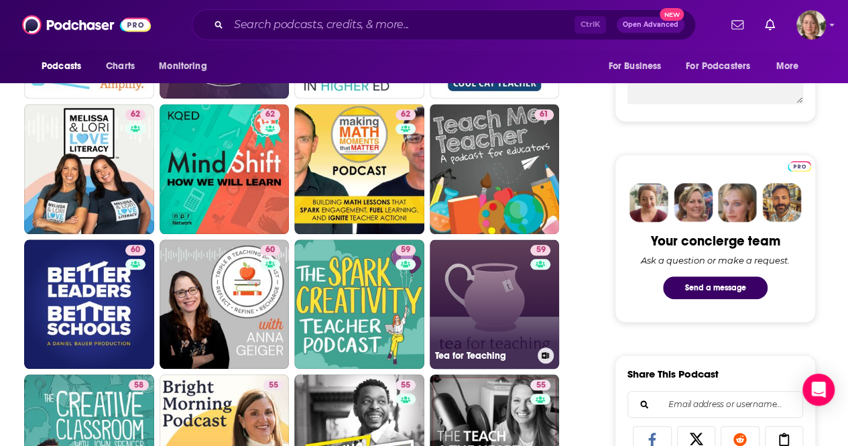
scroll to position [536, 0]
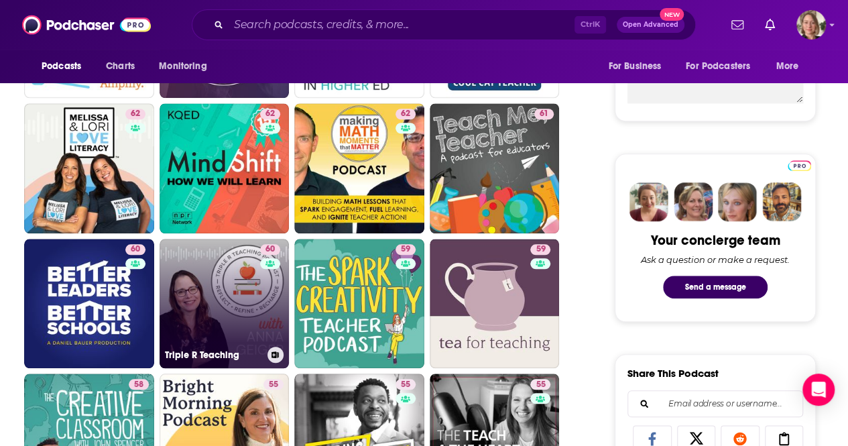
click at [220, 308] on link "60 Triple R Teaching" at bounding box center [225, 304] width 130 height 130
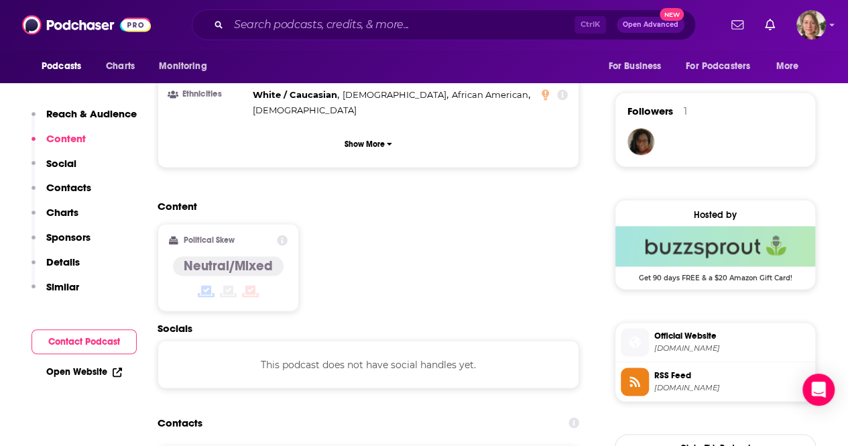
scroll to position [1005, 0]
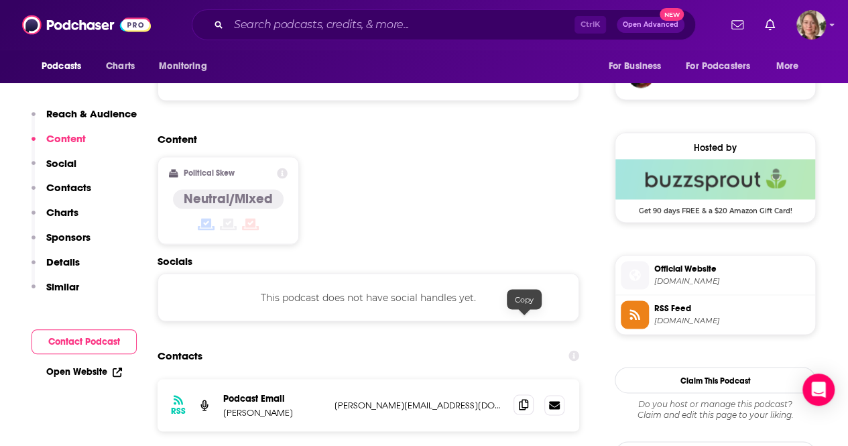
click at [527, 399] on icon at bounding box center [523, 404] width 9 height 11
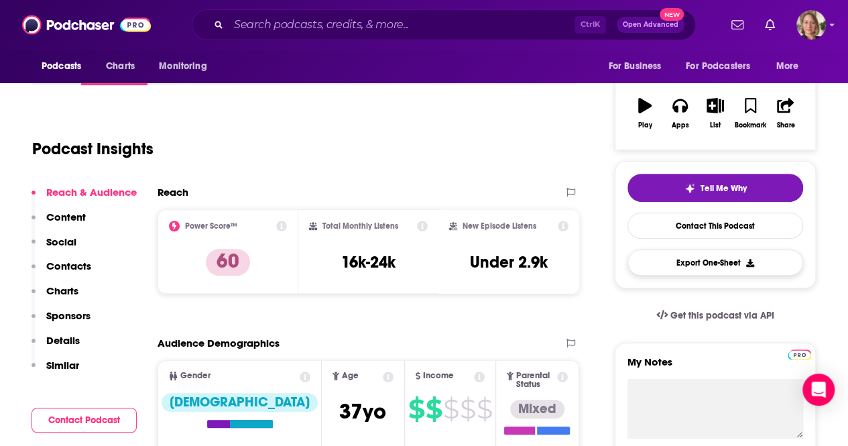
scroll to position [0, 0]
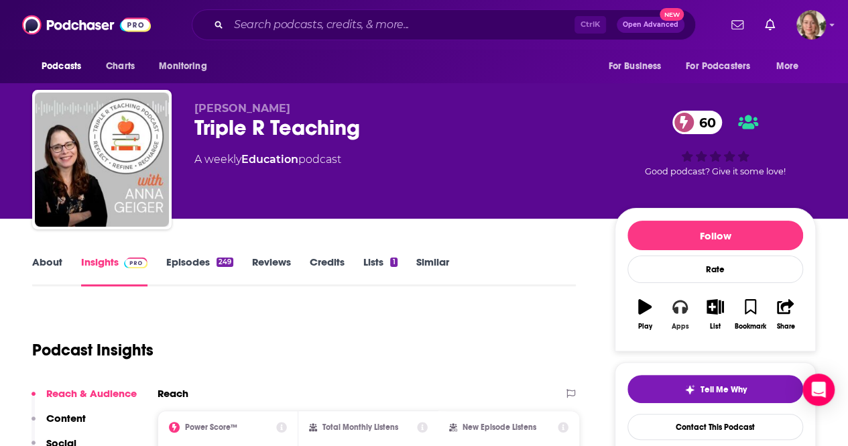
click at [673, 308] on icon "button" at bounding box center [679, 306] width 15 height 13
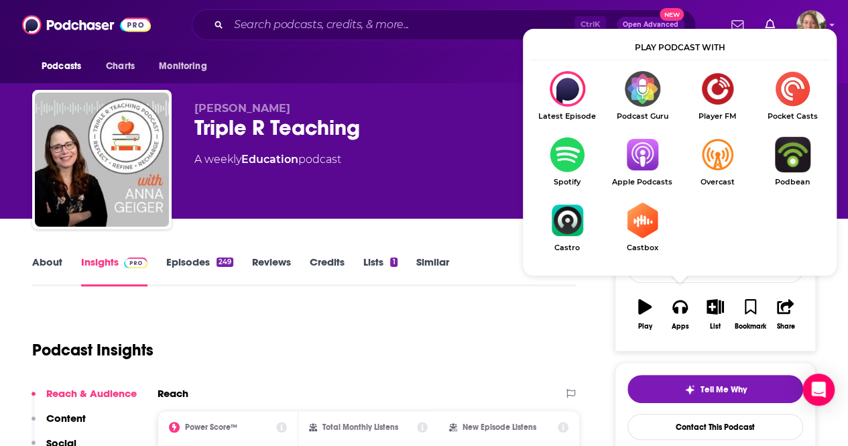
click at [645, 155] on img "Show Listen On dropdown" at bounding box center [642, 155] width 75 height 36
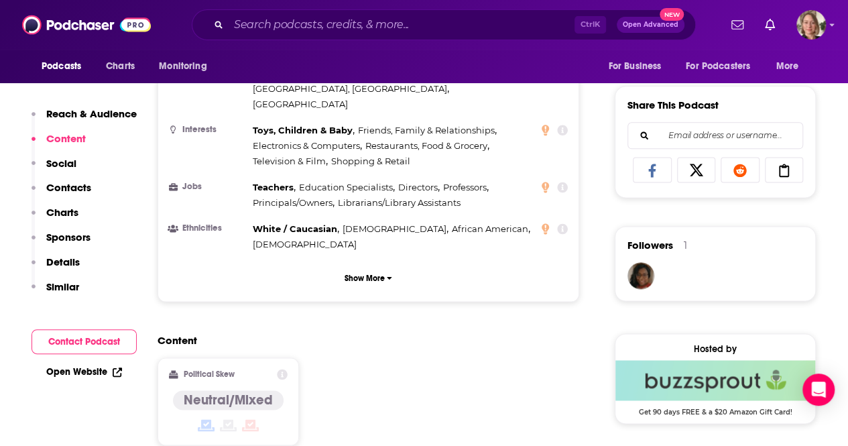
scroll to position [1139, 0]
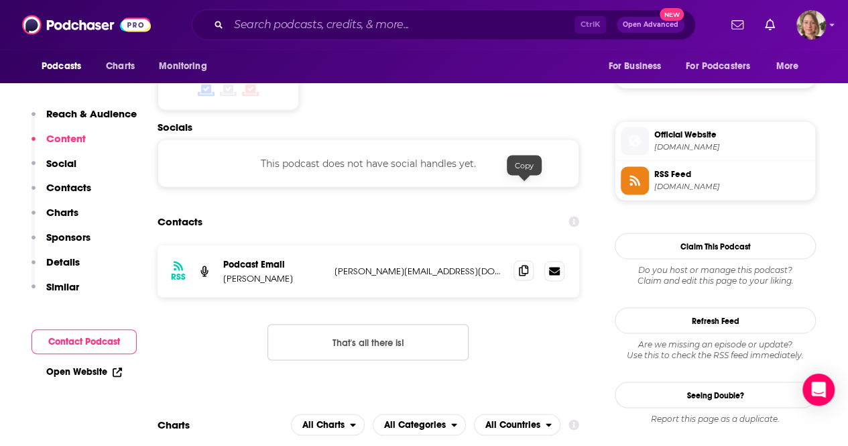
click at [527, 265] on icon at bounding box center [523, 270] width 9 height 11
click at [182, 297] on div "RSS Podcast Email Anna Geiger anna@themeasuredmom.com anna@themeasuredmom.com T…" at bounding box center [368, 313] width 422 height 137
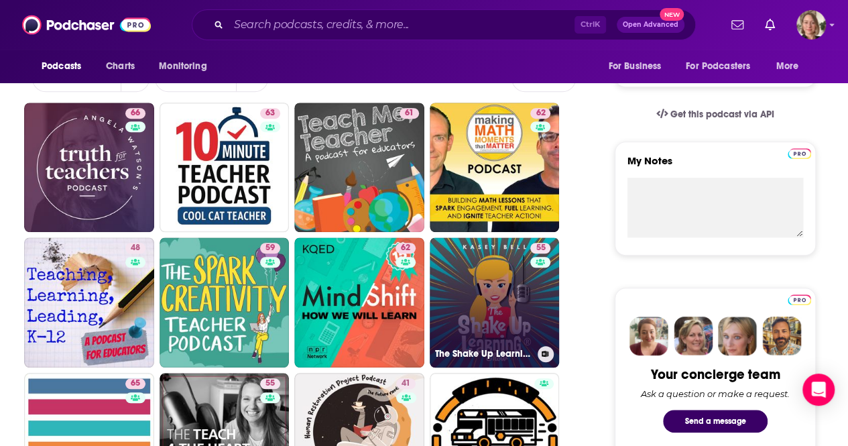
scroll to position [536, 0]
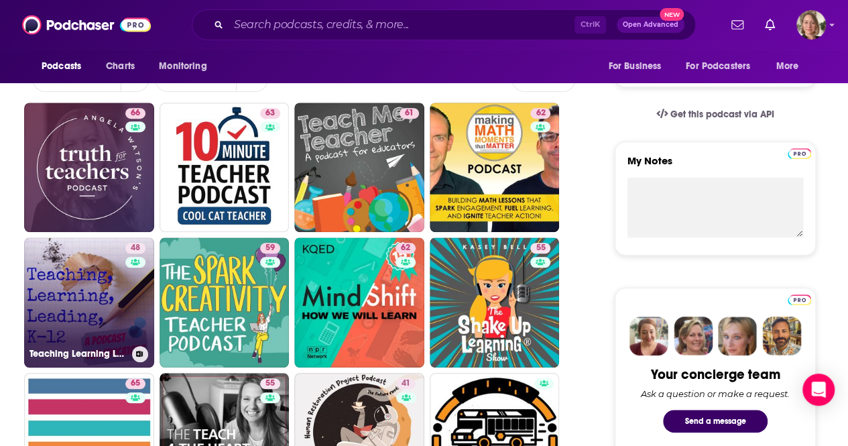
scroll to position [134, 0]
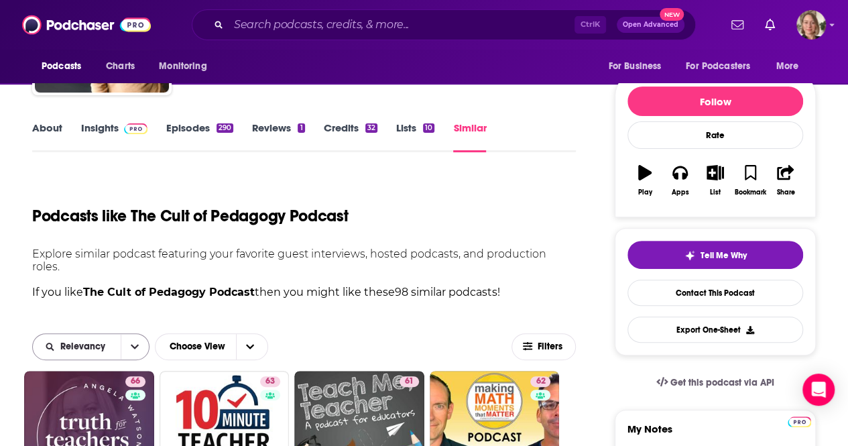
click at [119, 342] on span "Relevancy" at bounding box center [77, 346] width 88 height 9
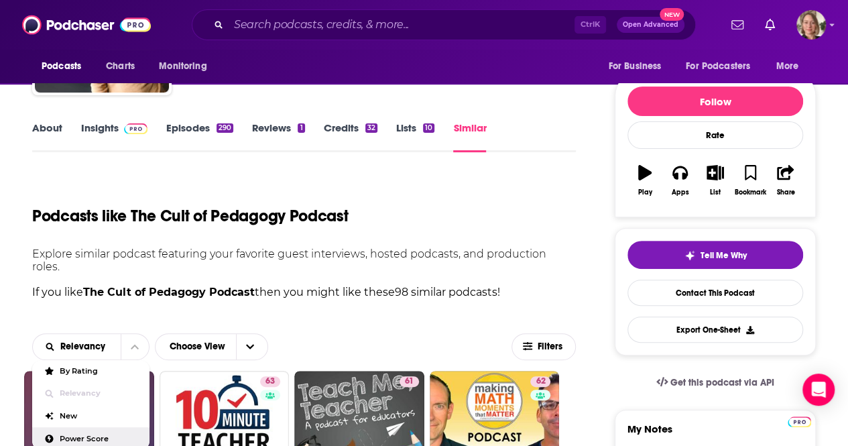
click at [92, 435] on span "Power Score" at bounding box center [99, 438] width 79 height 7
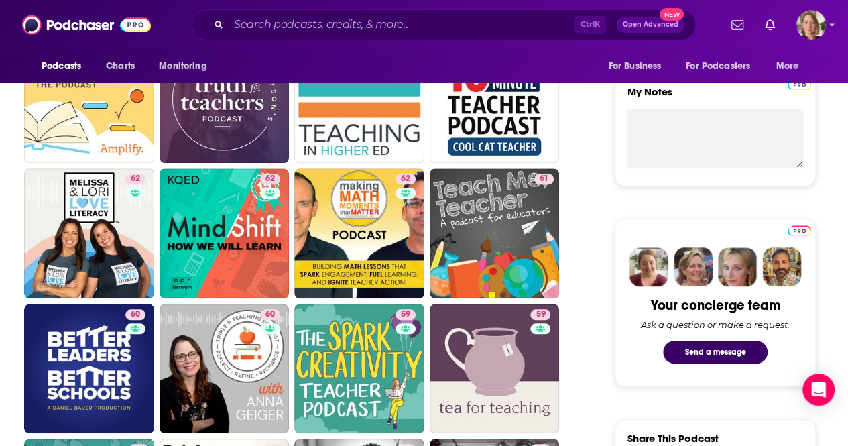
scroll to position [672, 0]
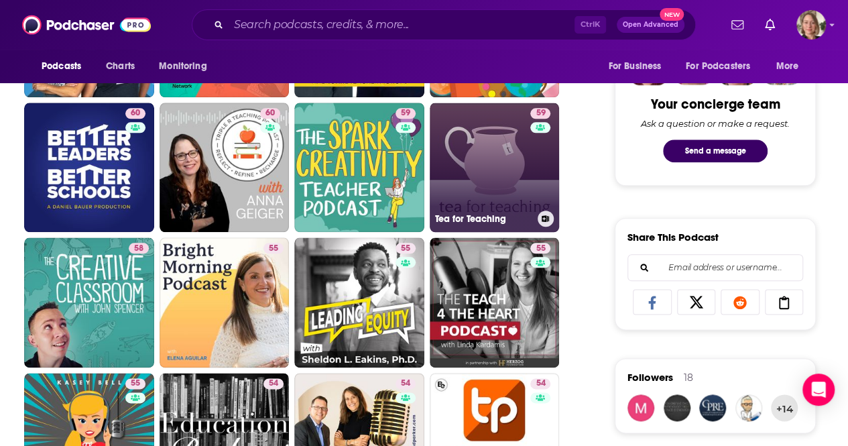
click at [505, 176] on link "59 Tea for Teaching" at bounding box center [495, 168] width 130 height 130
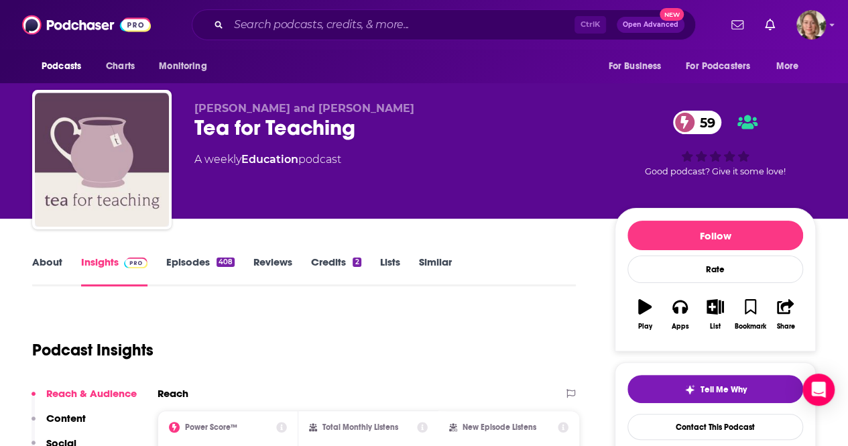
click at [54, 259] on link "About" at bounding box center [47, 270] width 30 height 31
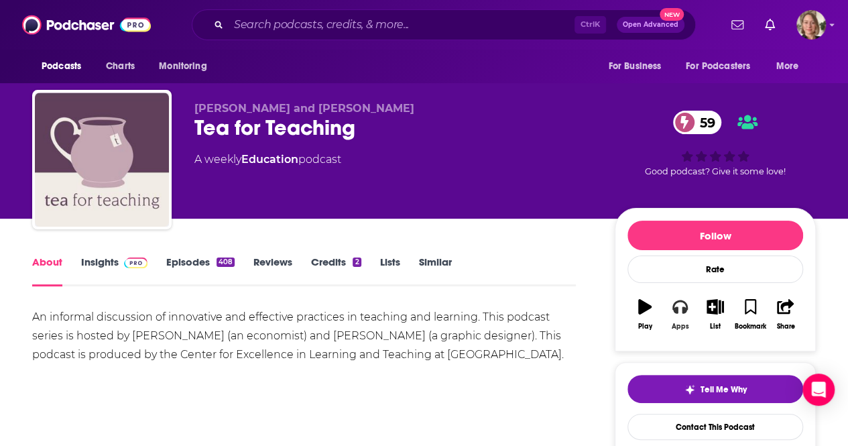
click at [681, 318] on button "Apps" at bounding box center [679, 314] width 35 height 48
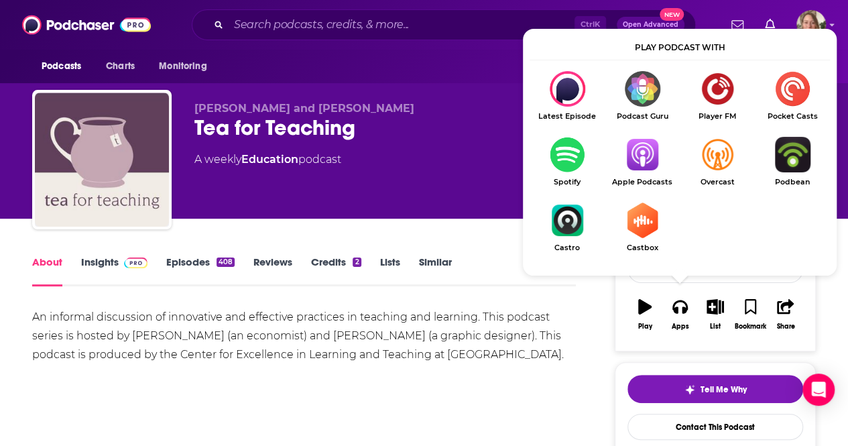
click at [654, 178] on span "Apple Podcasts" at bounding box center [642, 182] width 75 height 9
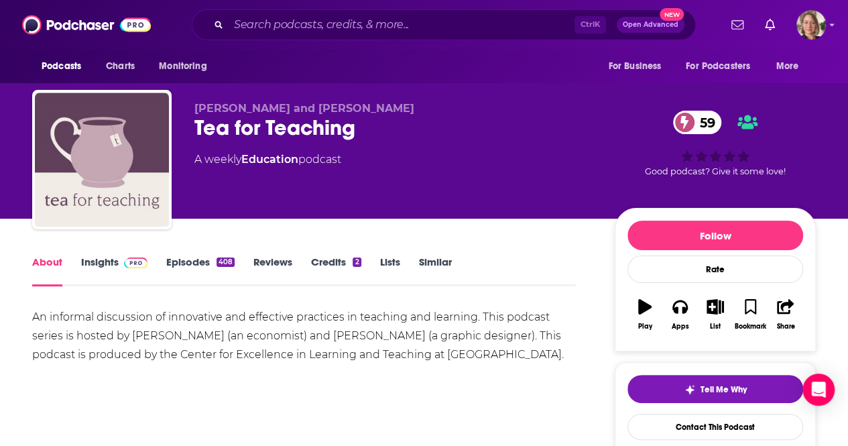
click at [86, 262] on link "Insights" at bounding box center [114, 270] width 66 height 31
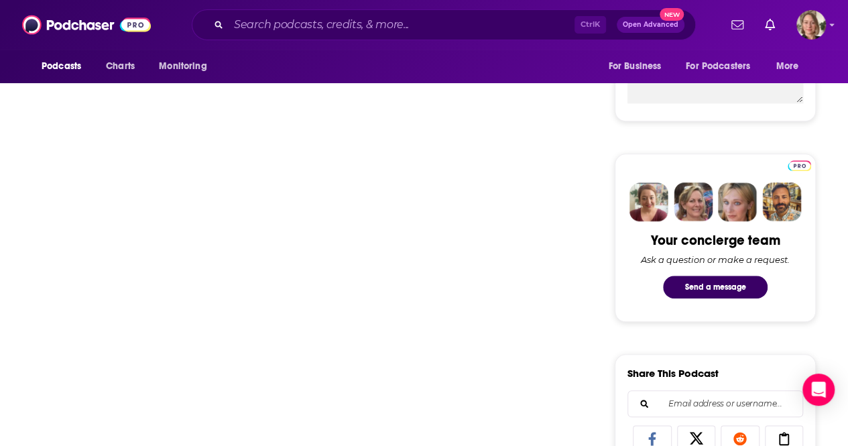
scroll to position [268, 0]
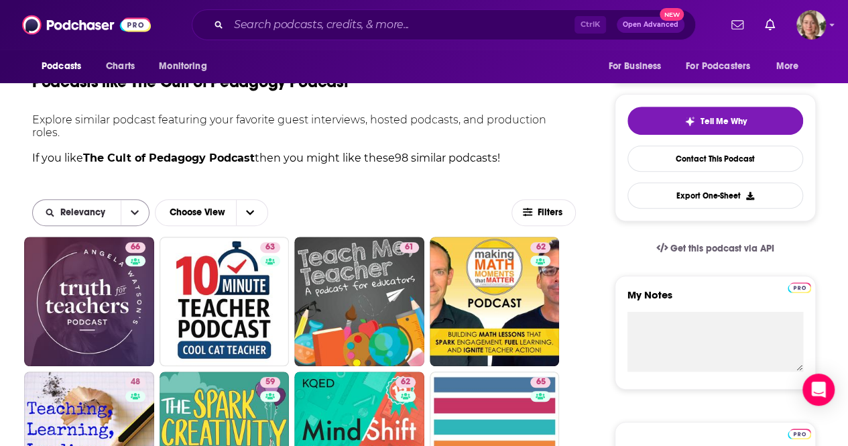
click at [141, 200] on button "open menu" at bounding box center [135, 212] width 28 height 25
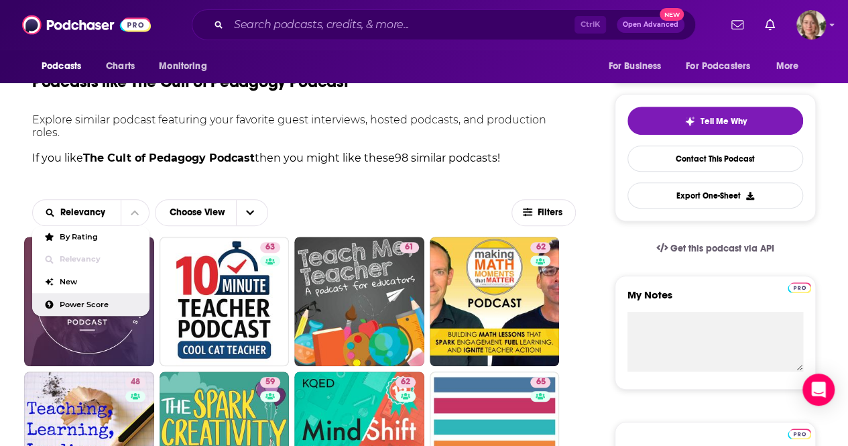
click at [115, 301] on span "Power Score" at bounding box center [99, 304] width 79 height 7
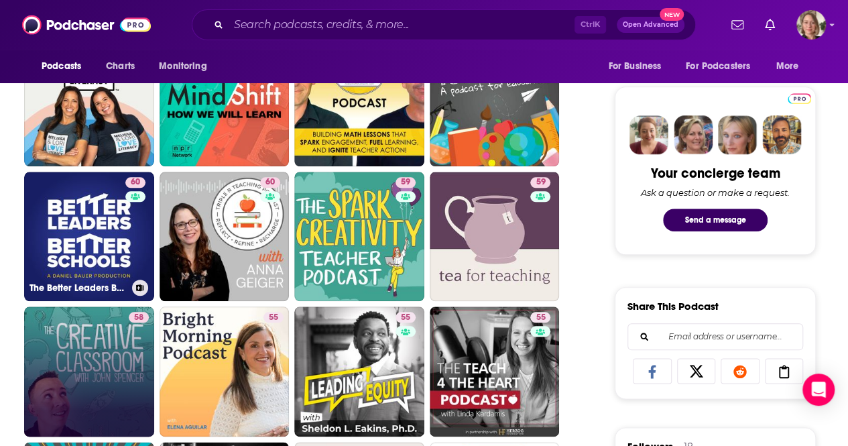
scroll to position [670, 0]
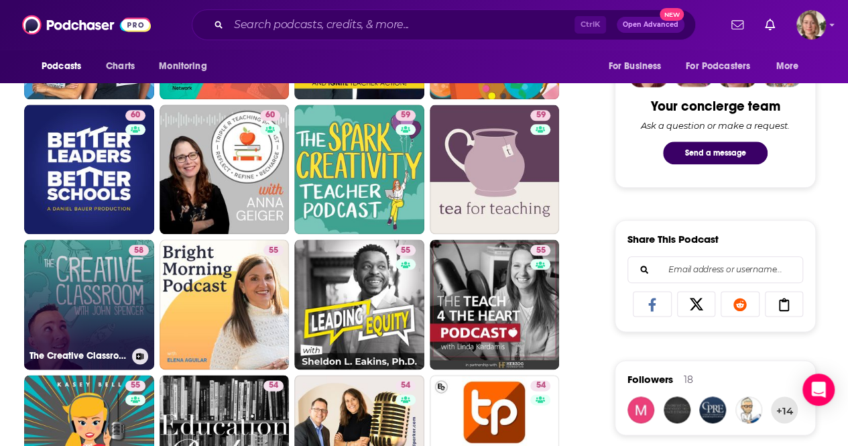
click at [77, 277] on link "58 The Creative Classroom with John Spencer" at bounding box center [89, 304] width 130 height 130
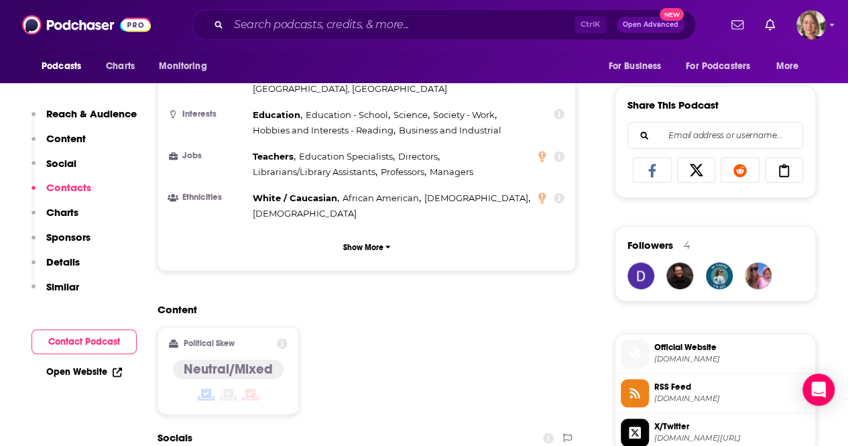
scroll to position [1072, 0]
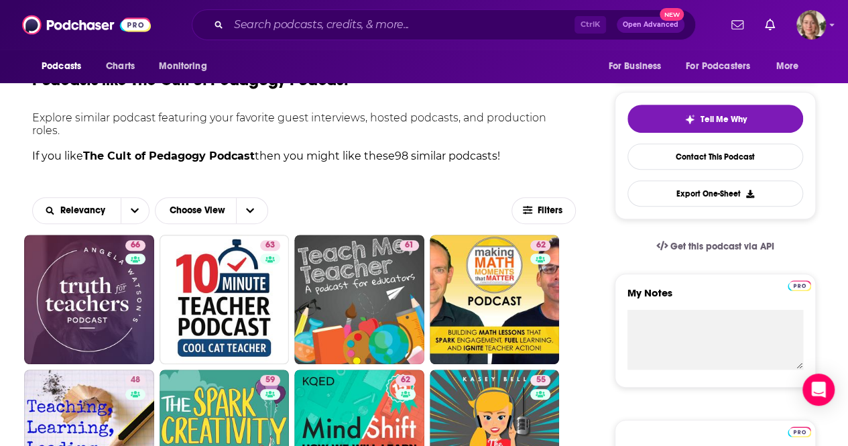
scroll to position [268, 0]
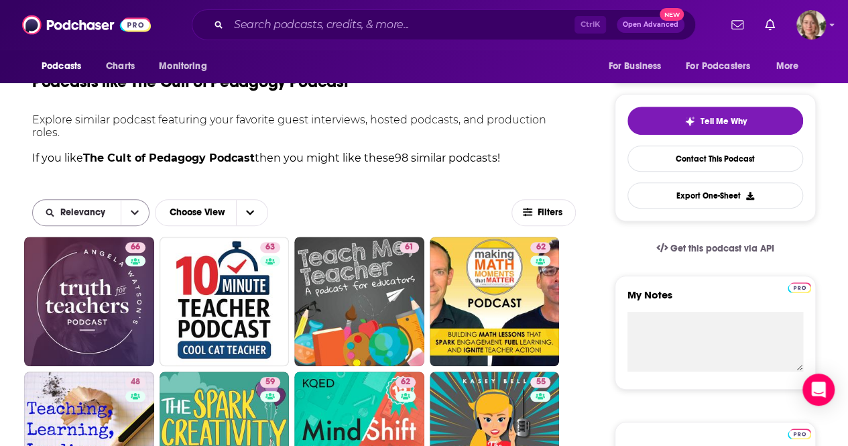
click at [123, 200] on button "open menu" at bounding box center [135, 212] width 28 height 25
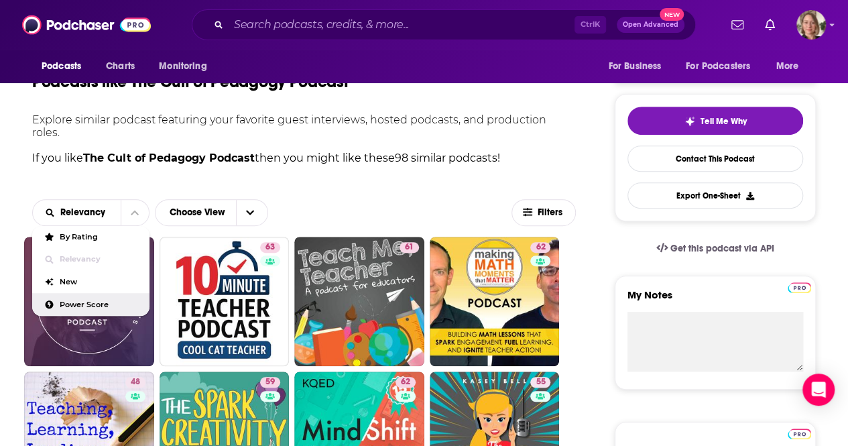
click at [89, 301] on span "Power Score" at bounding box center [99, 304] width 79 height 7
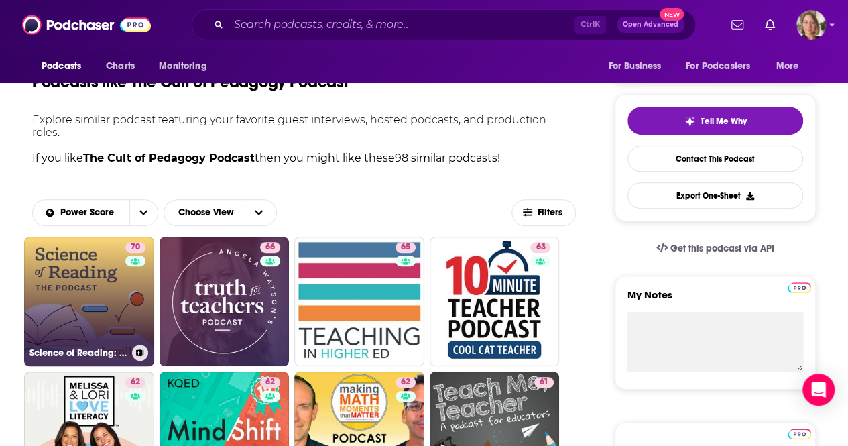
click at [117, 279] on link "70 Science of Reading: The Podcast" at bounding box center [89, 302] width 130 height 130
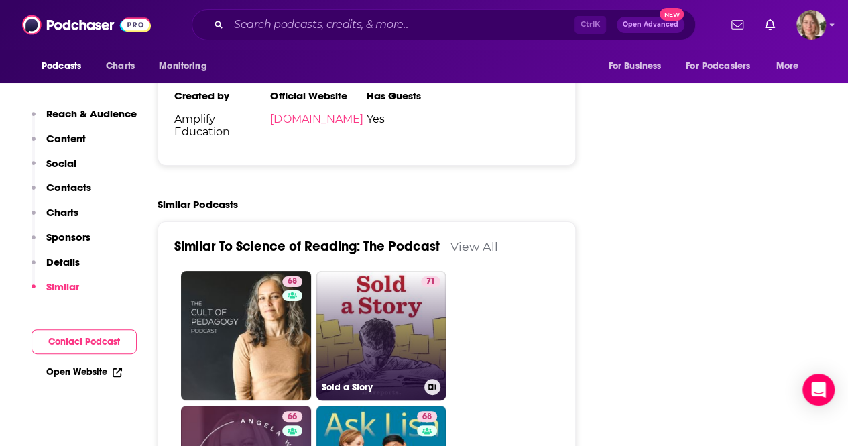
scroll to position [2547, 0]
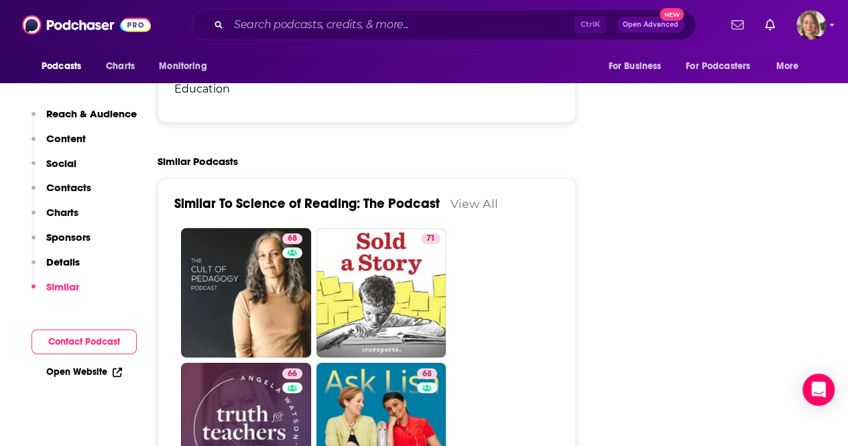
click at [481, 196] on link "View All" at bounding box center [474, 203] width 48 height 14
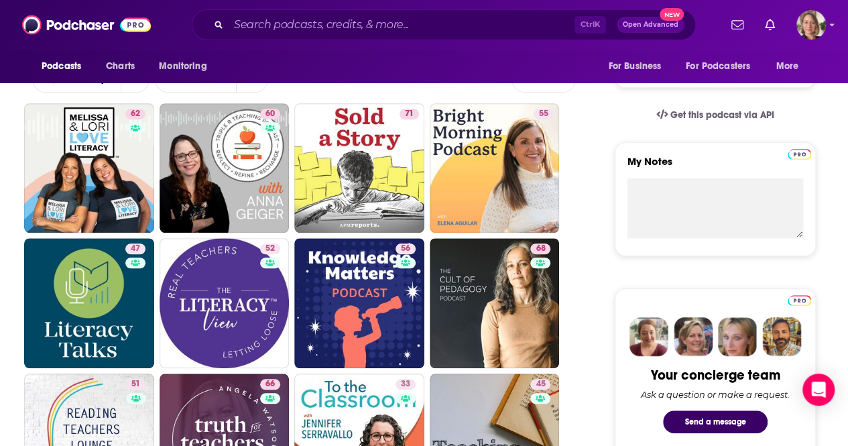
scroll to position [402, 0]
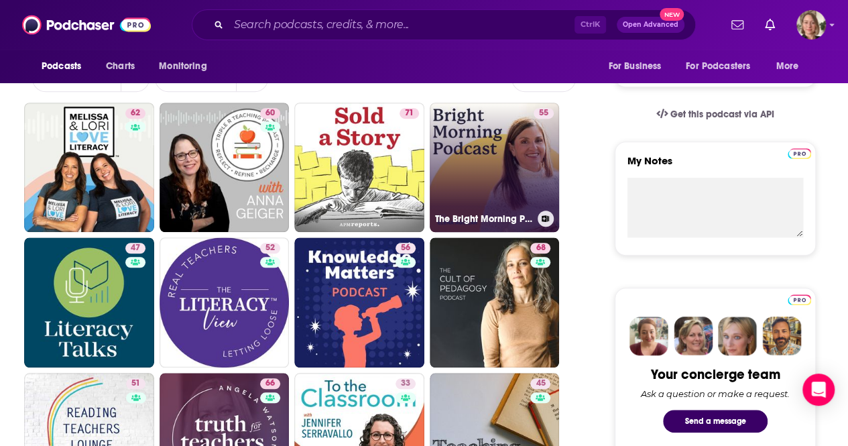
click at [493, 155] on link "55 The Bright Morning Podcast with Elena Aguilar" at bounding box center [495, 168] width 130 height 130
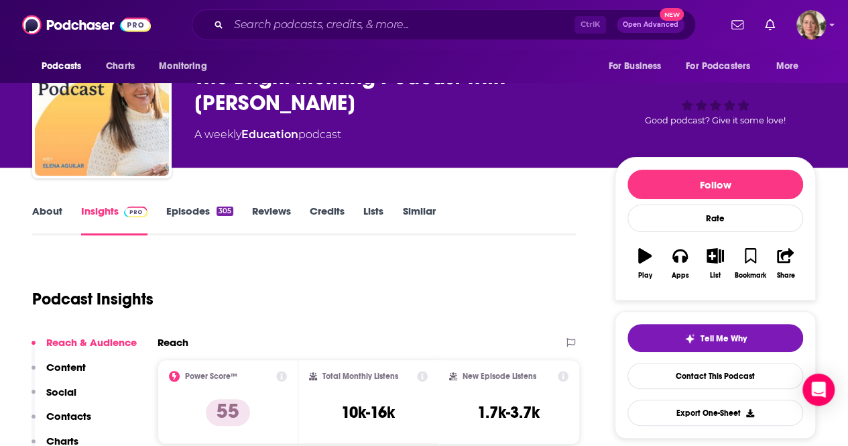
scroll to position [134, 0]
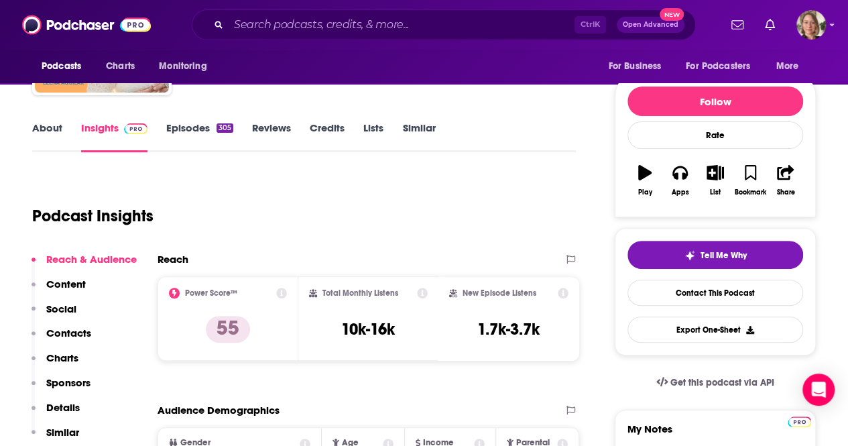
click at [59, 123] on link "About" at bounding box center [47, 136] width 30 height 31
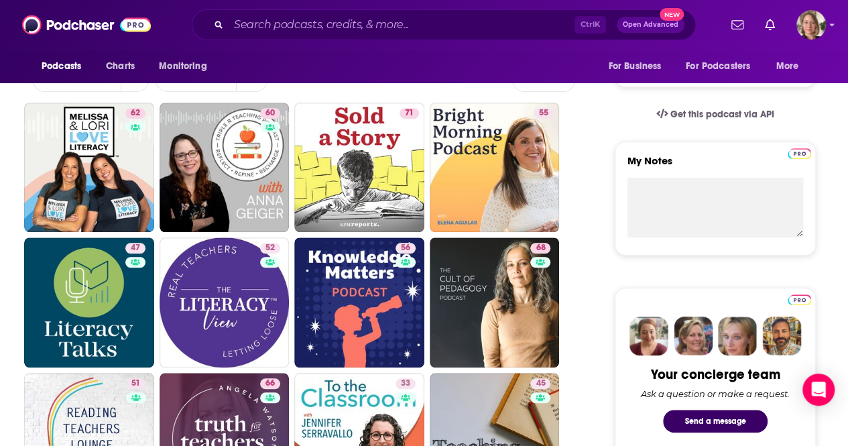
scroll to position [268, 0]
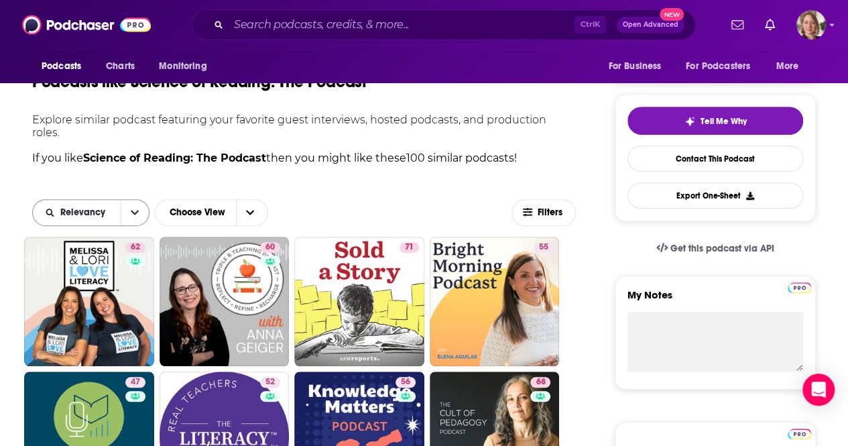
click at [97, 208] on span "Relevancy" at bounding box center [85, 212] width 50 height 9
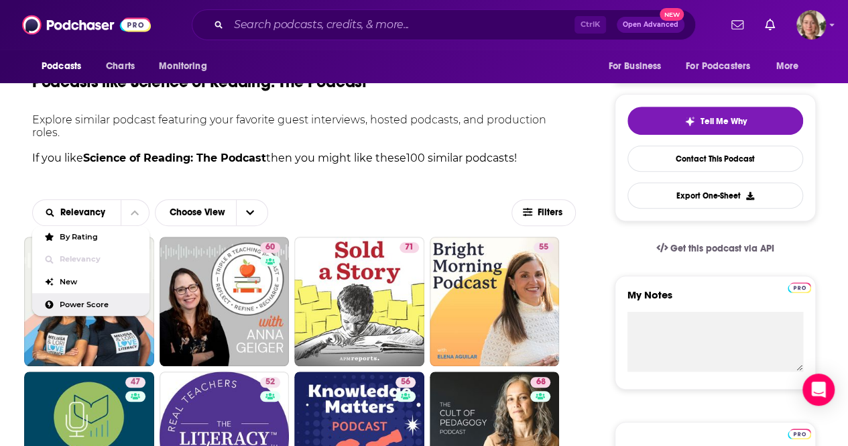
click at [97, 301] on span "Power Score" at bounding box center [99, 304] width 79 height 7
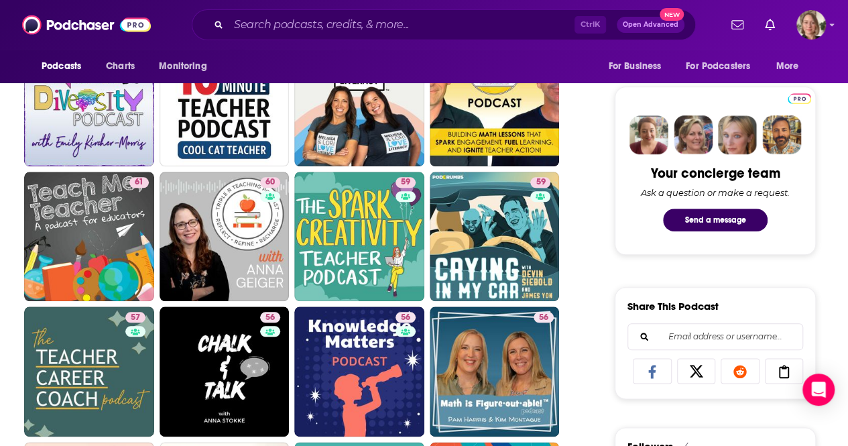
scroll to position [670, 0]
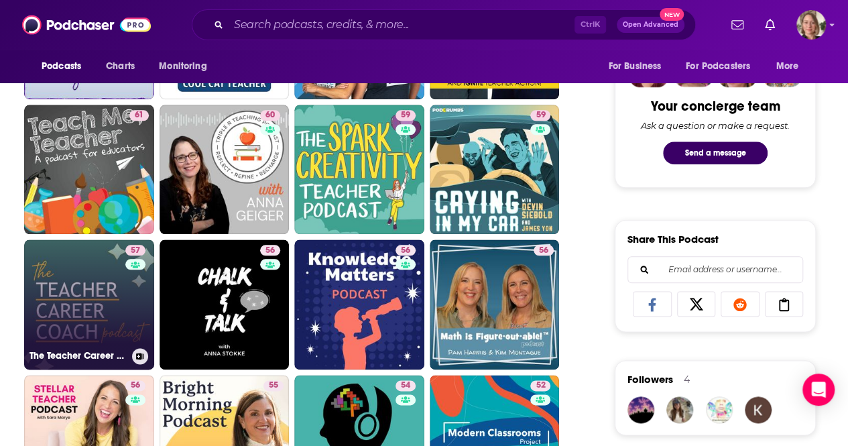
click at [111, 261] on link "57 The Teacher Career Coach Podcast" at bounding box center [89, 304] width 130 height 130
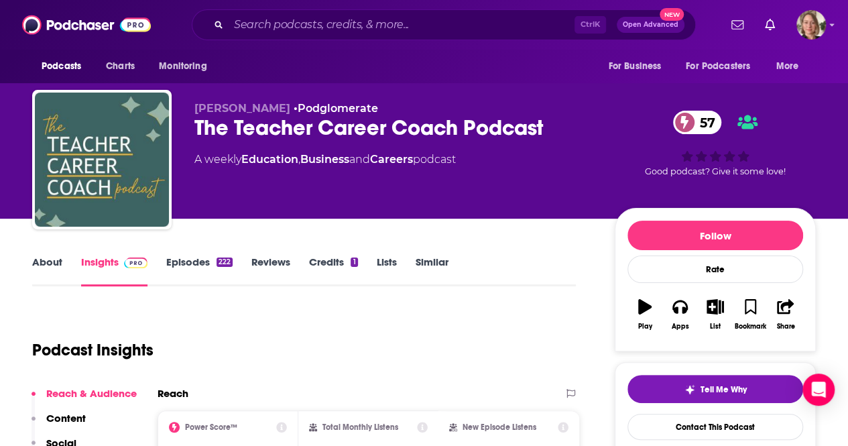
click at [48, 261] on link "About" at bounding box center [47, 270] width 30 height 31
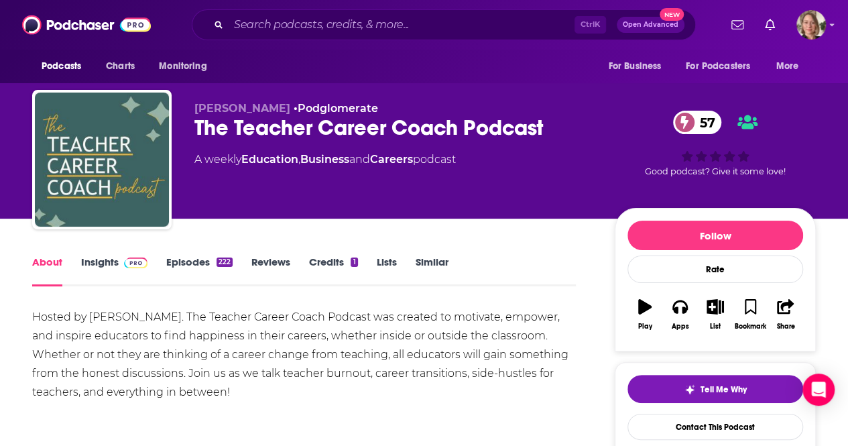
click at [87, 259] on link "Insights" at bounding box center [114, 270] width 66 height 31
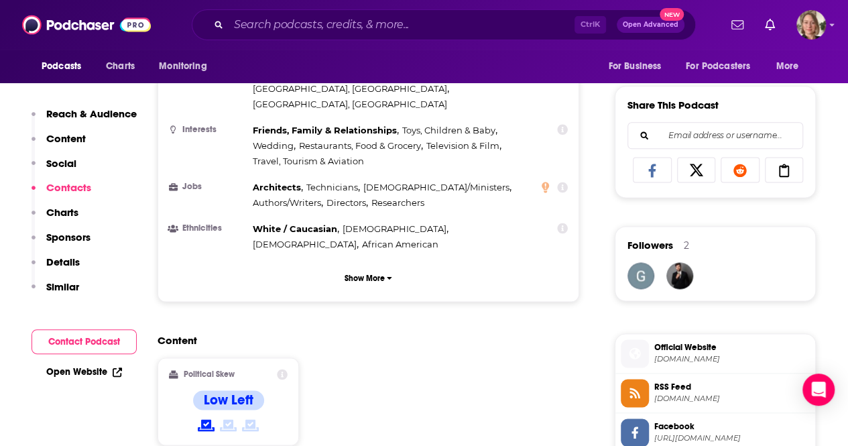
scroll to position [1139, 0]
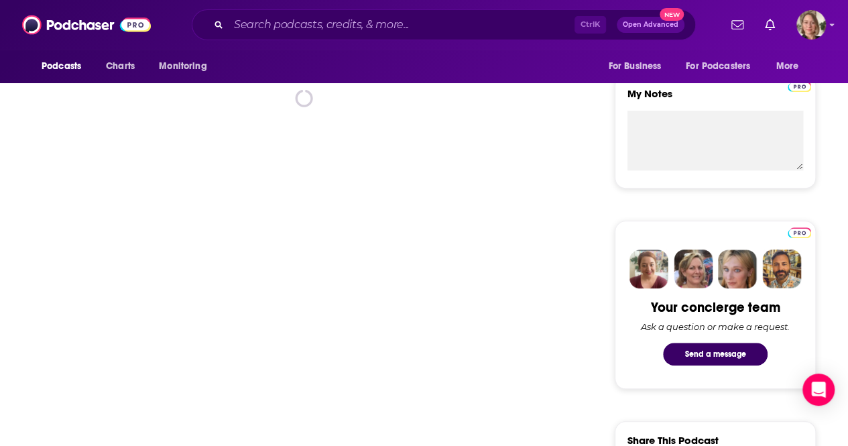
scroll to position [201, 0]
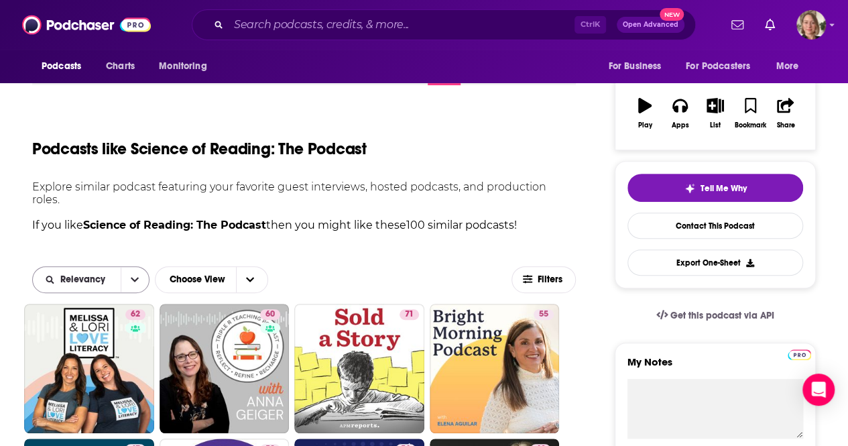
click at [116, 275] on span "Relevancy" at bounding box center [77, 279] width 88 height 9
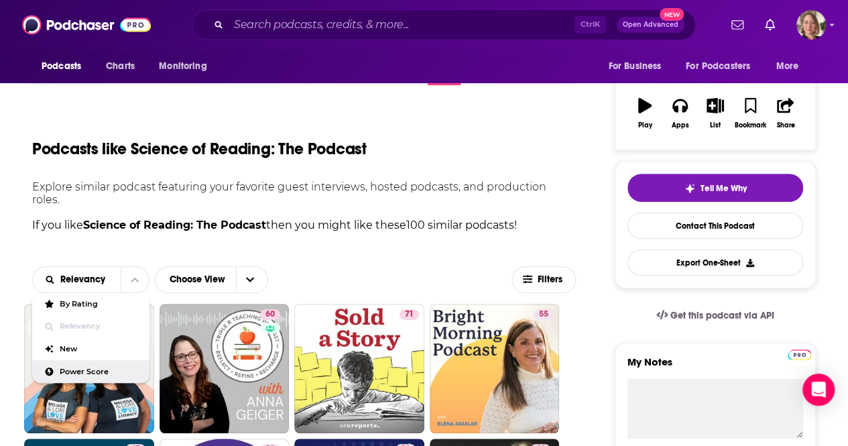
click at [95, 365] on div "Power Score" at bounding box center [90, 371] width 117 height 23
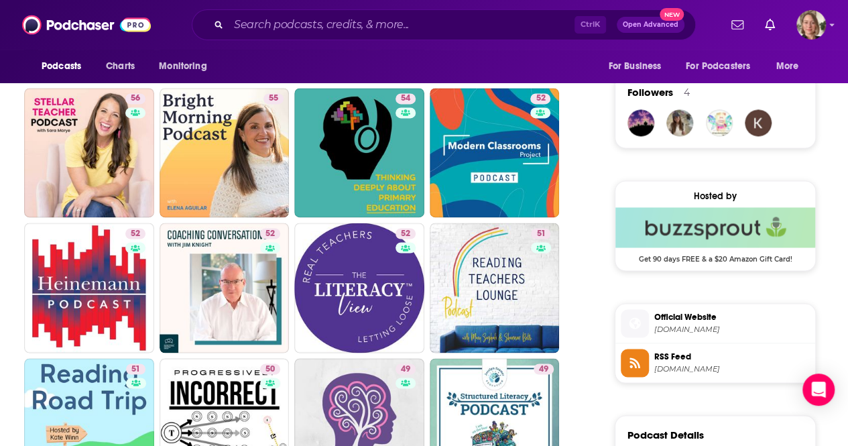
scroll to position [1005, 0]
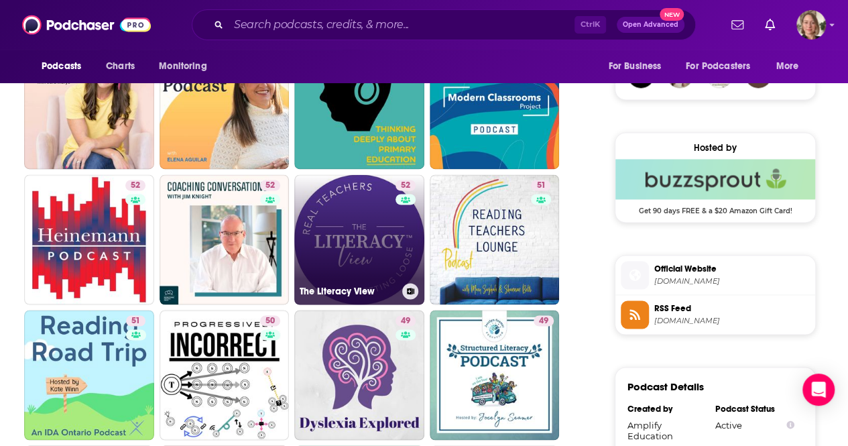
click at [332, 231] on link "52 The Literacy View" at bounding box center [359, 239] width 130 height 130
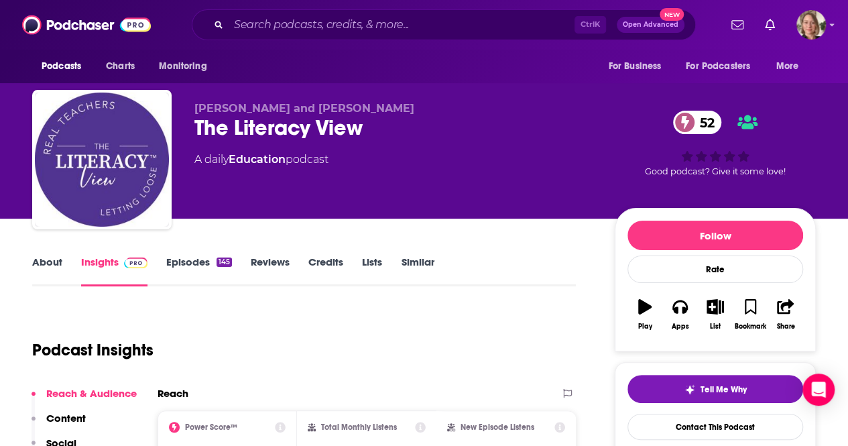
scroll to position [201, 0]
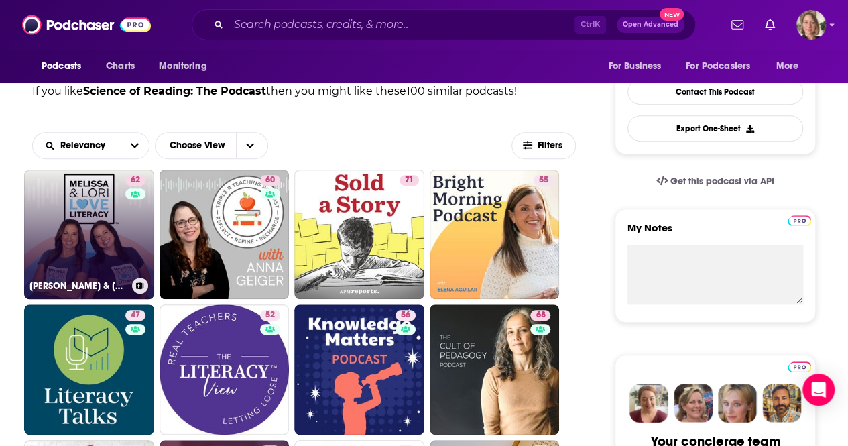
scroll to position [268, 0]
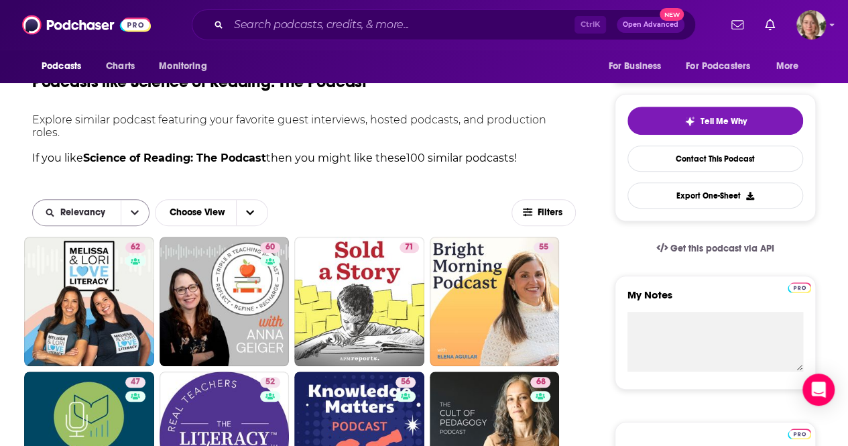
click at [126, 200] on button "open menu" at bounding box center [135, 212] width 28 height 25
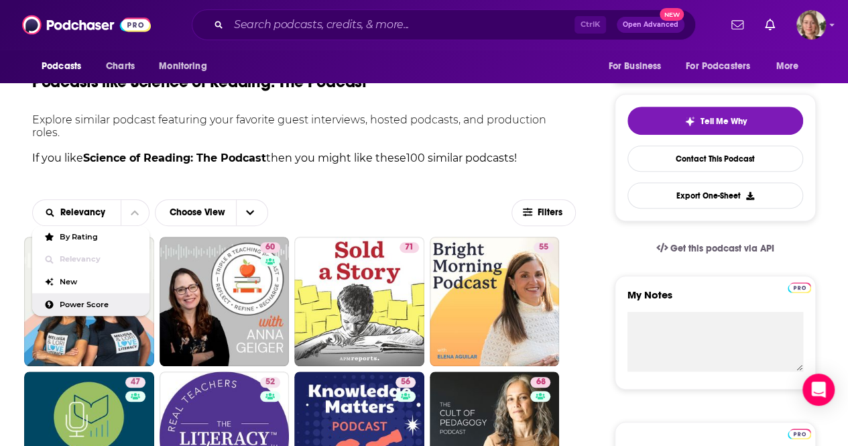
click at [97, 297] on div "Power Score" at bounding box center [90, 304] width 117 height 23
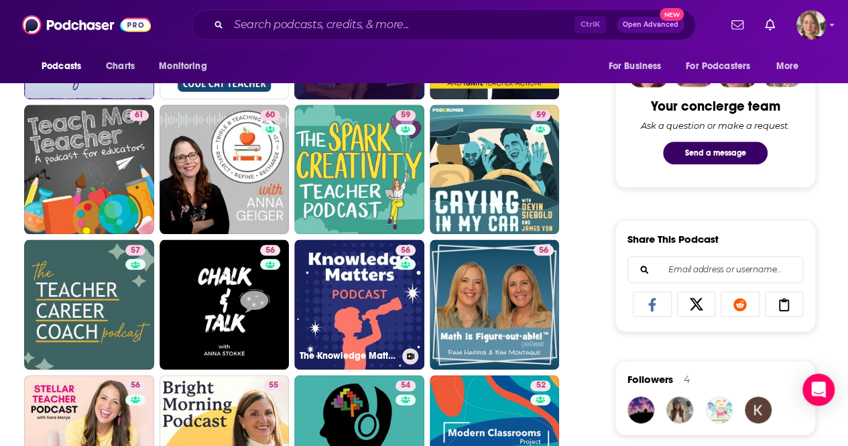
scroll to position [469, 0]
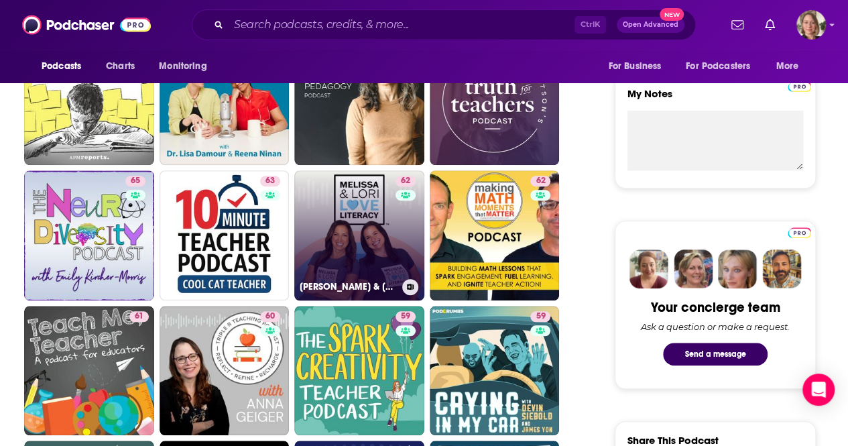
click at [362, 228] on link "62 Melissa & Lori Love Literacy ™" at bounding box center [359, 235] width 130 height 130
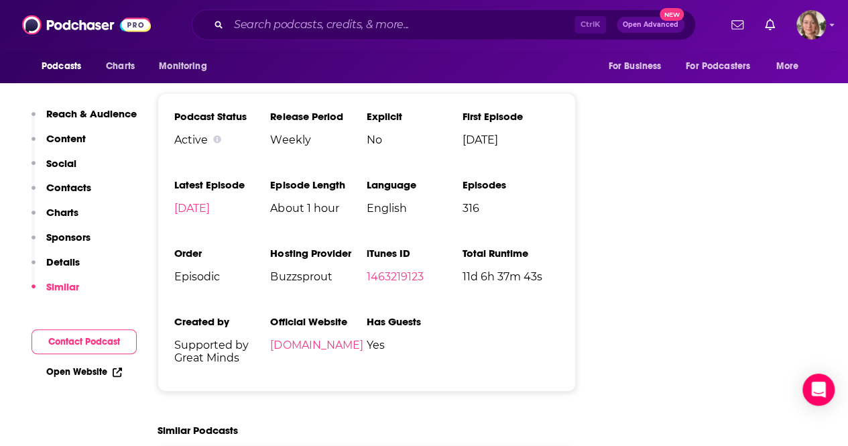
scroll to position [2078, 0]
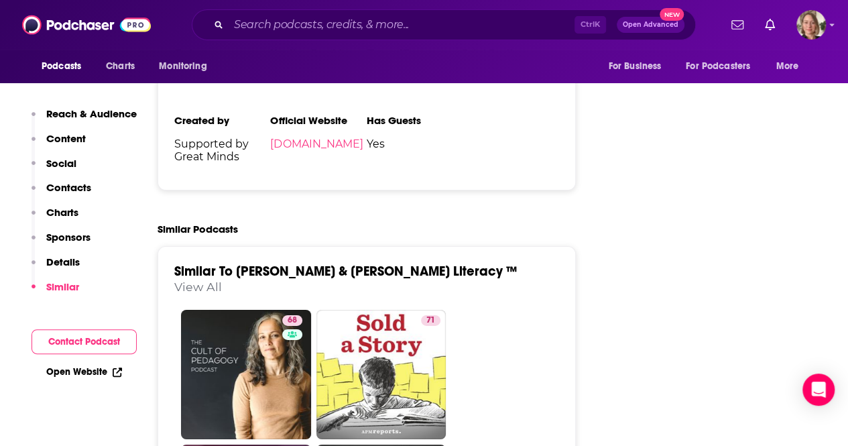
click at [222, 279] on link "View All" at bounding box center [198, 286] width 48 height 14
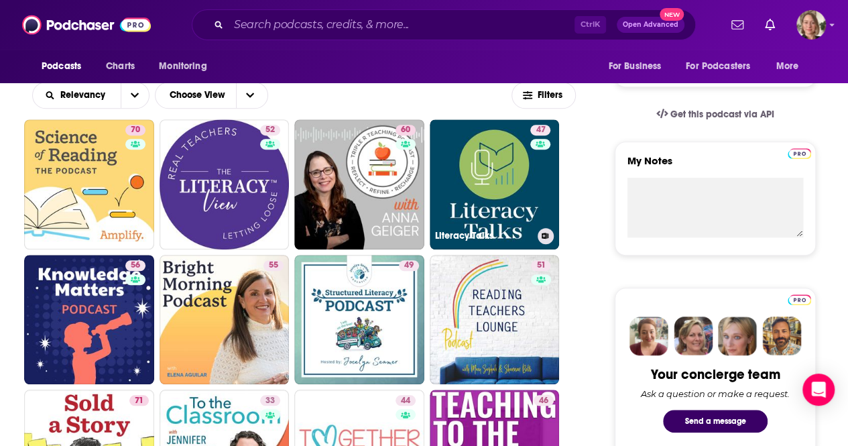
scroll to position [201, 0]
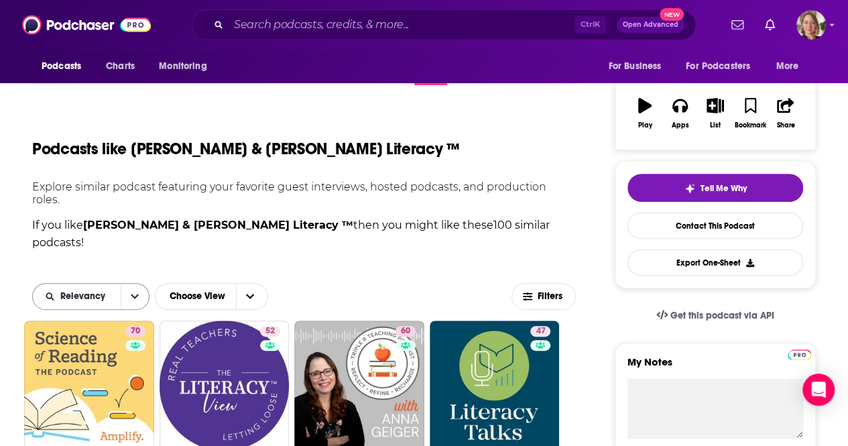
click at [91, 292] on span "Relevancy" at bounding box center [85, 296] width 50 height 9
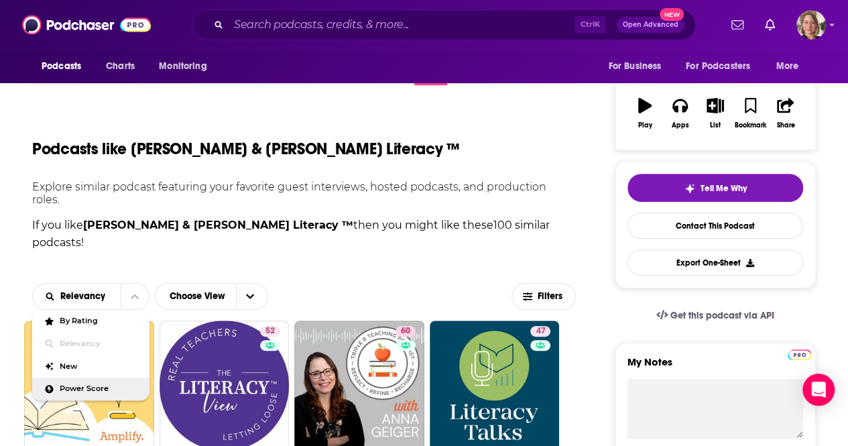
click at [113, 385] on span "Power Score" at bounding box center [99, 388] width 79 height 7
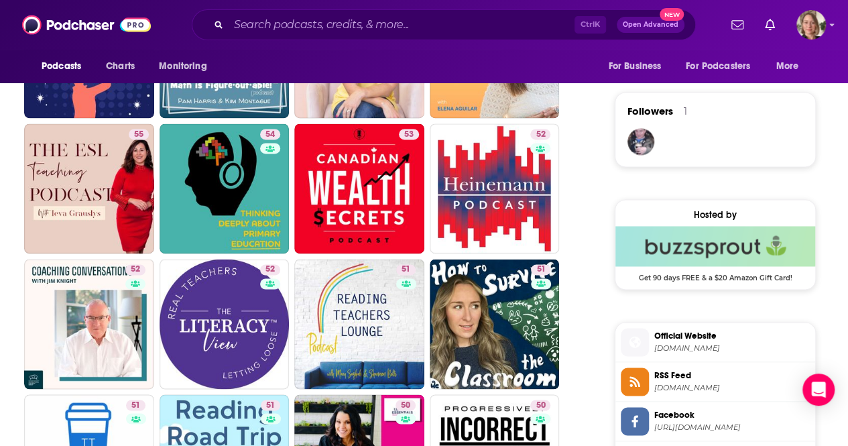
scroll to position [1005, 0]
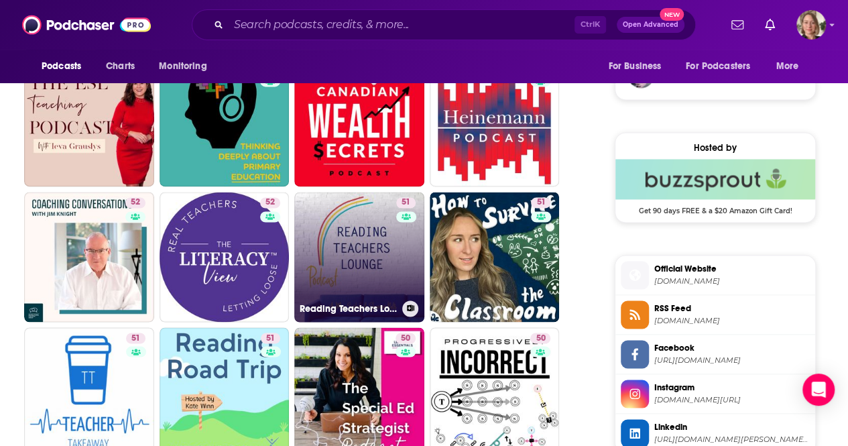
click at [330, 206] on link "51 Reading Teachers Lounge" at bounding box center [359, 257] width 130 height 130
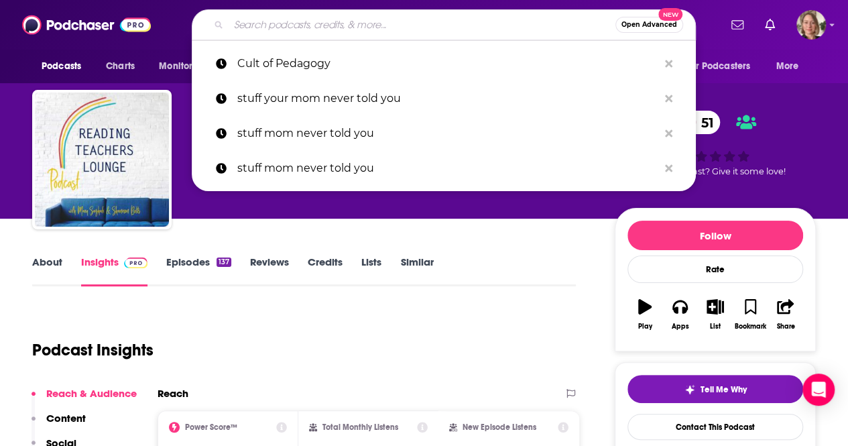
click at [247, 23] on input "Search podcasts, credits, & more..." at bounding box center [422, 24] width 387 height 21
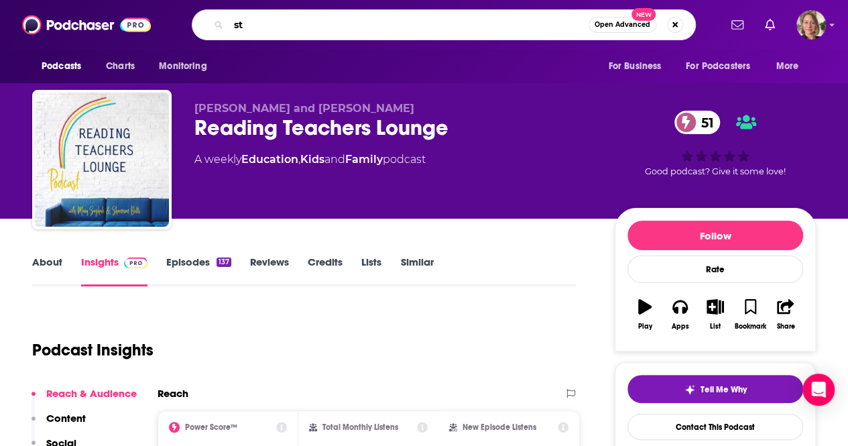
type input "s"
click at [3, 151] on div "Shannon Betts and Mary Saghafi Reading Teachers Lounge 51 A weekly Education , …" at bounding box center [424, 109] width 848 height 218
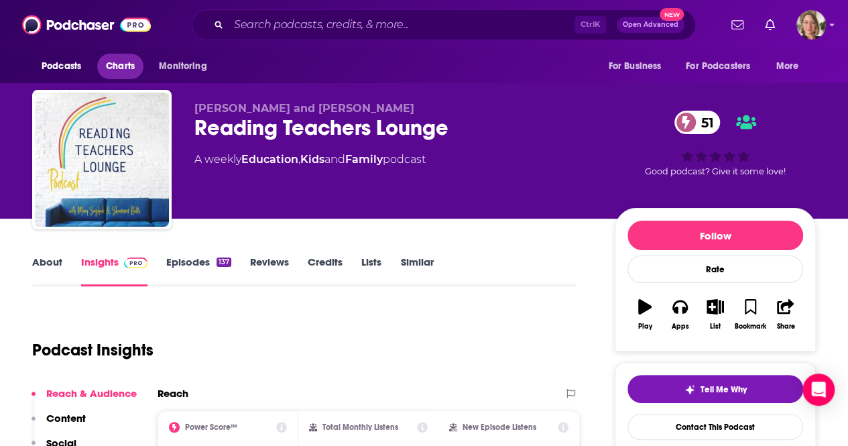
click at [123, 70] on span "Charts" at bounding box center [120, 66] width 29 height 19
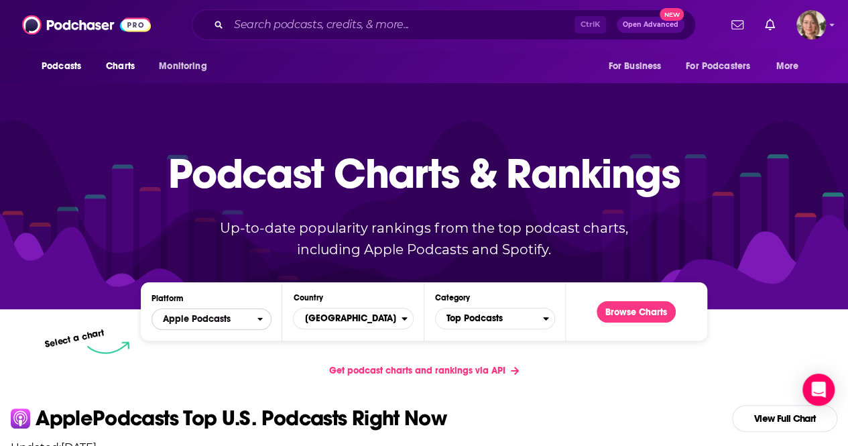
click at [257, 318] on icon "open menu" at bounding box center [260, 318] width 6 height 9
click at [233, 357] on span "Spotify" at bounding box center [211, 360] width 103 height 8
click at [635, 312] on button "Browse Charts" at bounding box center [635, 311] width 79 height 21
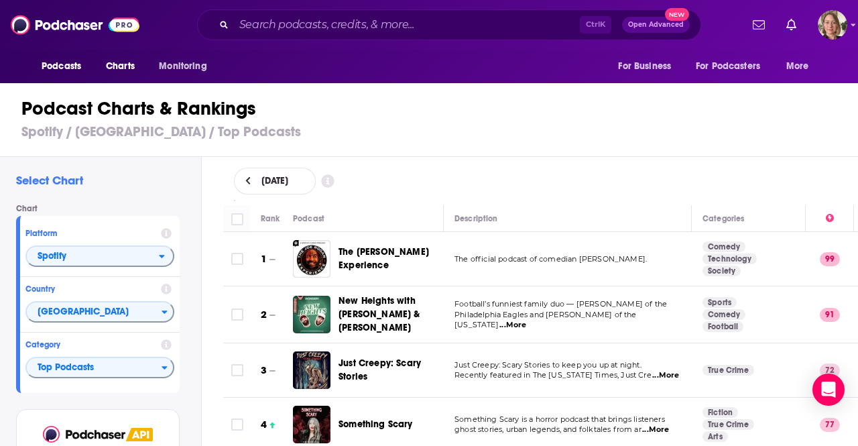
click at [544, 159] on div "[DATE]" at bounding box center [540, 181] width 657 height 48
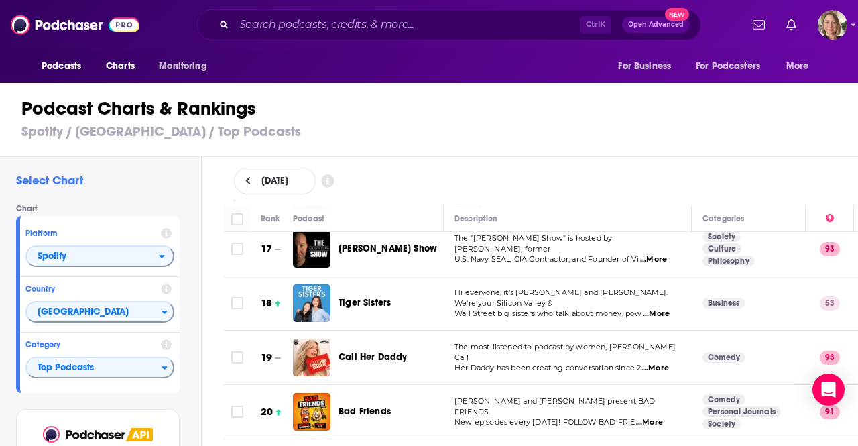
scroll to position [871, 0]
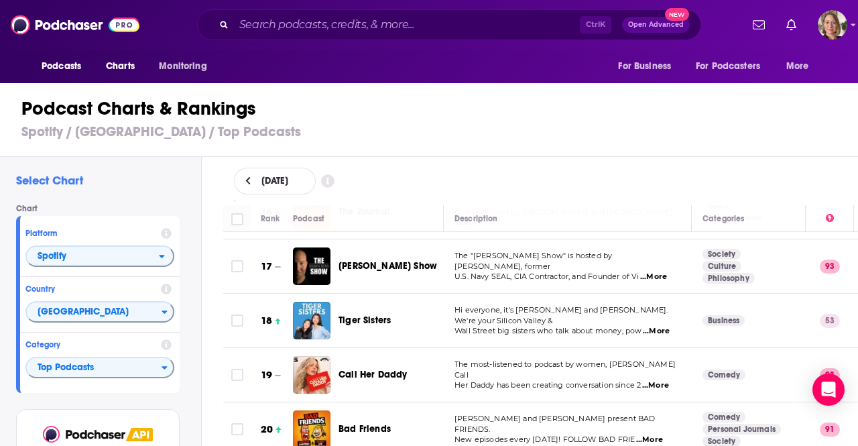
click at [665, 326] on span "...More" at bounding box center [656, 331] width 27 height 11
click at [616, 193] on div "[DATE]" at bounding box center [541, 181] width 614 height 27
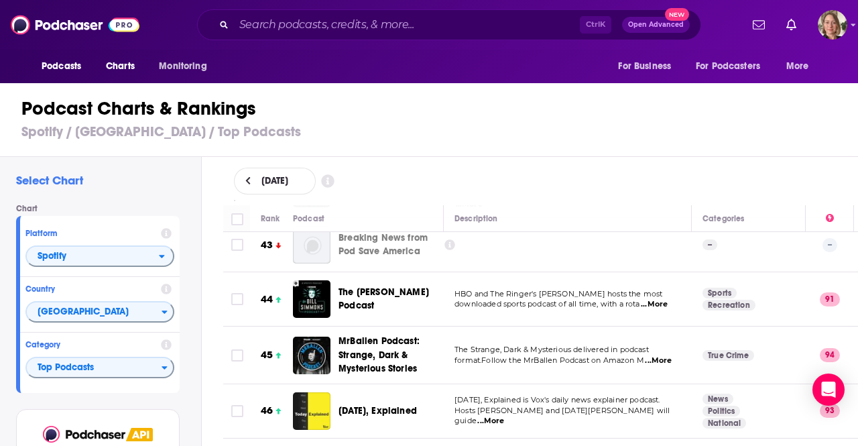
scroll to position [2346, 0]
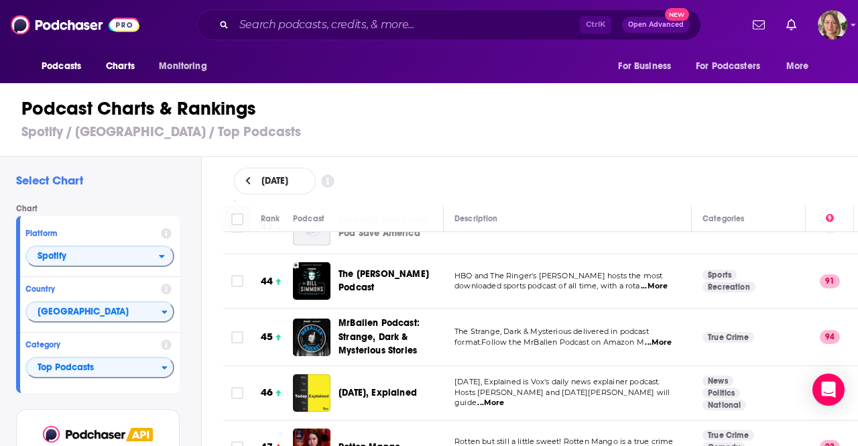
click at [655, 281] on span "...More" at bounding box center [654, 286] width 27 height 11
click at [208, 263] on div "Select Chart Chart Platform Spotify Country United States Category Top Podcasts…" at bounding box center [434, 339] width 869 height 365
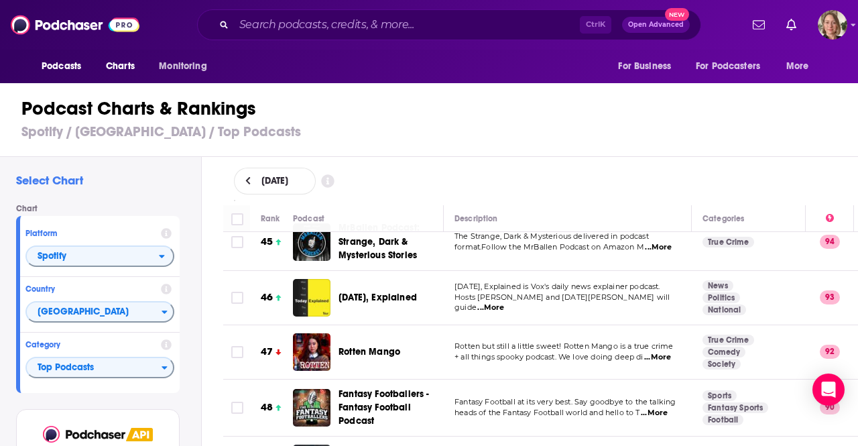
scroll to position [2413, 0]
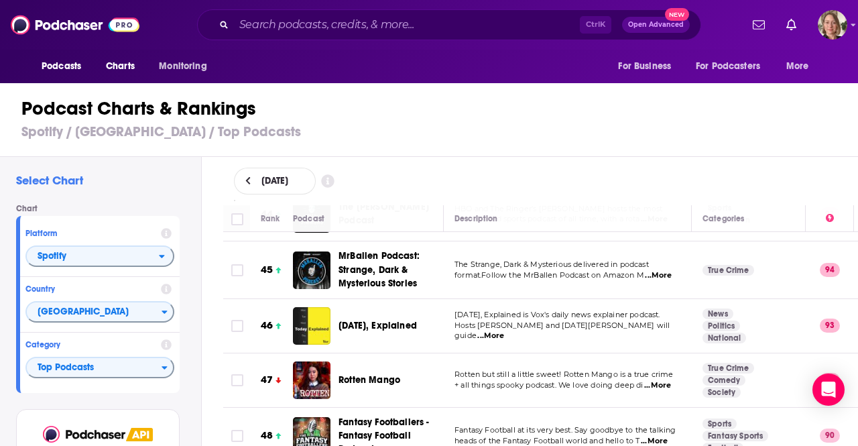
click at [504, 330] on span "...More" at bounding box center [490, 335] width 27 height 11
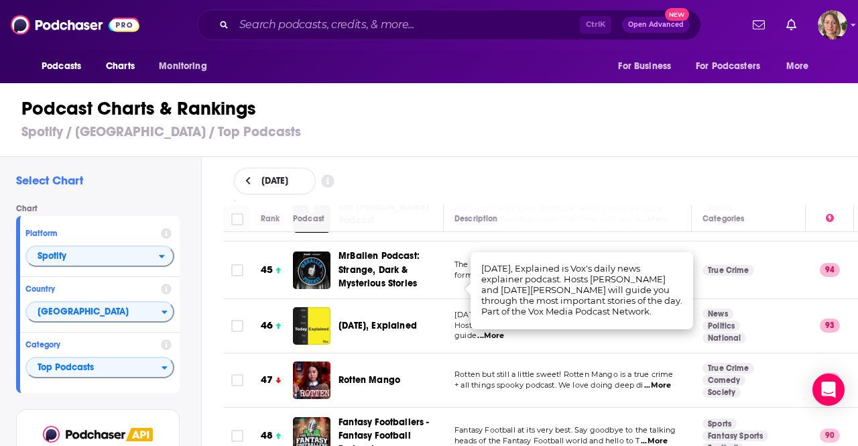
click at [200, 267] on div "Select Chart Chart Platform Spotify Country United States Category Top Podcasts…" at bounding box center [100, 339] width 201 height 365
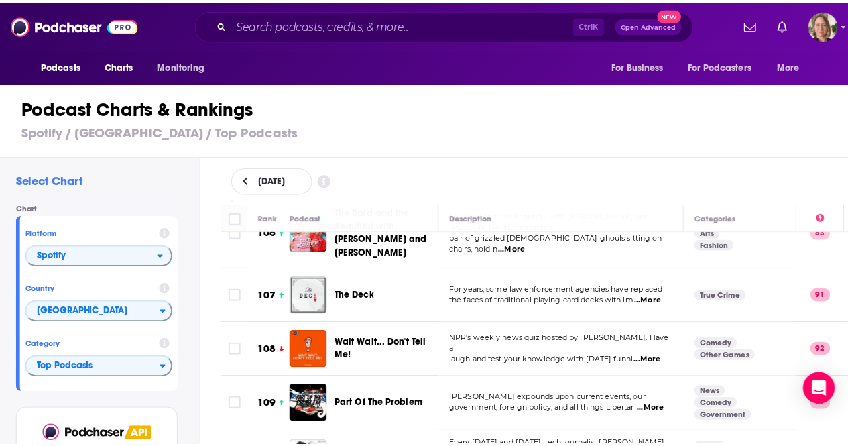
scroll to position [5831, 0]
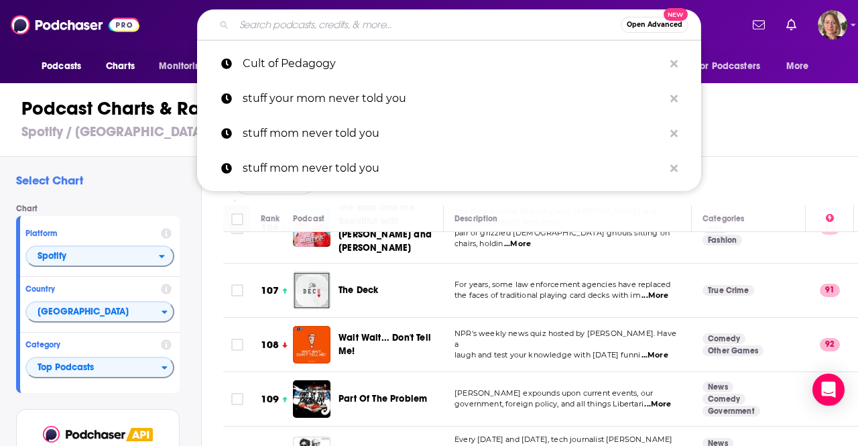
click at [330, 27] on input "Search podcasts, credits, & more..." at bounding box center [427, 24] width 387 height 21
paste input "The Education Exchange"
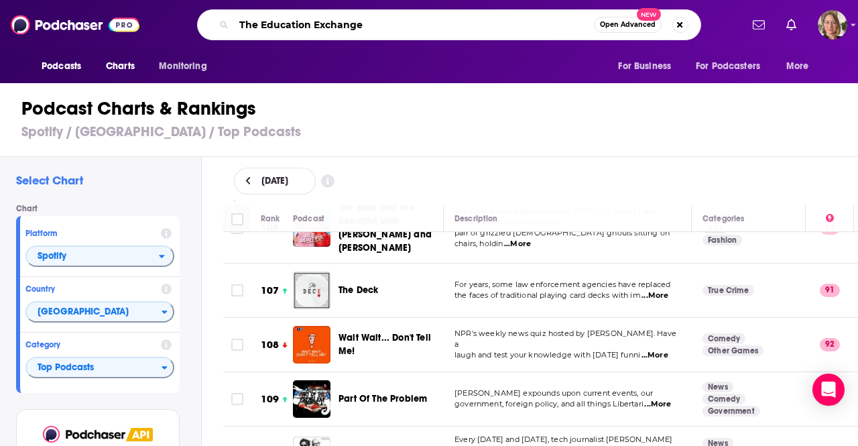
type input "The Education Exchange"
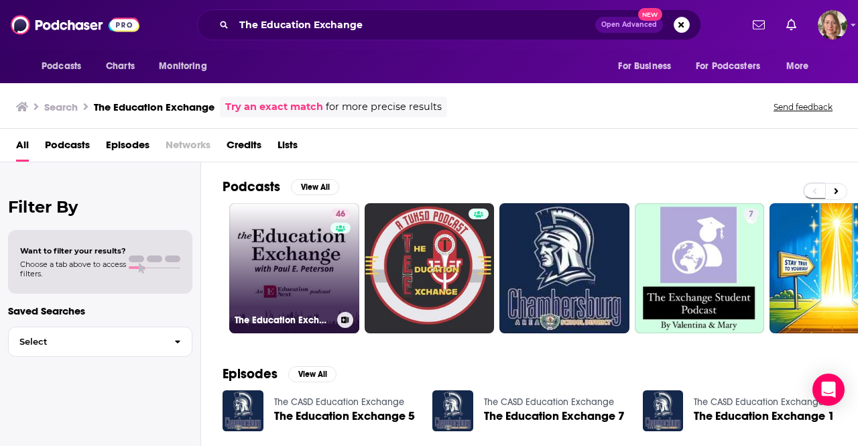
click at [294, 283] on link "46 The Education Exchange" at bounding box center [294, 268] width 130 height 130
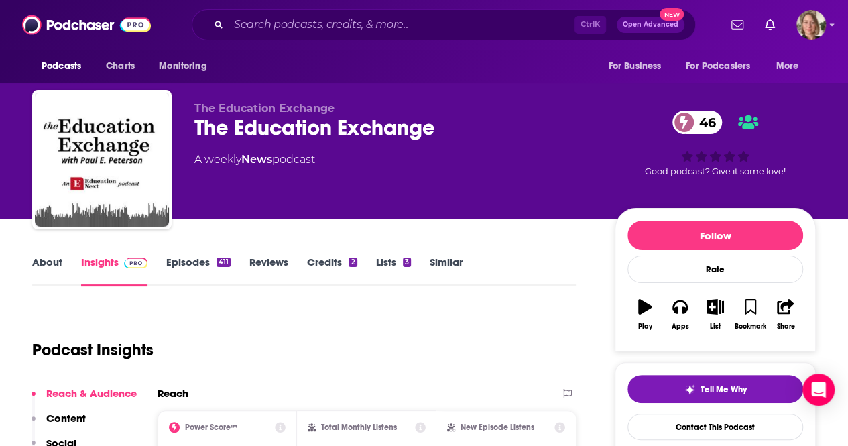
click at [40, 261] on link "About" at bounding box center [47, 270] width 30 height 31
